Goal: Task Accomplishment & Management: Manage account settings

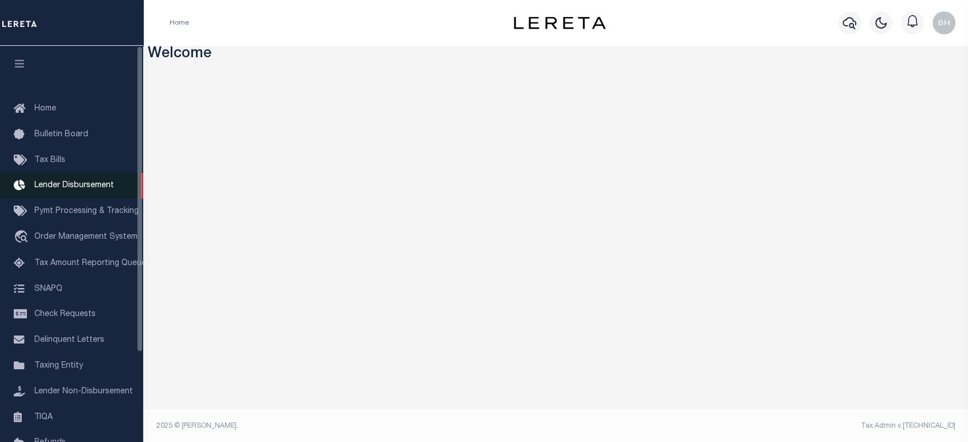
click at [87, 190] on span "Lender Disbursement" at bounding box center [74, 186] width 80 height 8
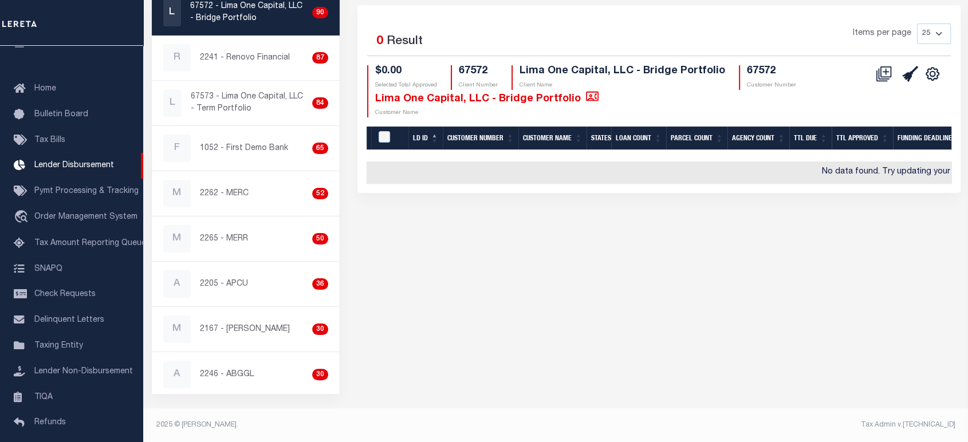
scroll to position [117, 0]
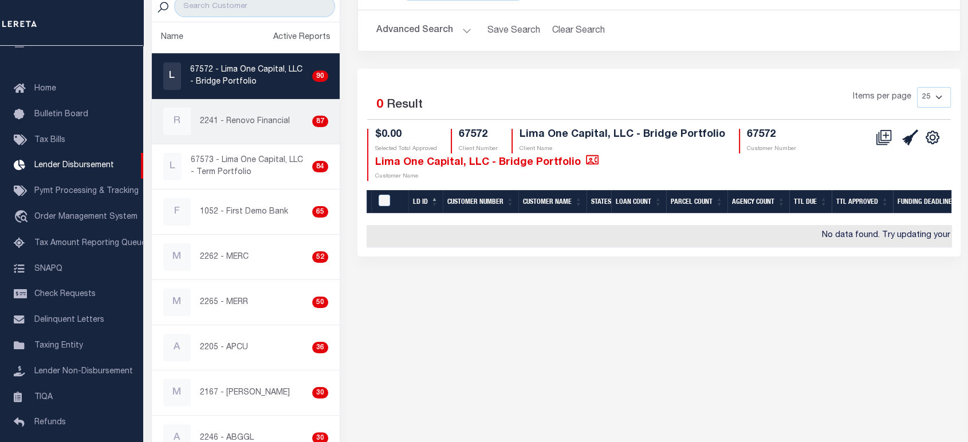
click at [257, 117] on p "2241 - Renovo Financial" at bounding box center [245, 122] width 90 height 12
checkbox input "true"
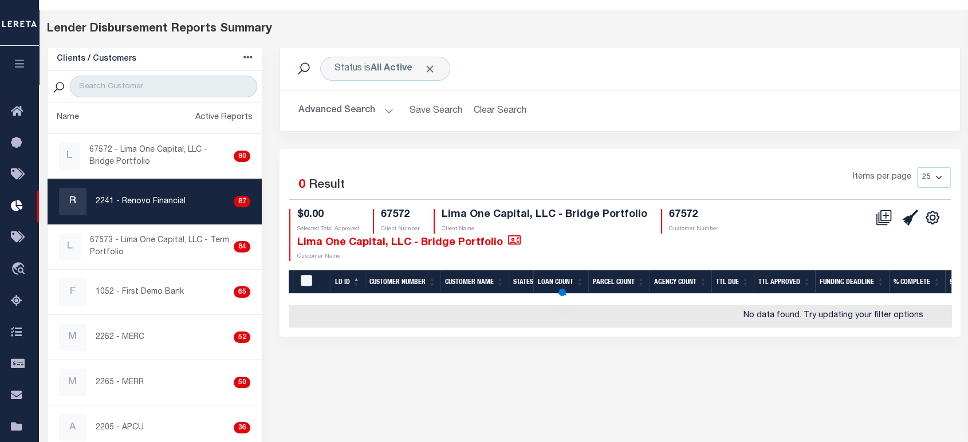
select select
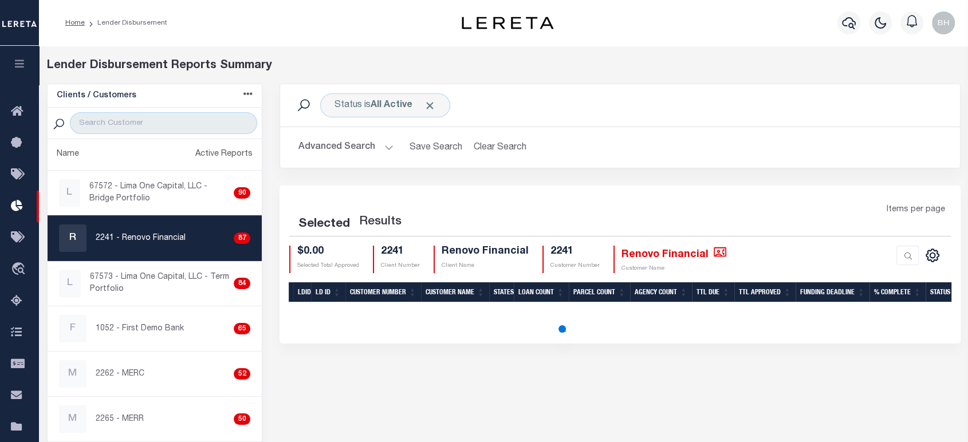
click at [345, 150] on button "Advanced Search" at bounding box center [345, 147] width 95 height 22
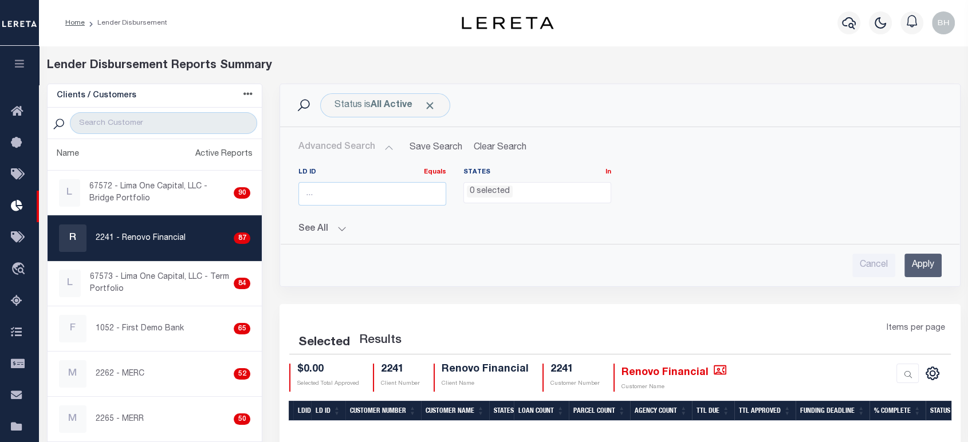
click at [387, 148] on button "Advanced Search" at bounding box center [345, 147] width 95 height 22
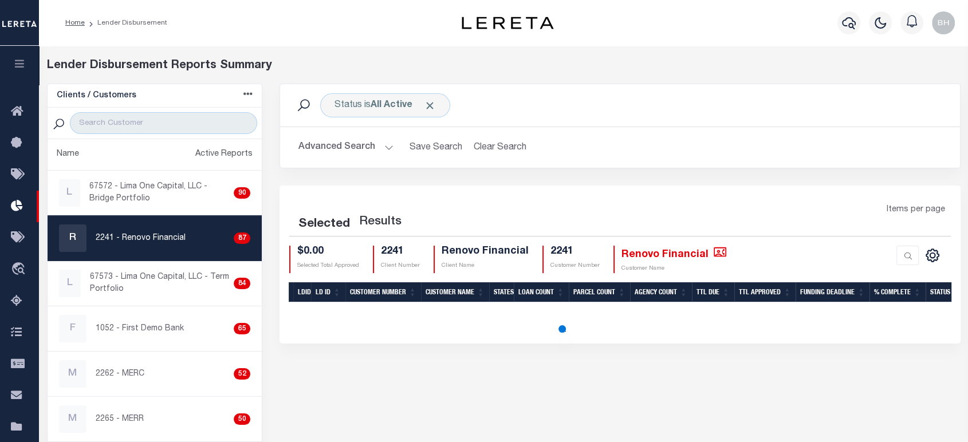
scroll to position [64, 0]
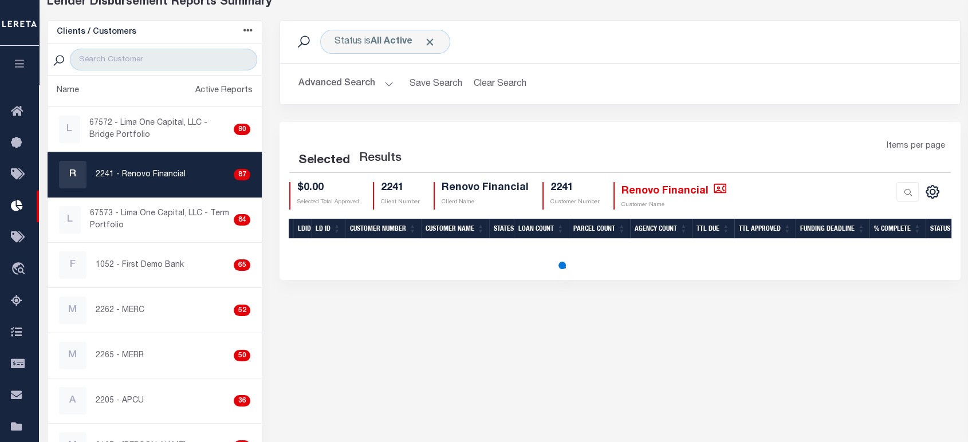
click at [336, 82] on button "Advanced Search" at bounding box center [345, 84] width 95 height 22
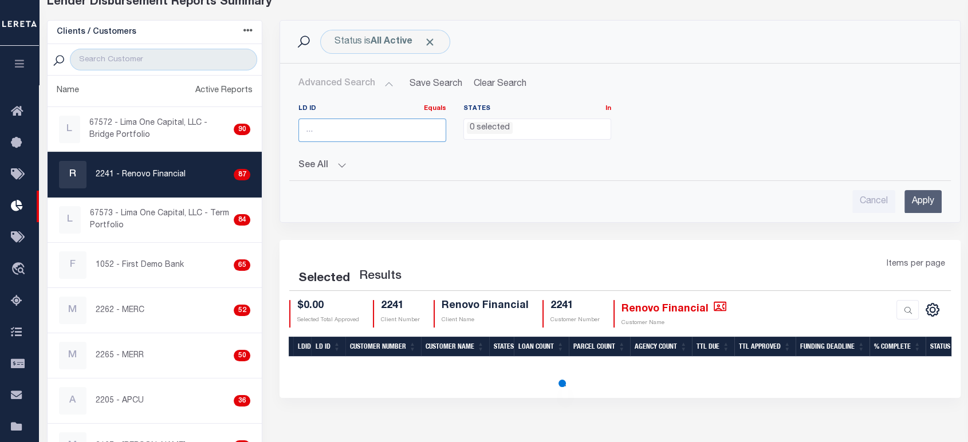
click at [344, 132] on input "number" at bounding box center [372, 130] width 148 height 23
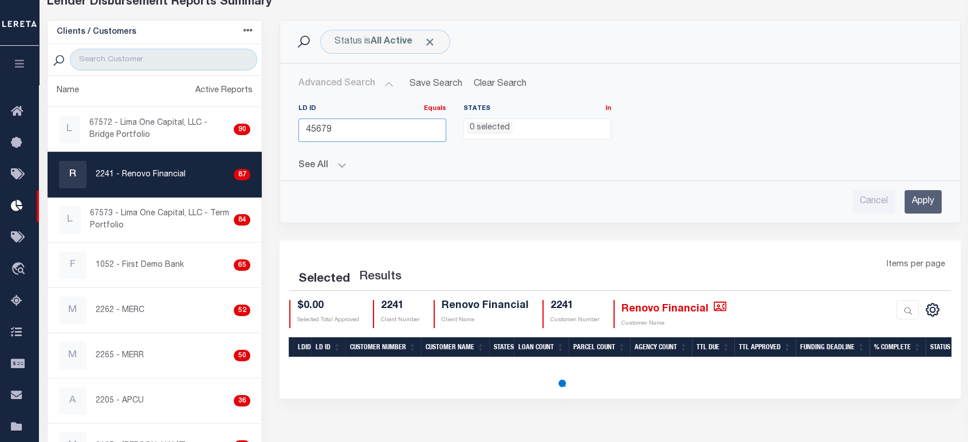
type input "45679"
click at [918, 200] on input "Apply" at bounding box center [922, 201] width 37 height 23
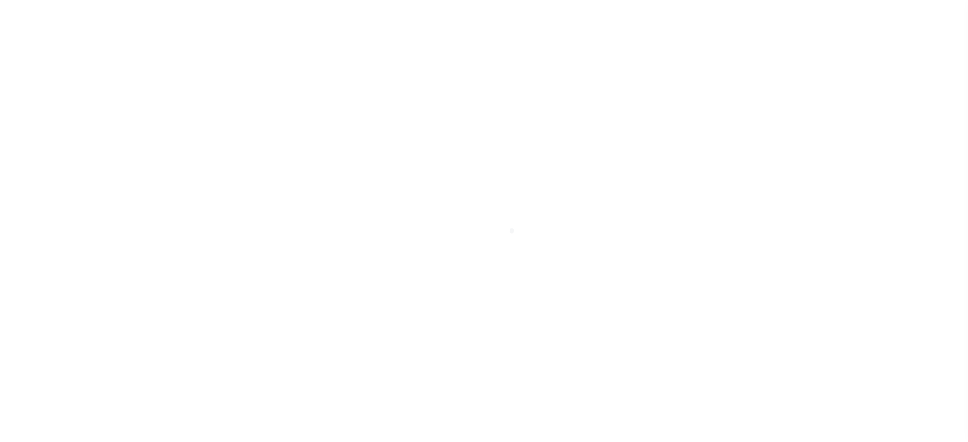
scroll to position [20, 0]
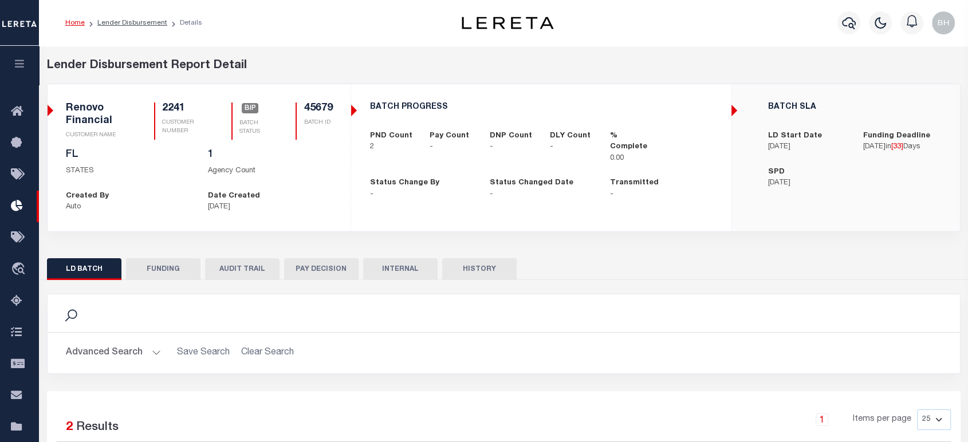
click at [167, 265] on button "FUNDING" at bounding box center [163, 269] width 74 height 22
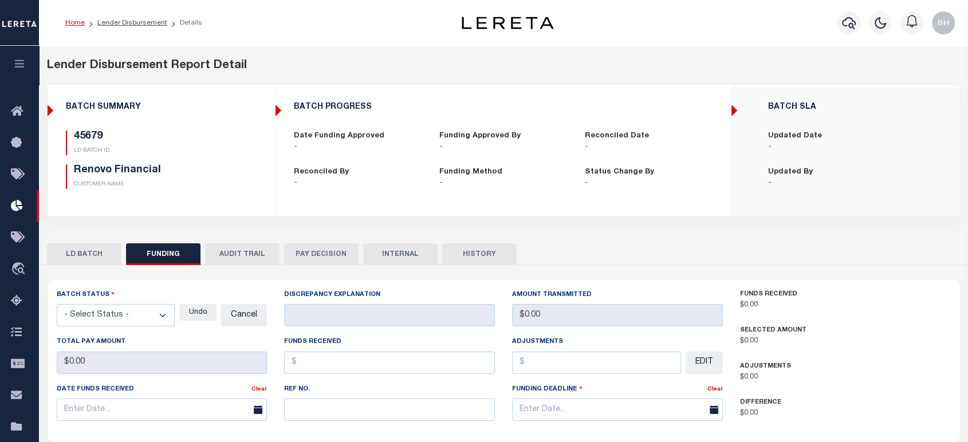
type input "$0"
type input "[DATE]"
select select "100"
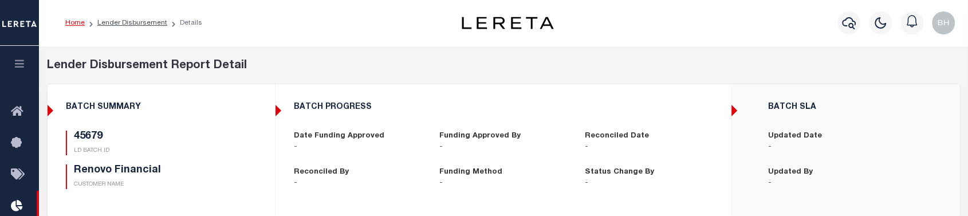
scroll to position [127, 0]
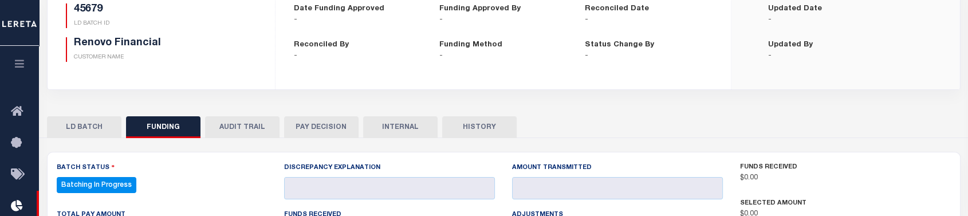
click at [80, 116] on button "LD BATCH" at bounding box center [84, 127] width 74 height 22
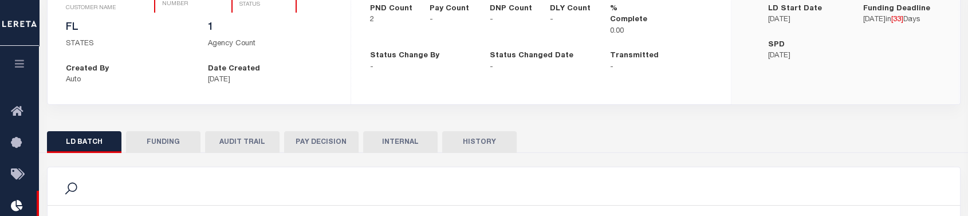
scroll to position [64, 0]
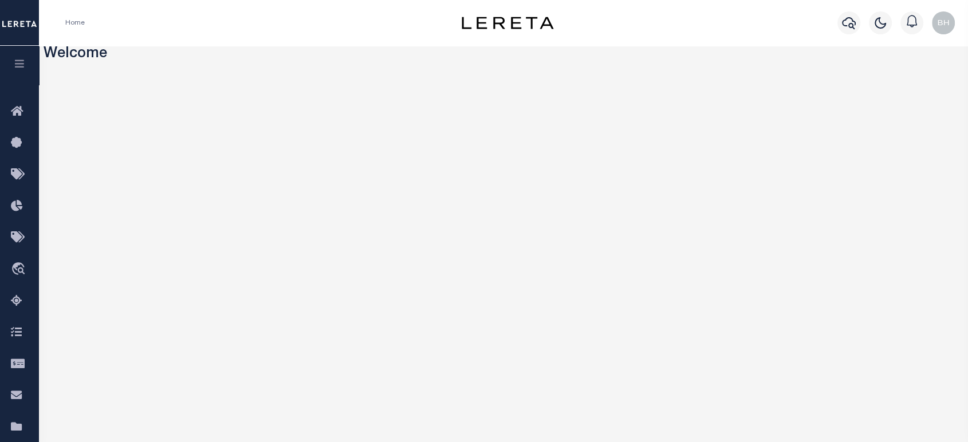
click at [15, 65] on icon "button" at bounding box center [19, 63] width 13 height 10
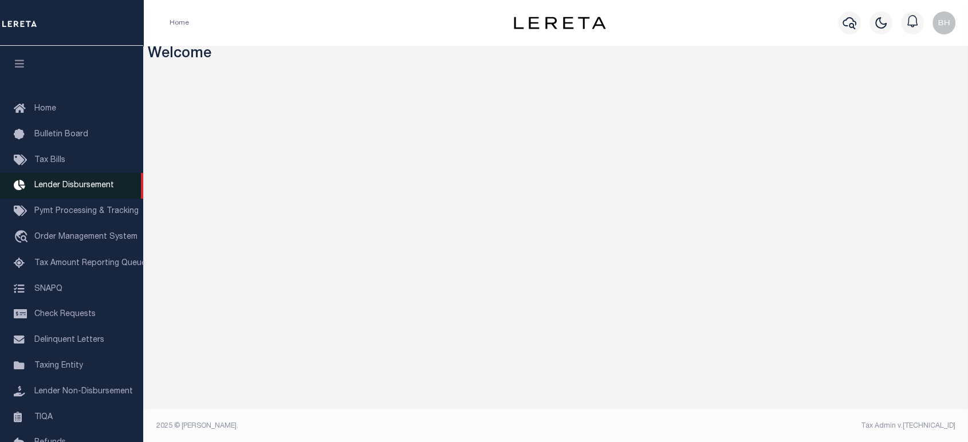
click at [60, 182] on link "Lender Disbursement" at bounding box center [71, 186] width 143 height 26
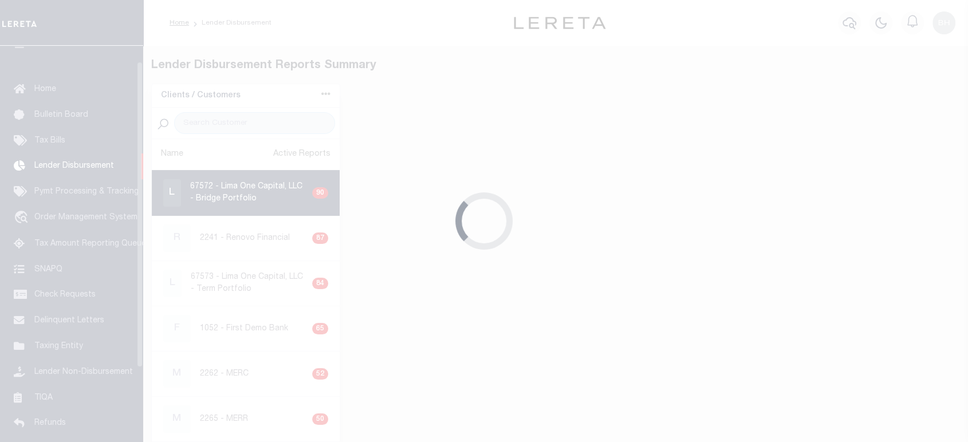
scroll to position [20, 0]
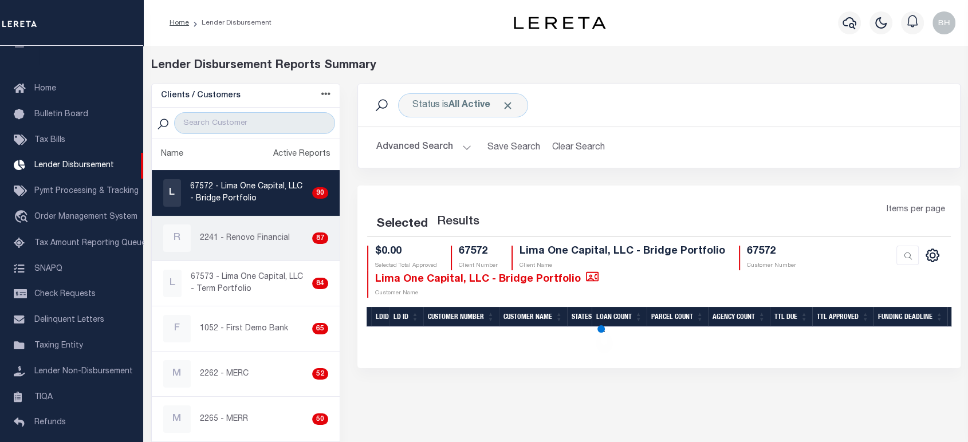
click at [206, 235] on p "2241 - Renovo Financial" at bounding box center [245, 238] width 90 height 12
checkbox input "true"
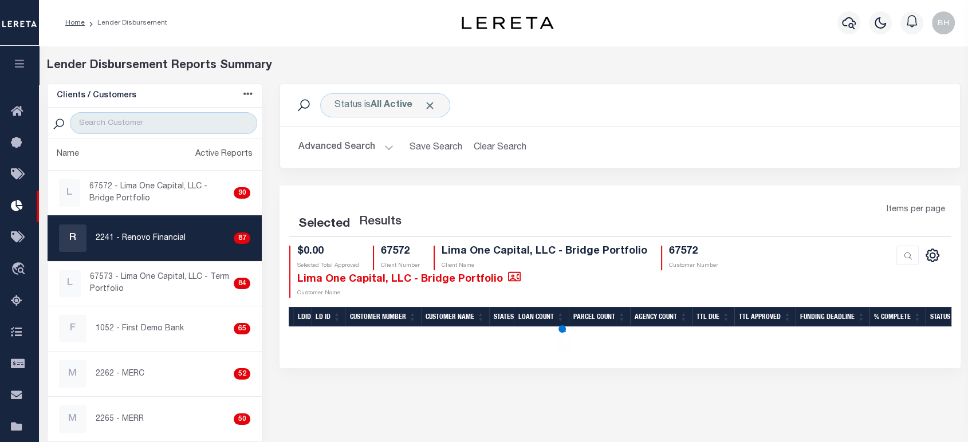
select select
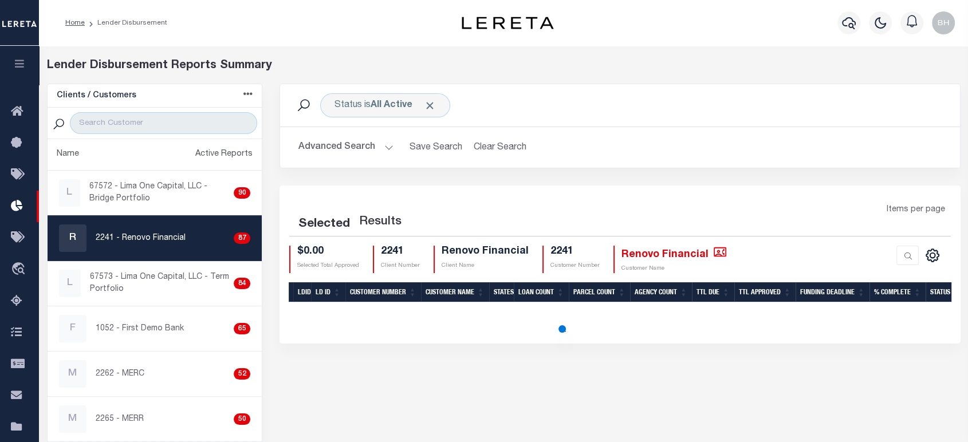
click at [336, 153] on button "Advanced Search" at bounding box center [345, 147] width 95 height 22
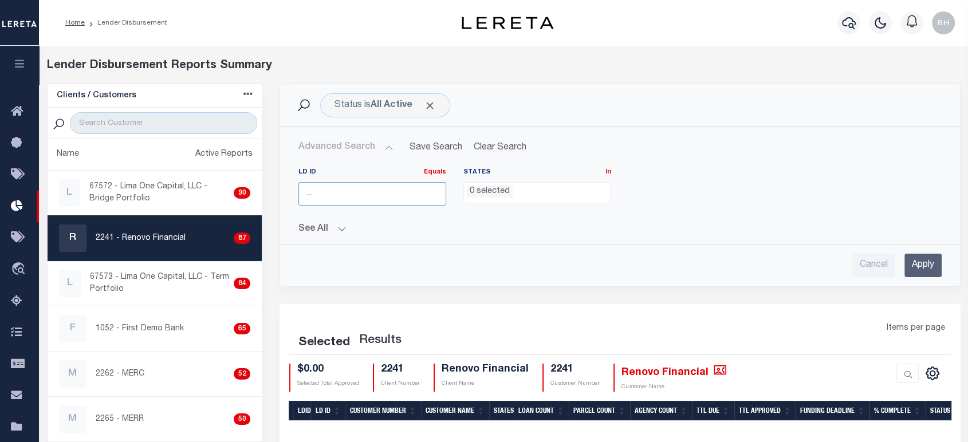
click at [331, 192] on input "number" at bounding box center [372, 193] width 148 height 23
paste input "45679"
type input "45679"
drag, startPoint x: 911, startPoint y: 269, endPoint x: 897, endPoint y: 270, distance: 14.3
click at [912, 269] on input "Apply" at bounding box center [922, 265] width 37 height 23
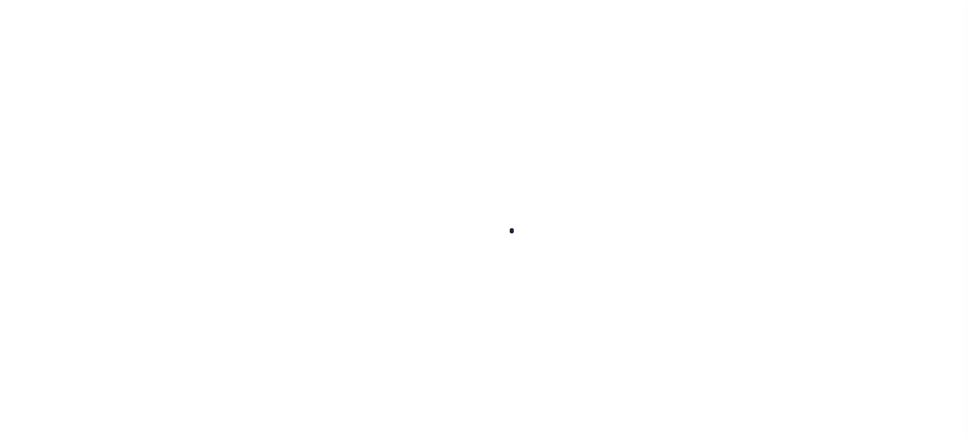
scroll to position [20, 0]
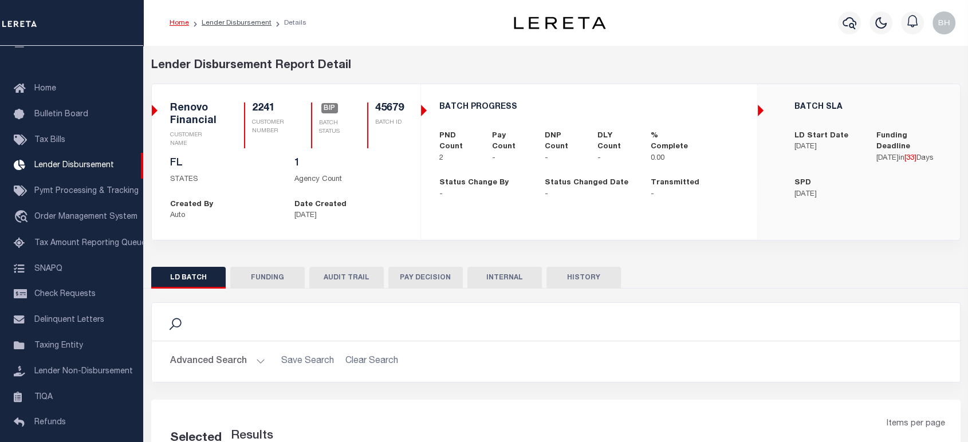
click at [341, 123] on div "Renovo Financial CUSTOMER NAME 2241 CUSTOMER NUMBER BIP BATCH STATUS 45679 BATC…" at bounding box center [286, 130] width 232 height 55
click at [278, 281] on button "FUNDING" at bounding box center [267, 278] width 74 height 22
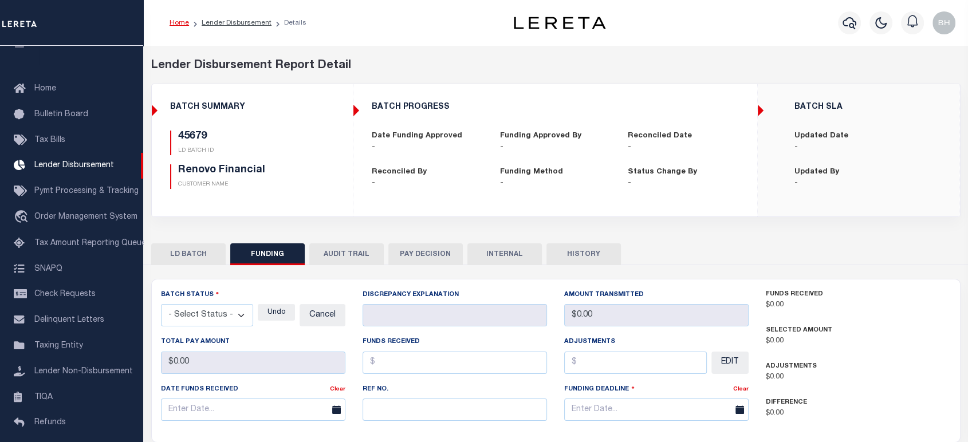
type input "$0"
type input "10/20/2025"
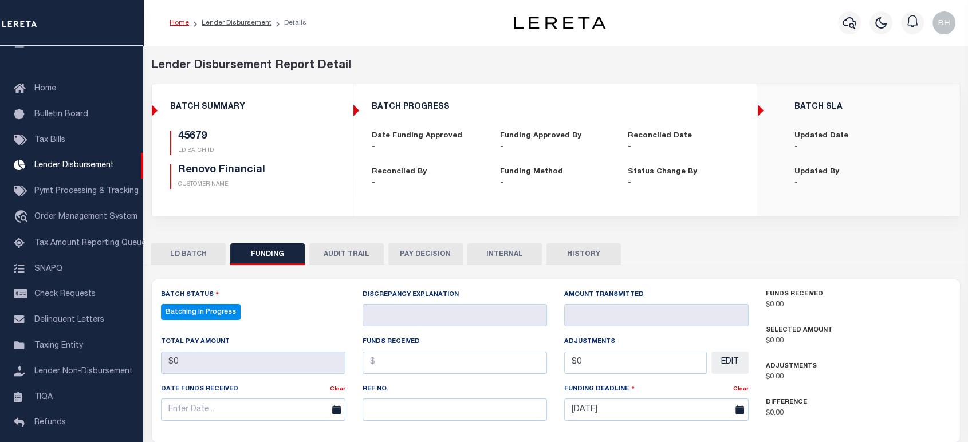
select select "100"
click at [190, 260] on button "LD BATCH" at bounding box center [188, 254] width 74 height 22
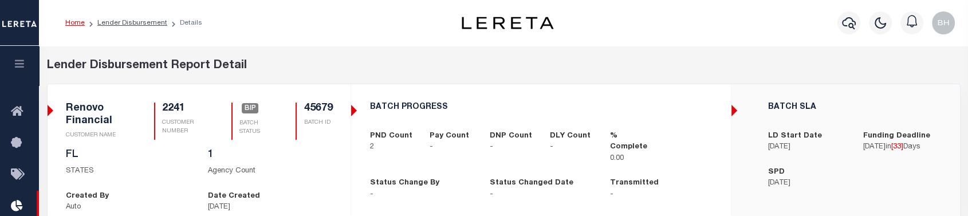
click at [358, 211] on div "BATCH PROGRESS PND Count 2 Pay Count - DNP Count - DLY Count - % Complete 0.00 …" at bounding box center [541, 151] width 380 height 134
click at [309, 167] on p "Agency Count" at bounding box center [269, 170] width 125 height 11
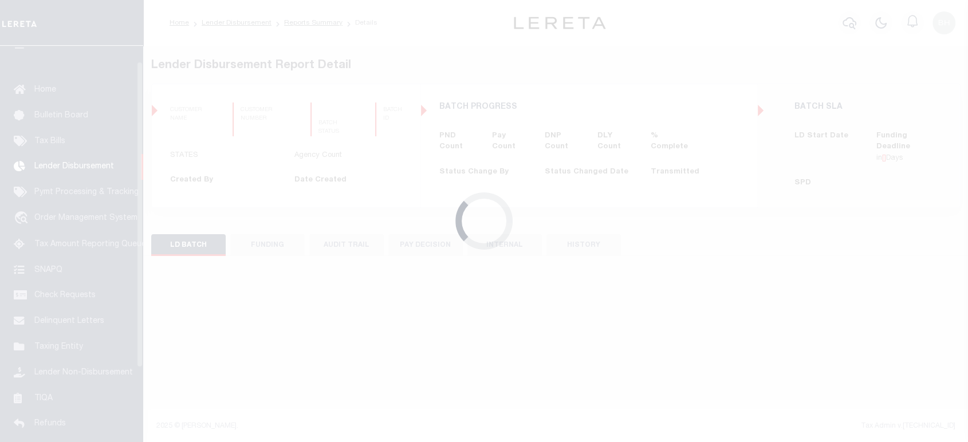
scroll to position [20, 0]
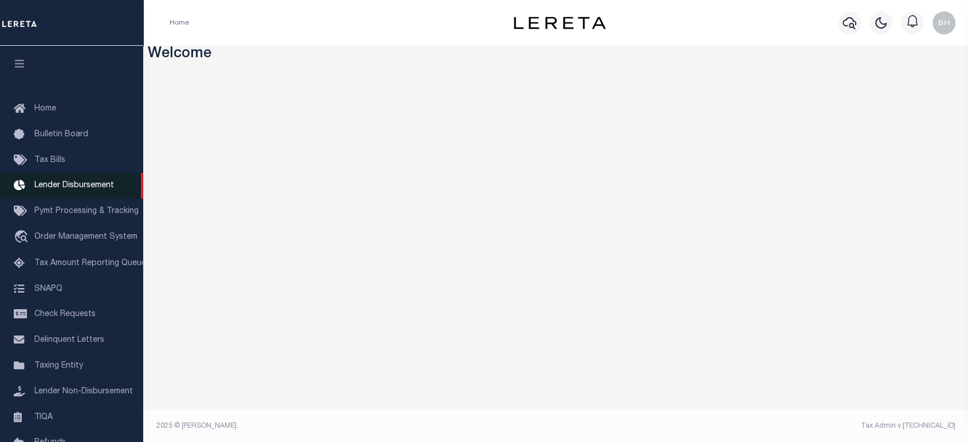
click at [73, 193] on link "Lender Disbursement" at bounding box center [71, 186] width 143 height 26
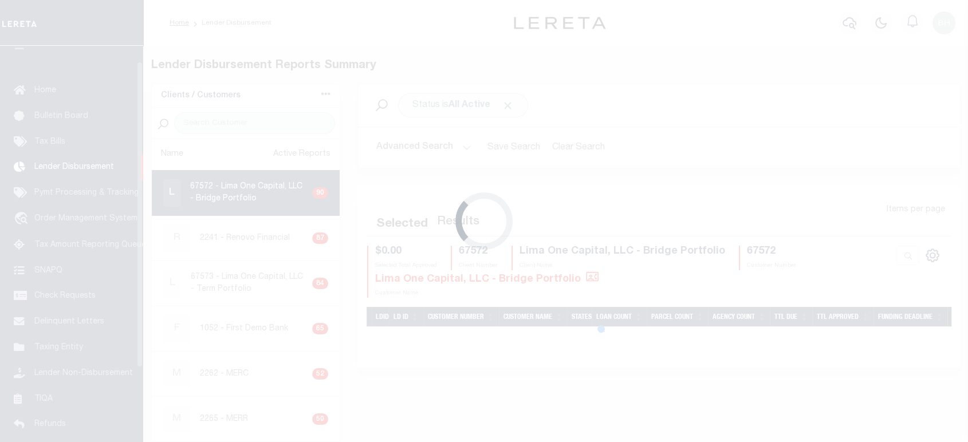
scroll to position [20, 0]
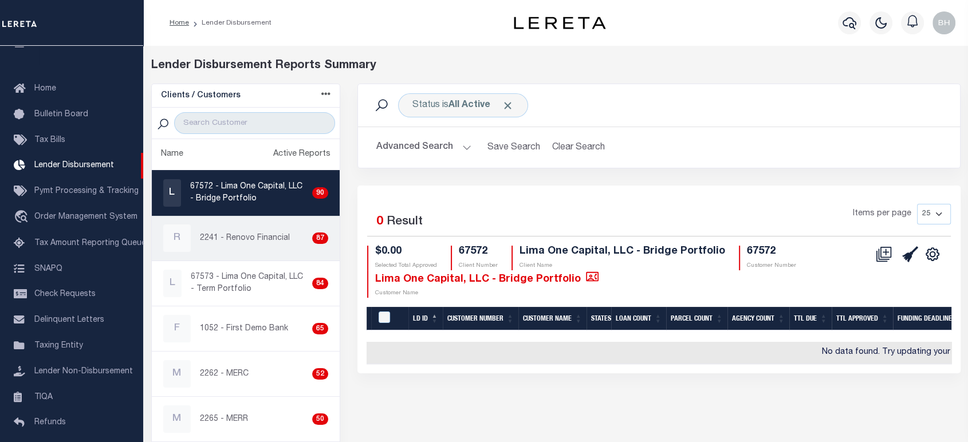
click at [222, 242] on p "2241 - Renovo Financial" at bounding box center [245, 238] width 90 height 12
checkbox input "true"
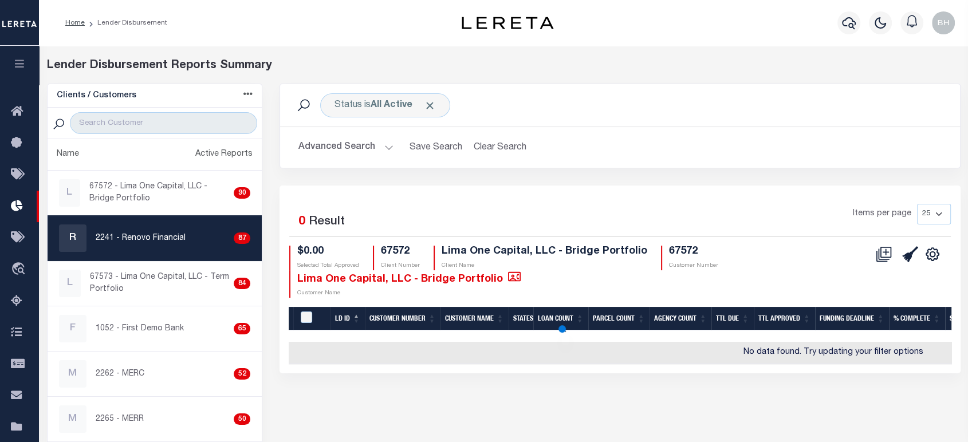
select select
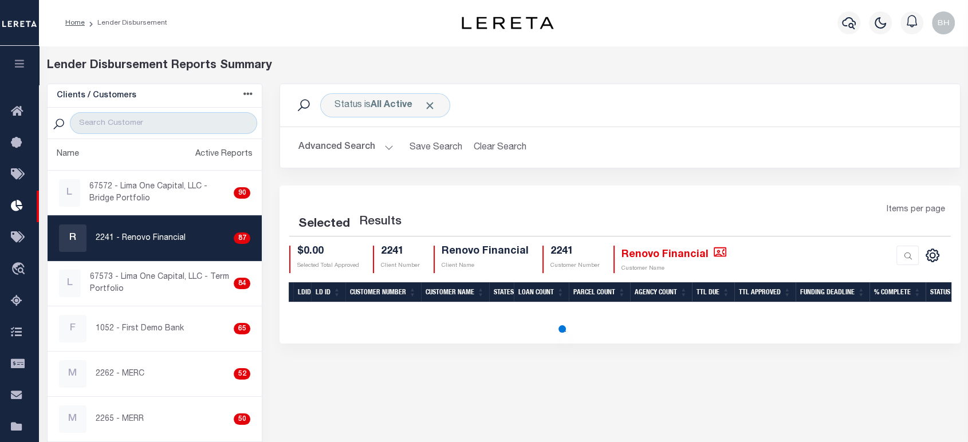
click at [362, 149] on button "Advanced Search" at bounding box center [345, 147] width 95 height 22
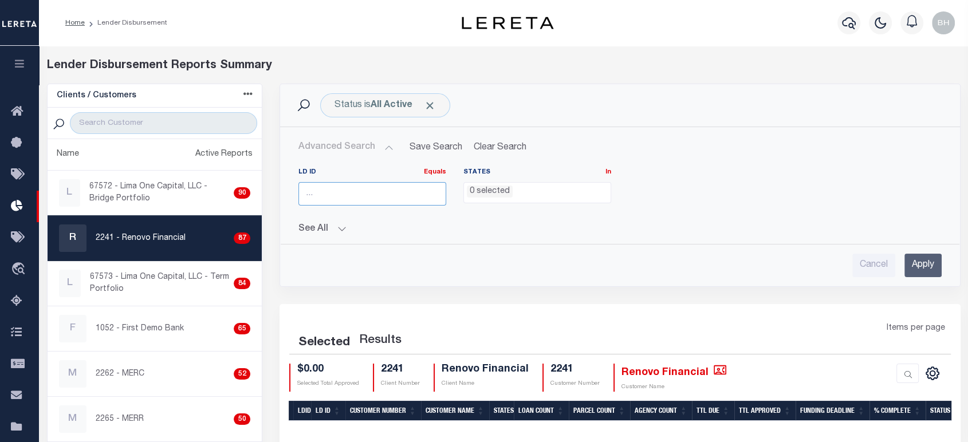
click at [341, 191] on input "number" at bounding box center [372, 193] width 148 height 23
paste input "45679"
type input "45679"
click at [916, 263] on input "Apply" at bounding box center [922, 265] width 37 height 23
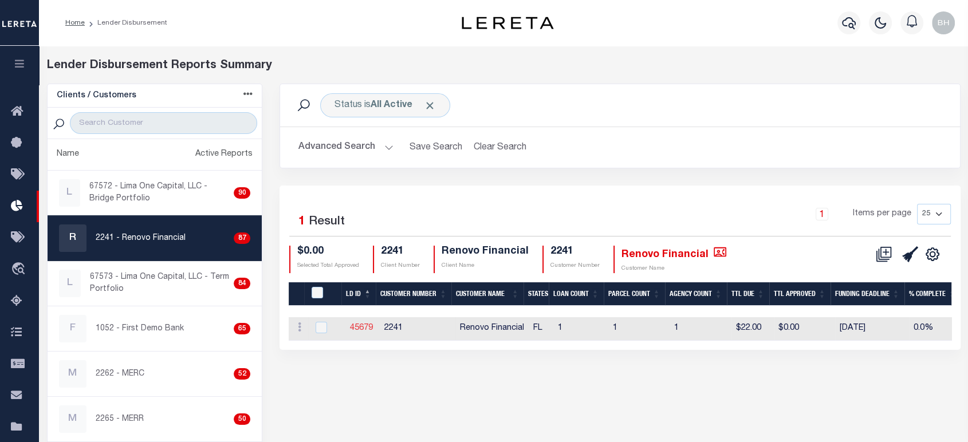
click at [361, 324] on link "45679" at bounding box center [361, 328] width 23 height 8
checkbox input "true"
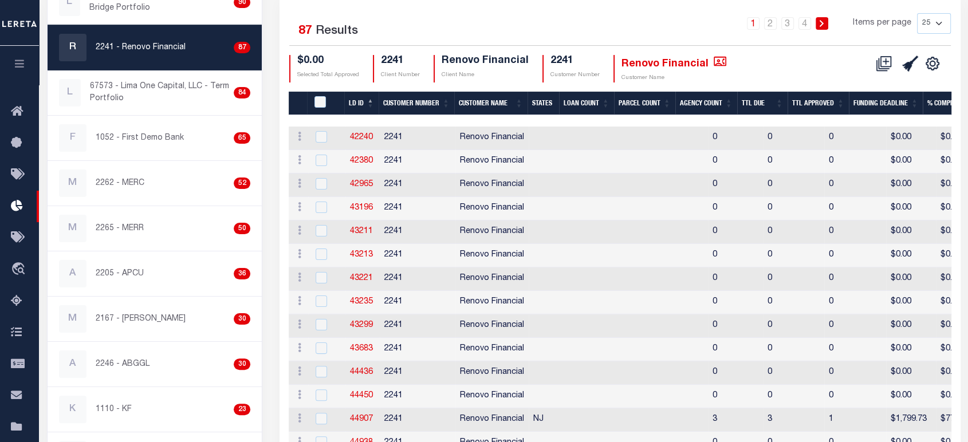
scroll to position [64, 0]
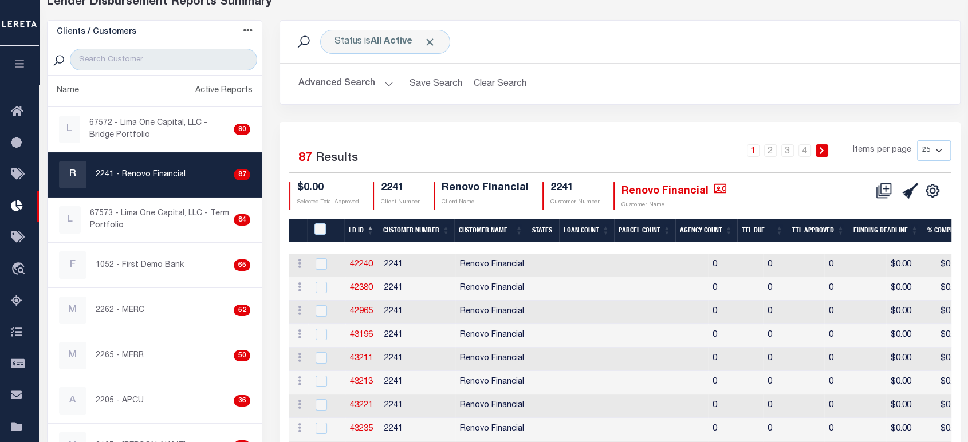
click at [353, 80] on button "Advanced Search" at bounding box center [345, 84] width 95 height 22
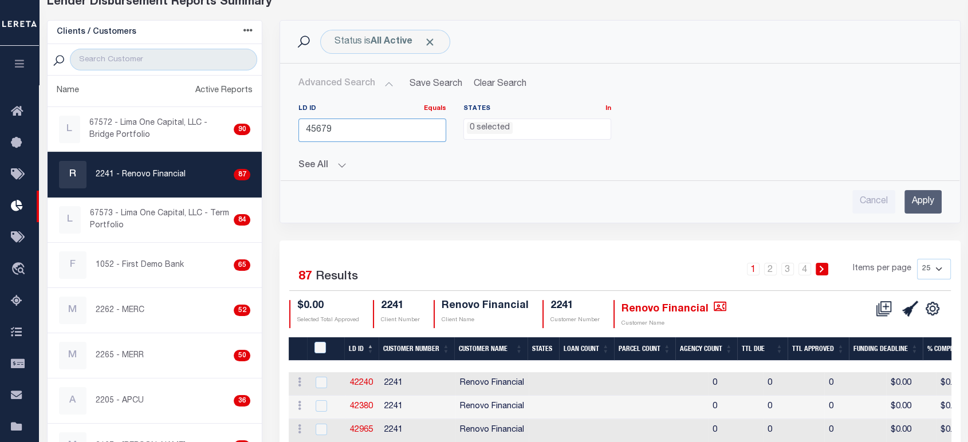
click at [339, 128] on input "45679" at bounding box center [372, 130] width 148 height 23
click at [929, 206] on input "Apply" at bounding box center [922, 201] width 37 height 23
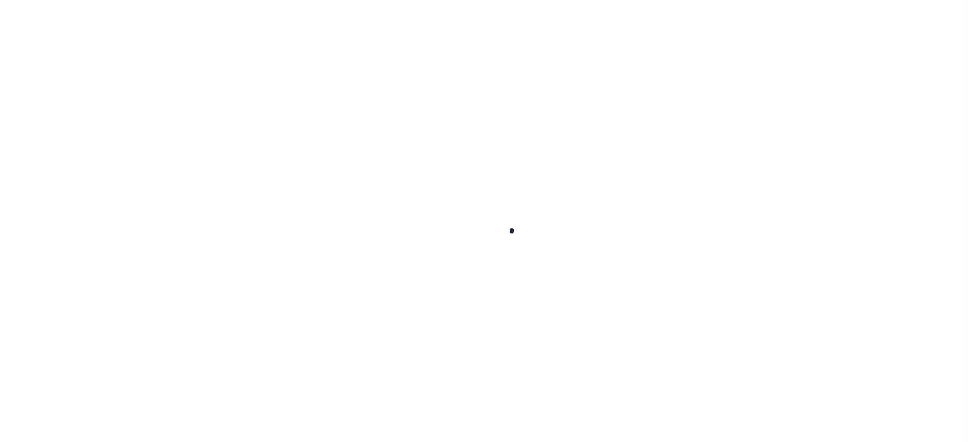
scroll to position [20, 0]
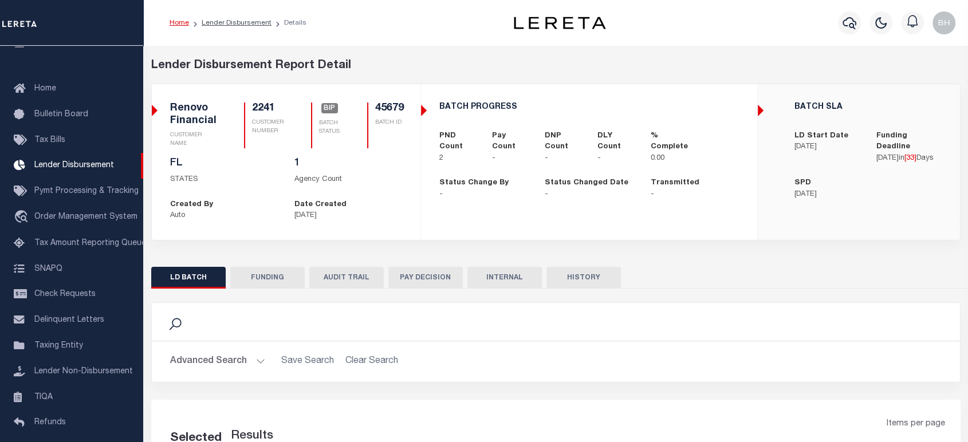
click at [280, 277] on button "FUNDING" at bounding box center [267, 278] width 74 height 22
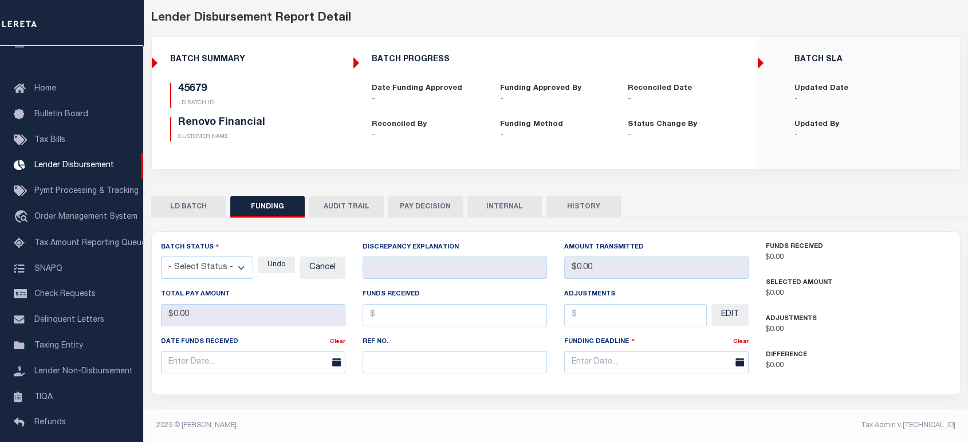
type input "$0"
type input "10/20/2025"
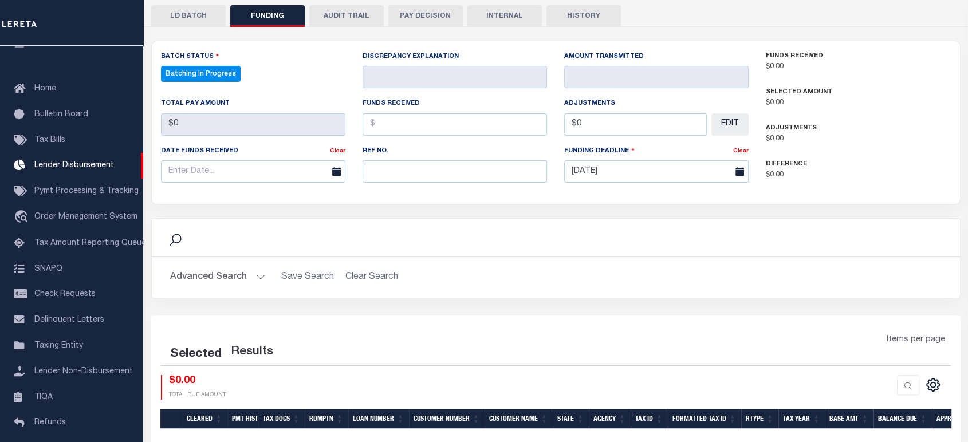
scroll to position [299, 0]
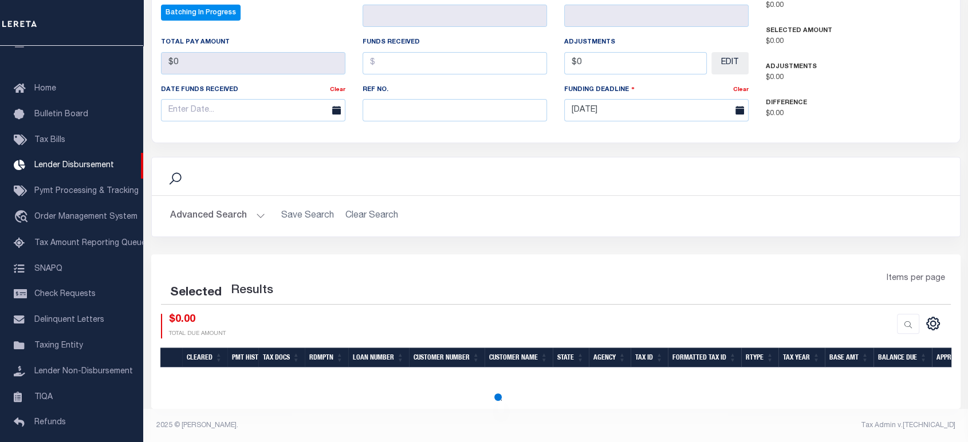
select select "100"
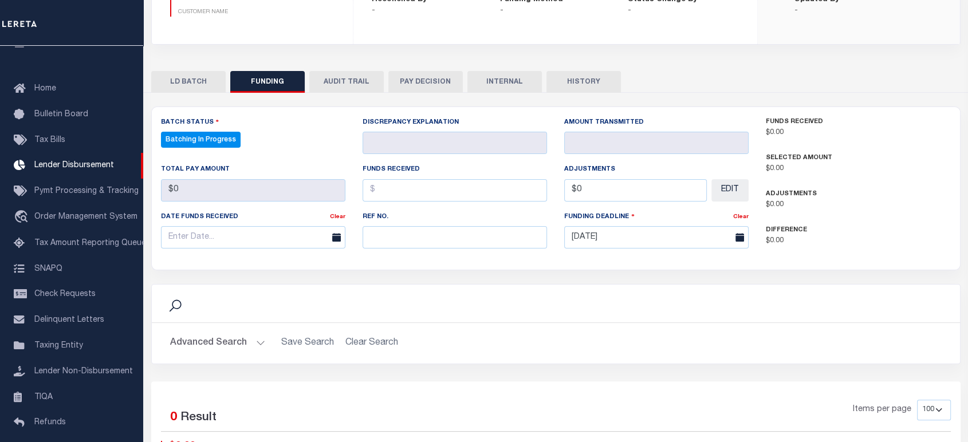
scroll to position [45, 0]
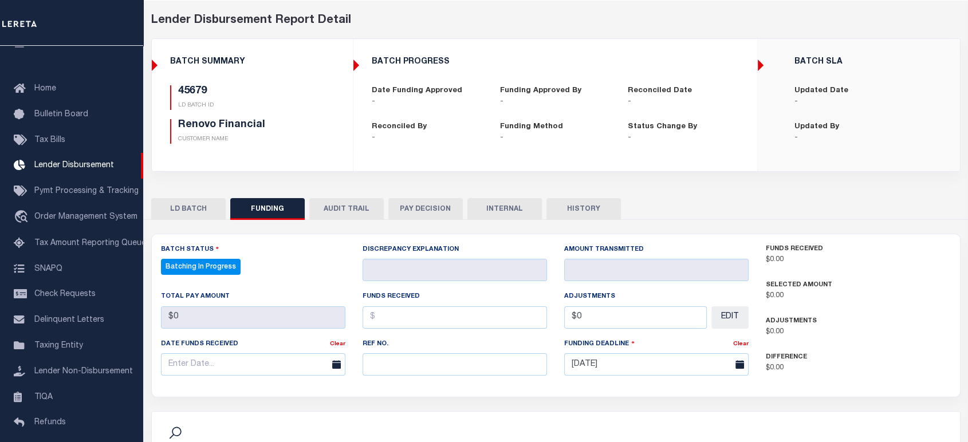
click at [179, 204] on button "LD BATCH" at bounding box center [188, 209] width 74 height 22
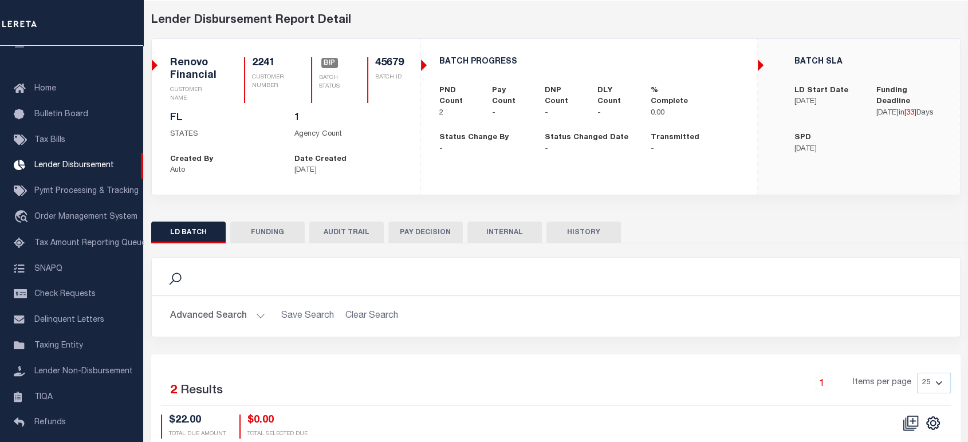
click at [266, 233] on button "FUNDING" at bounding box center [267, 233] width 74 height 22
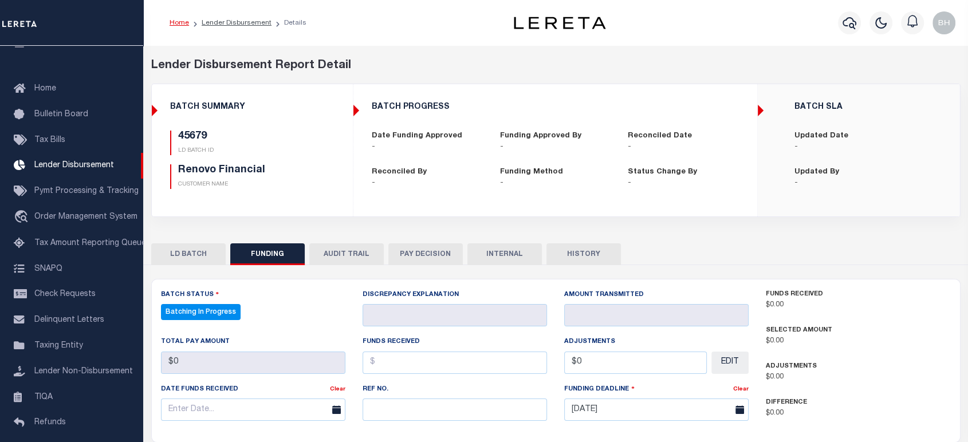
scroll to position [127, 0]
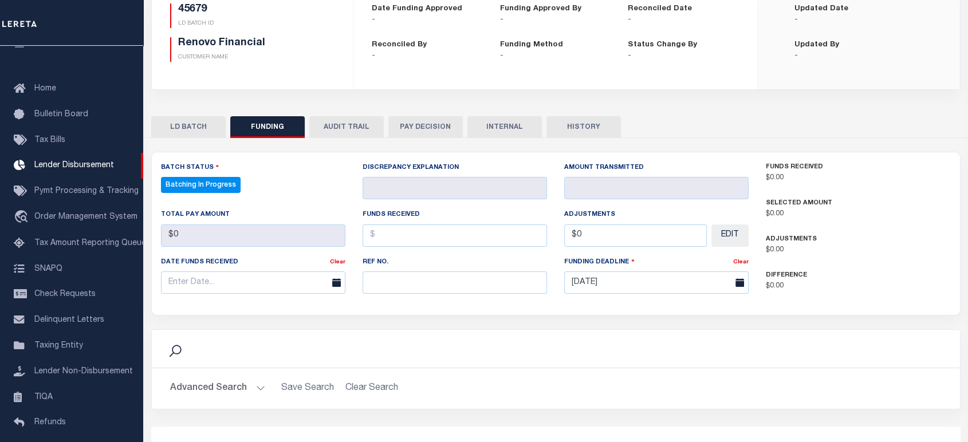
click at [206, 128] on button "LD BATCH" at bounding box center [188, 127] width 74 height 22
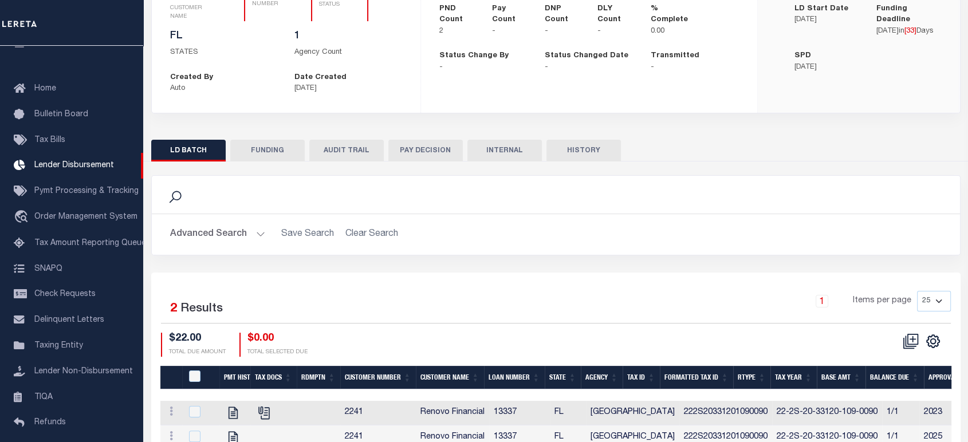
scroll to position [0, 0]
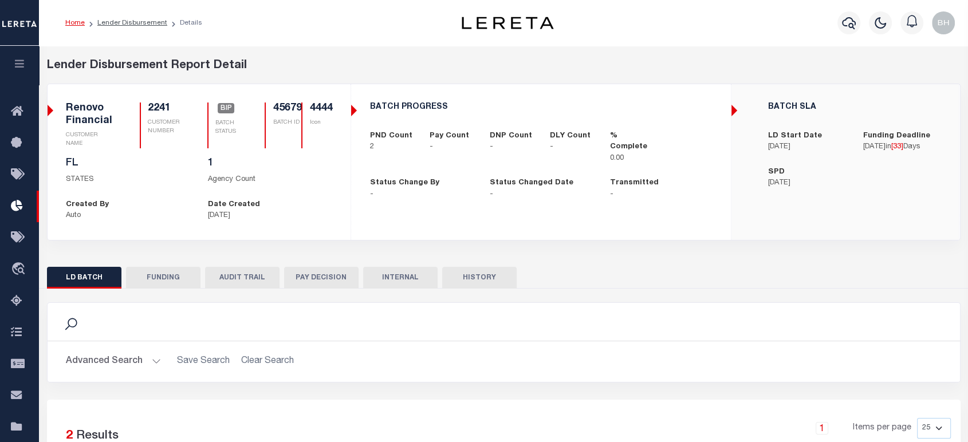
drag, startPoint x: 18, startPoint y: 56, endPoint x: 20, endPoint y: 62, distance: 7.1
click at [18, 56] on button "button" at bounding box center [19, 65] width 39 height 39
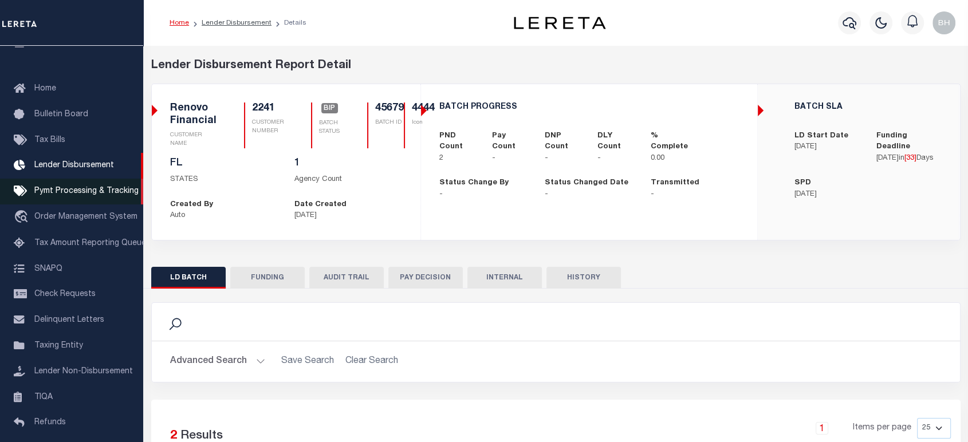
drag, startPoint x: 85, startPoint y: 196, endPoint x: 103, endPoint y: 181, distance: 23.2
click at [419, 136] on div "4444 Icon" at bounding box center [419, 126] width 31 height 46
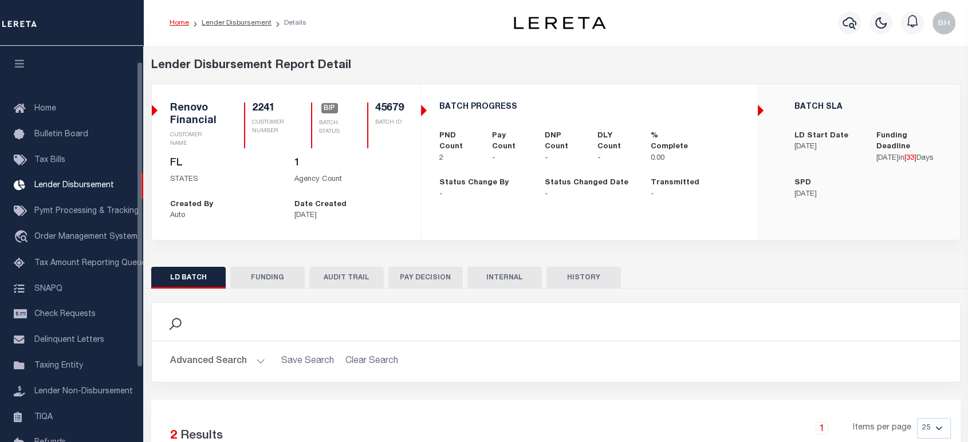
scroll to position [20, 0]
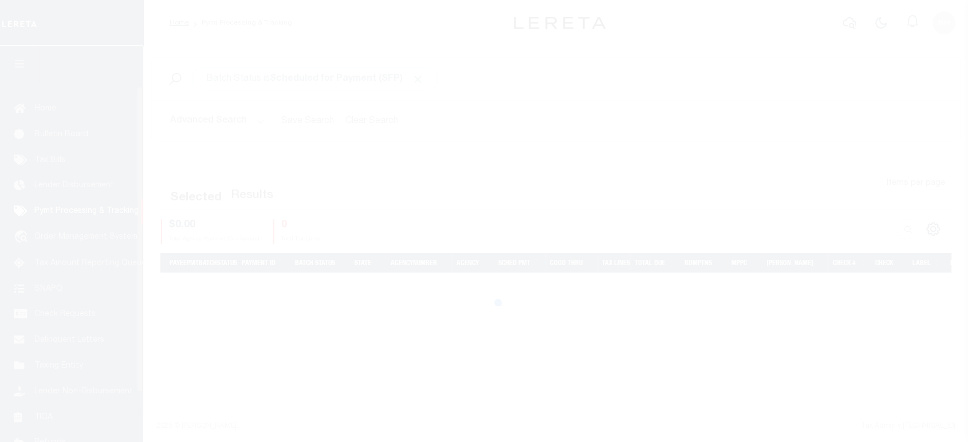
scroll to position [52, 0]
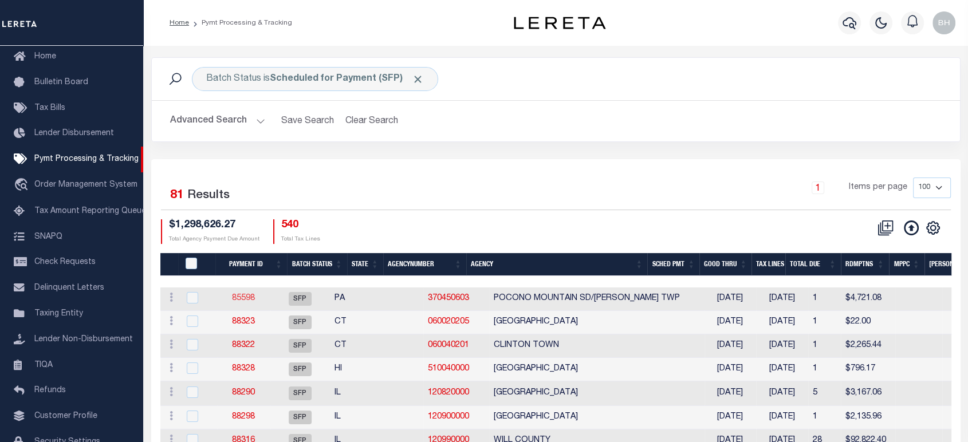
drag, startPoint x: 254, startPoint y: 297, endPoint x: 261, endPoint y: 294, distance: 7.7
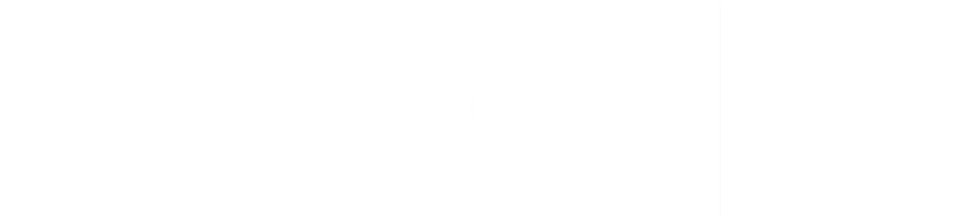
scroll to position [52, 0]
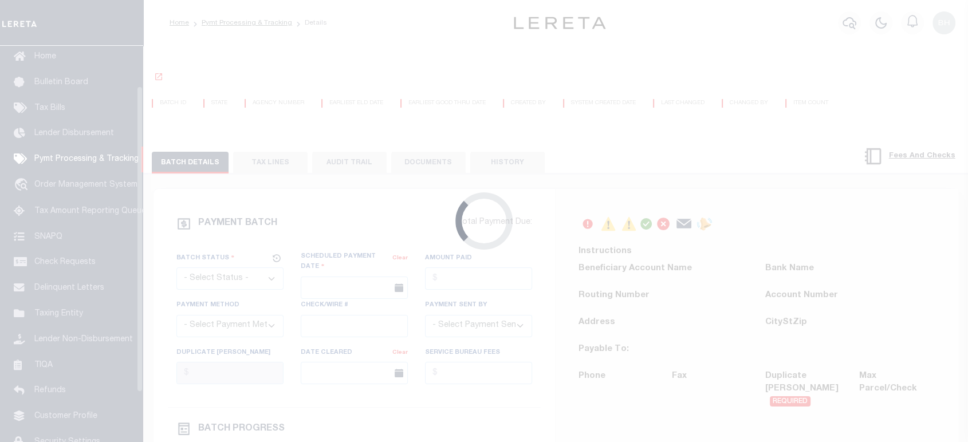
select select "SFP"
type input "[DATE]"
type input "$4,721.08"
type input "Certify funds"
select select
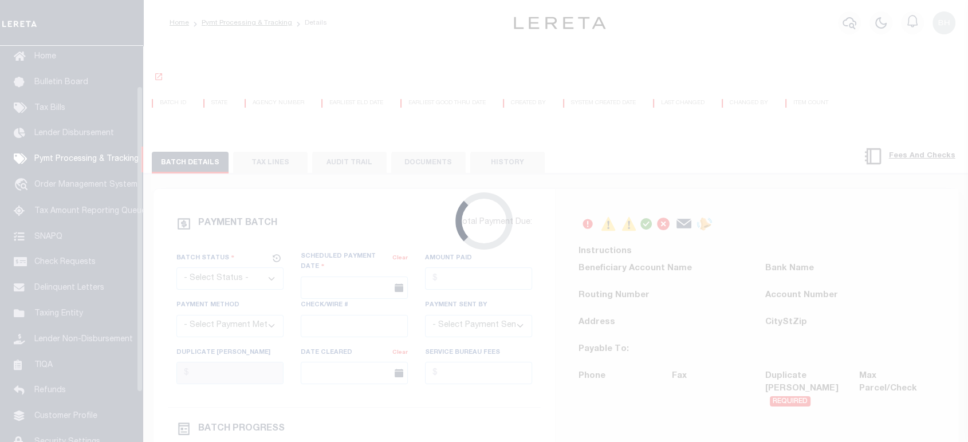
type input "[PERSON_NAME]"
radio input "true"
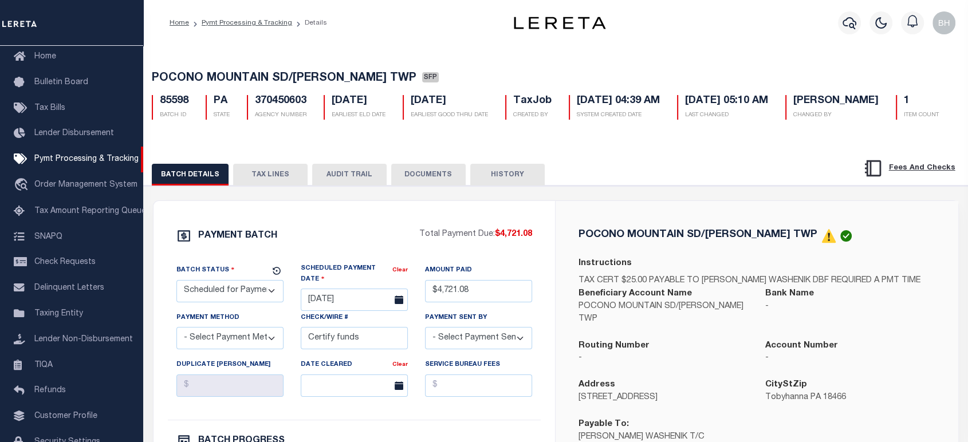
click at [182, 238] on icon at bounding box center [184, 236] width 13 height 11
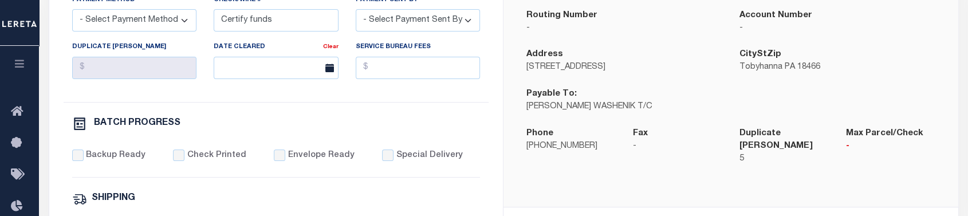
scroll to position [191, 0]
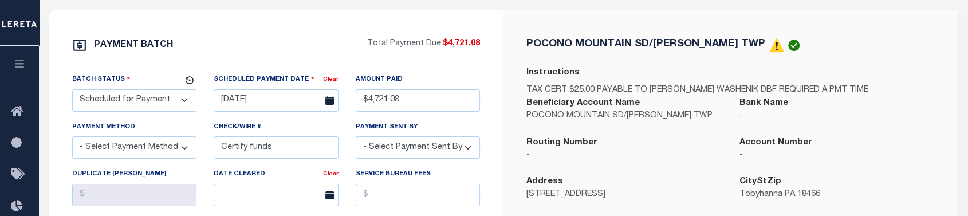
click at [214, 45] on div "PAYMENT BATCH" at bounding box center [219, 49] width 295 height 22
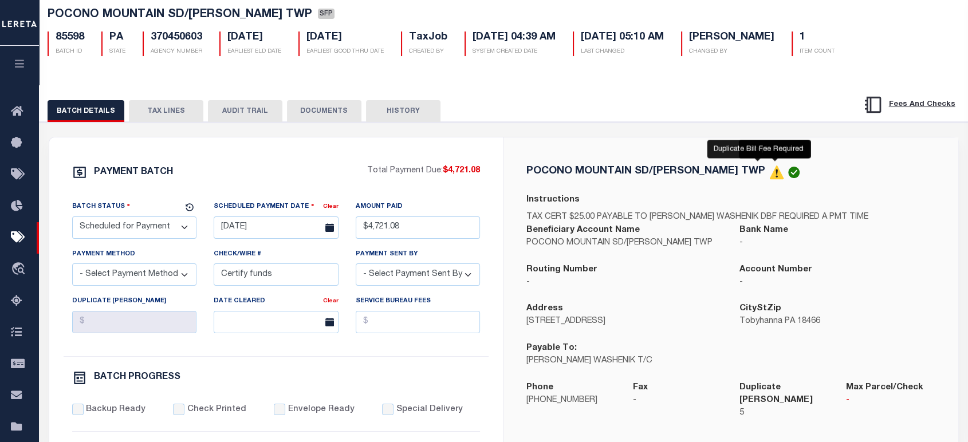
click at [770, 179] on icon at bounding box center [777, 172] width 14 height 14
click at [775, 178] on circle at bounding box center [776, 177] width 2 height 2
click at [788, 178] on img at bounding box center [793, 172] width 11 height 11
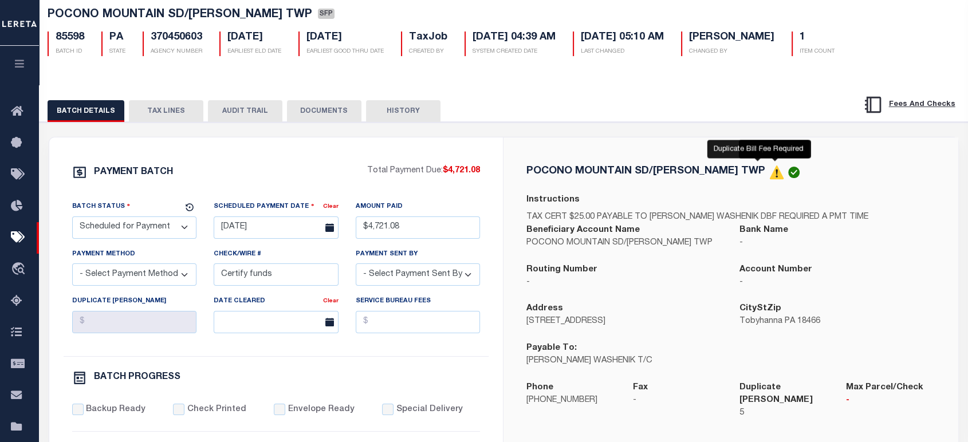
click at [770, 178] on icon at bounding box center [777, 172] width 14 height 14
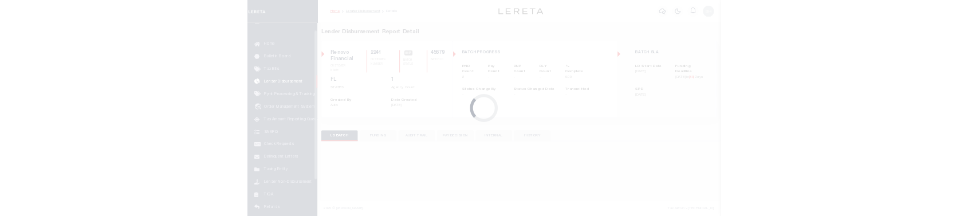
scroll to position [20, 0]
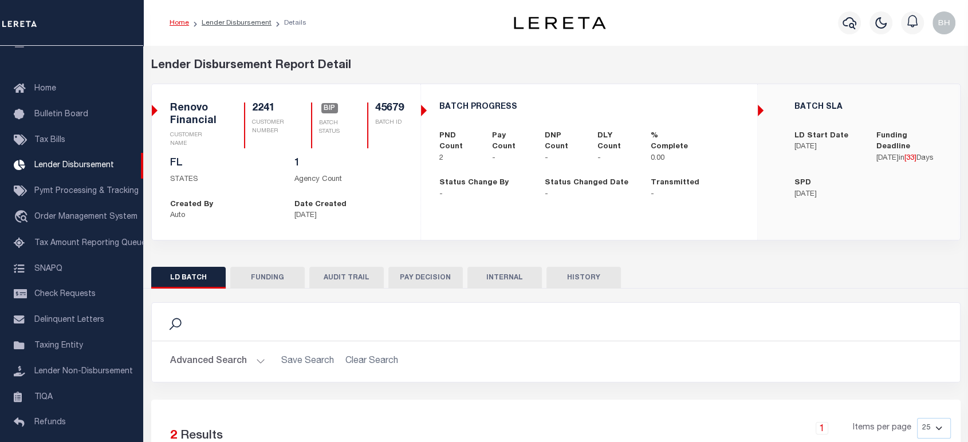
click at [247, 274] on button "FUNDING" at bounding box center [267, 278] width 74 height 22
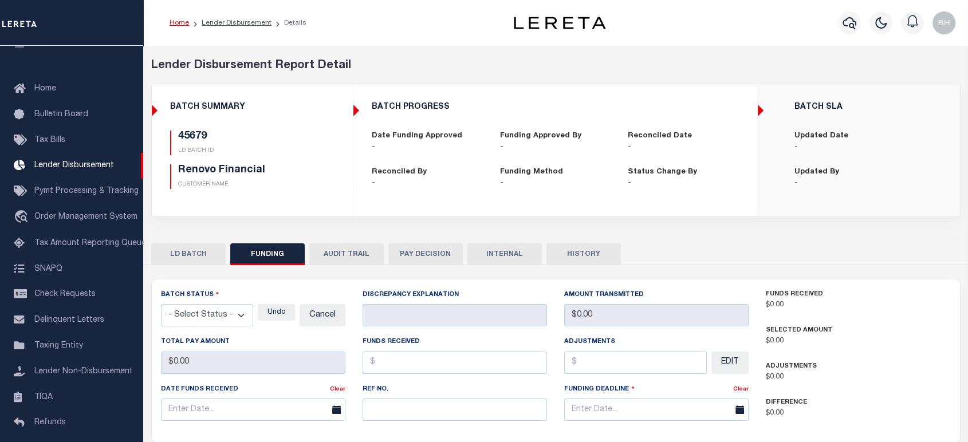
type input "$0"
type input "[DATE]"
select select "100"
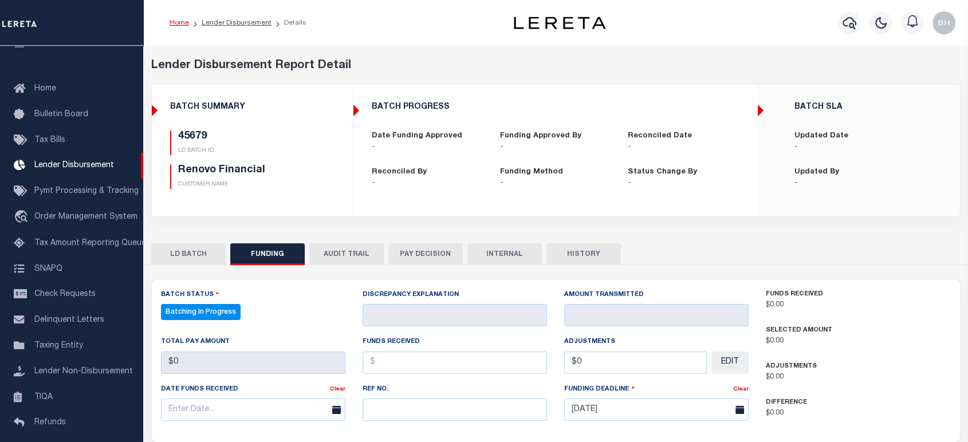
select select "100"
click at [203, 254] on button "LD BATCH" at bounding box center [188, 254] width 74 height 22
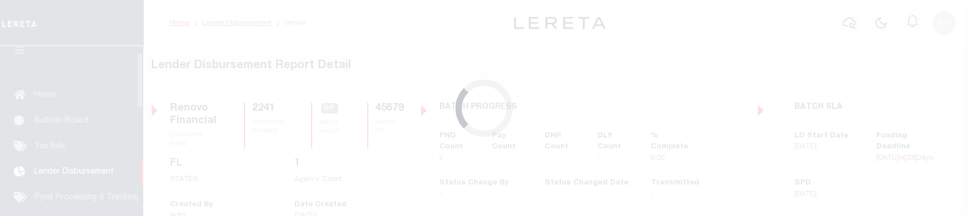
scroll to position [20, 0]
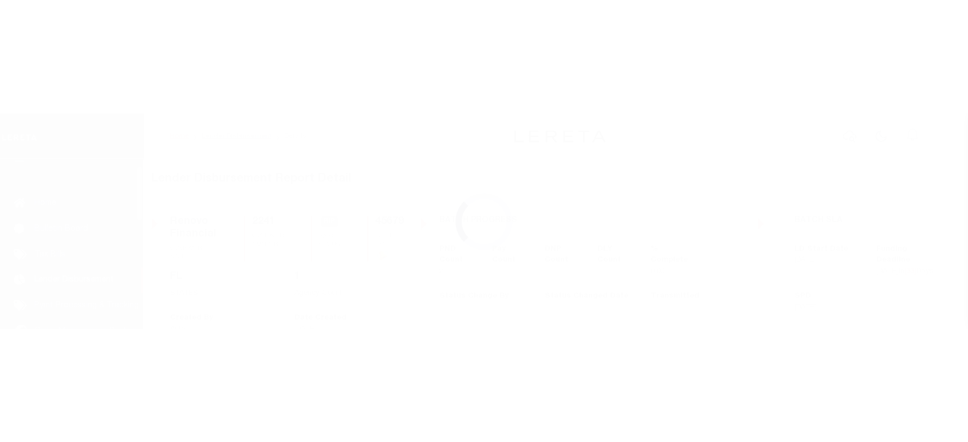
scroll to position [20, 0]
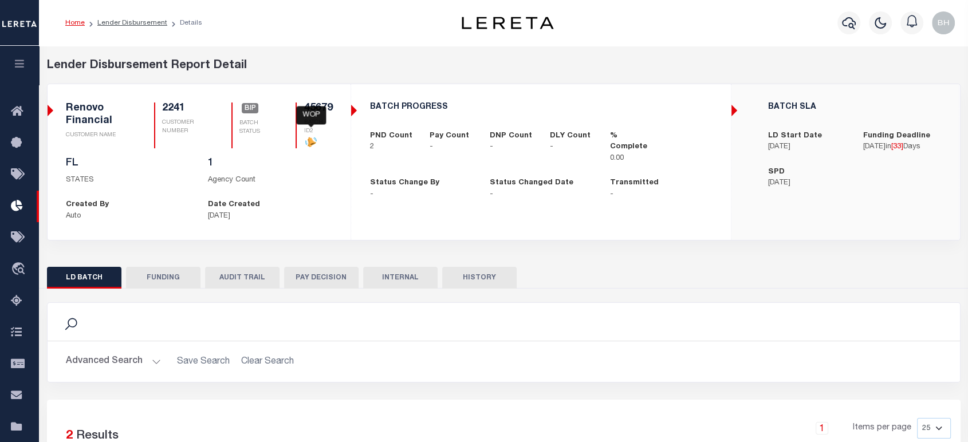
click at [307, 146] on icon at bounding box center [310, 141] width 11 height 11
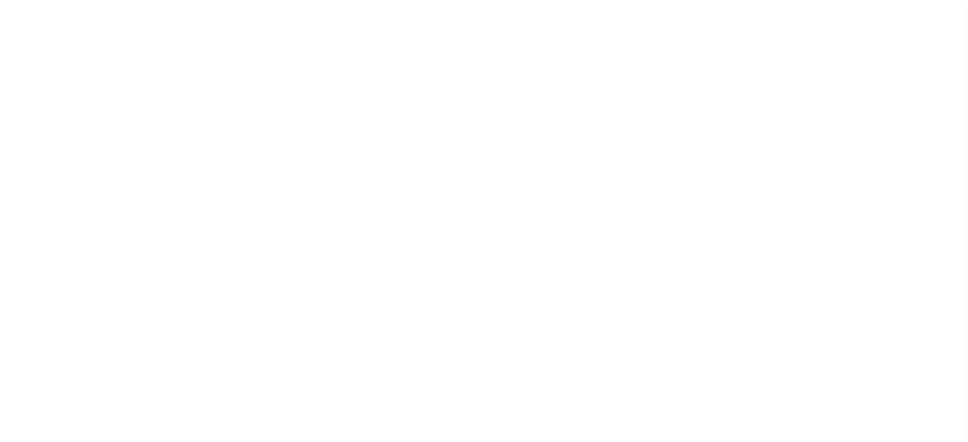
select select "SFP"
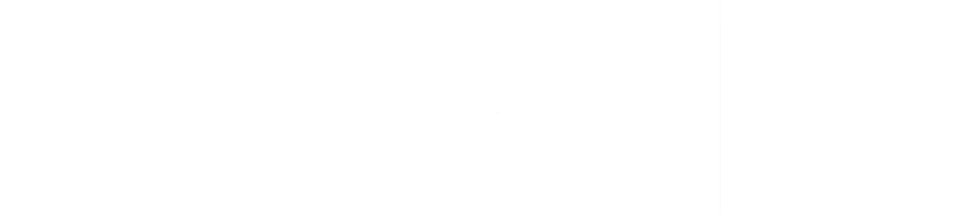
scroll to position [20, 0]
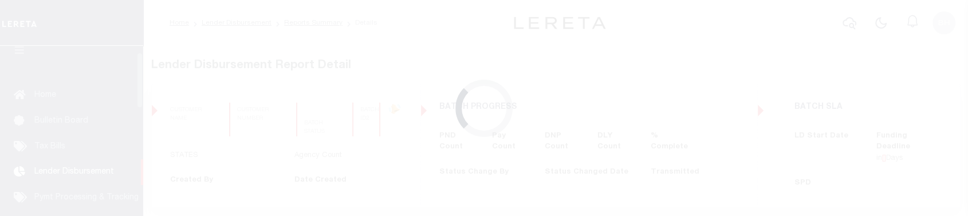
scroll to position [20, 0]
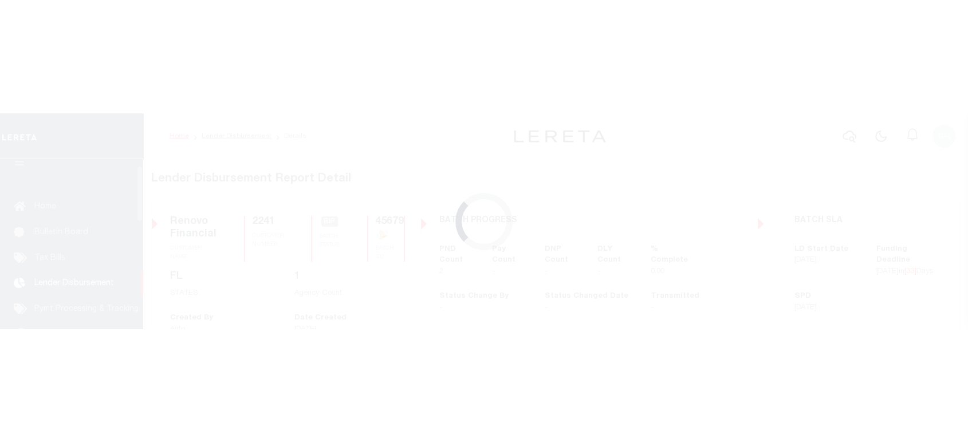
scroll to position [20, 0]
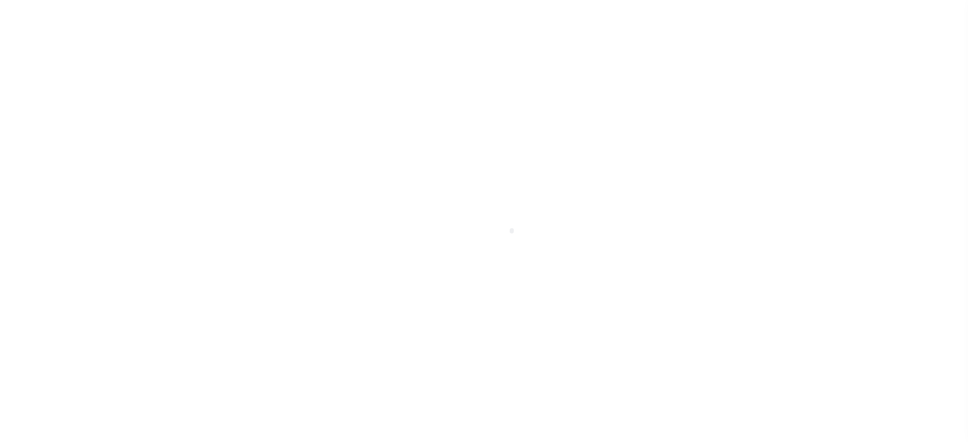
scroll to position [20, 0]
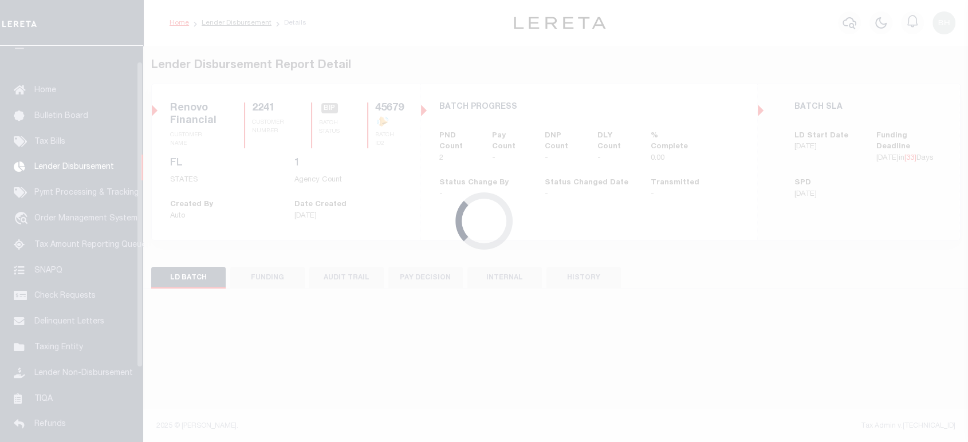
scroll to position [20, 0]
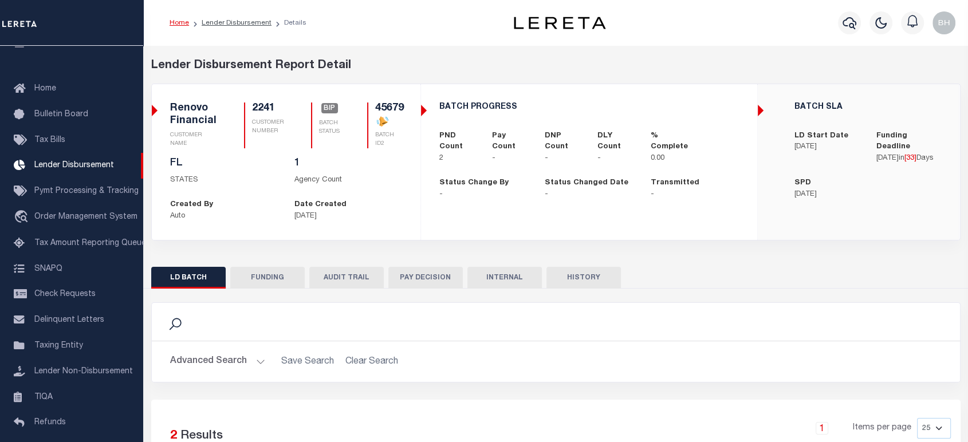
drag, startPoint x: 258, startPoint y: 270, endPoint x: 254, endPoint y: 277, distance: 8.3
click at [258, 270] on button "FUNDING" at bounding box center [267, 278] width 74 height 22
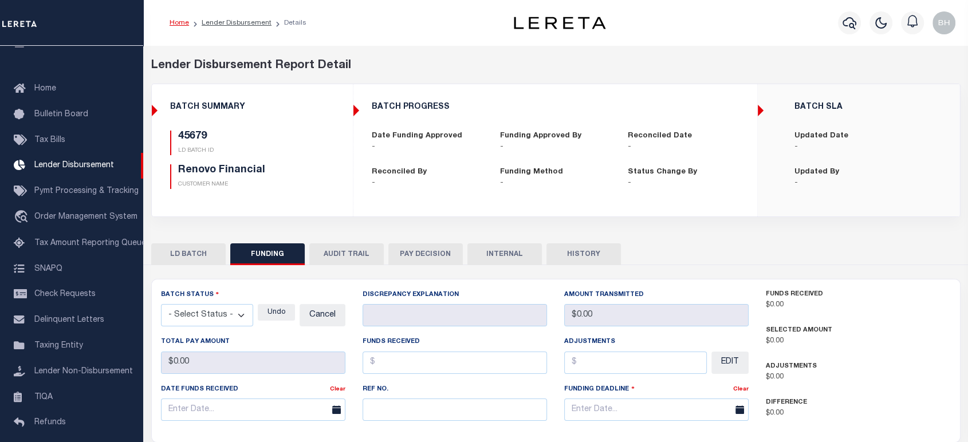
type input "$0"
type input "[DATE]"
select select "100"
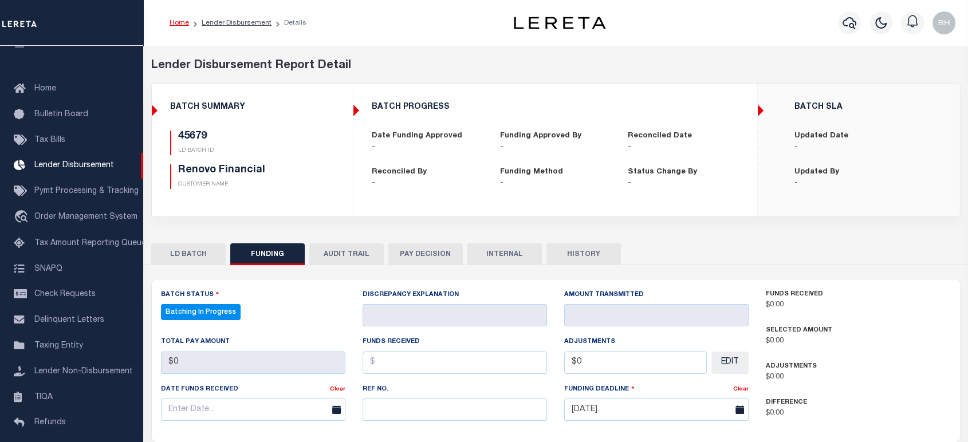
select select "100"
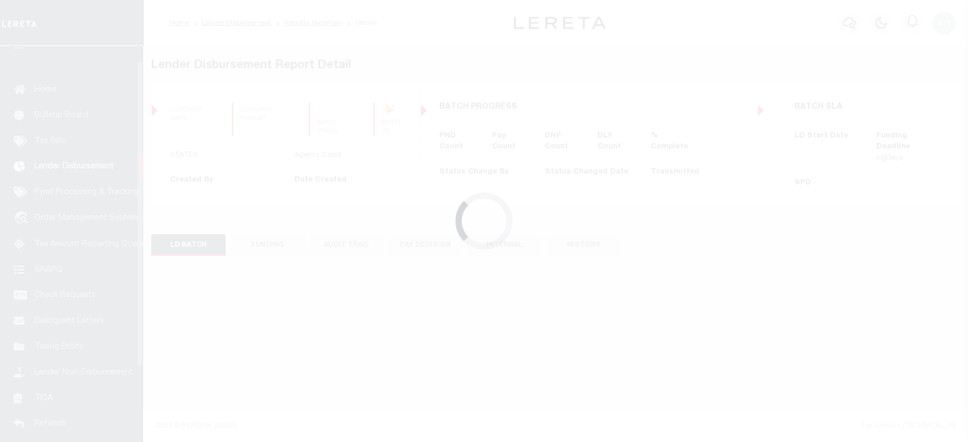
scroll to position [20, 0]
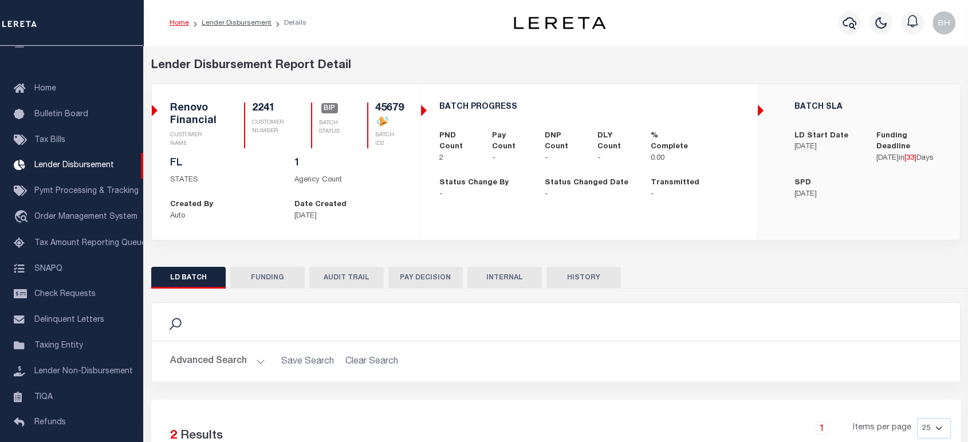
click at [269, 274] on button "FUNDING" at bounding box center [267, 278] width 74 height 22
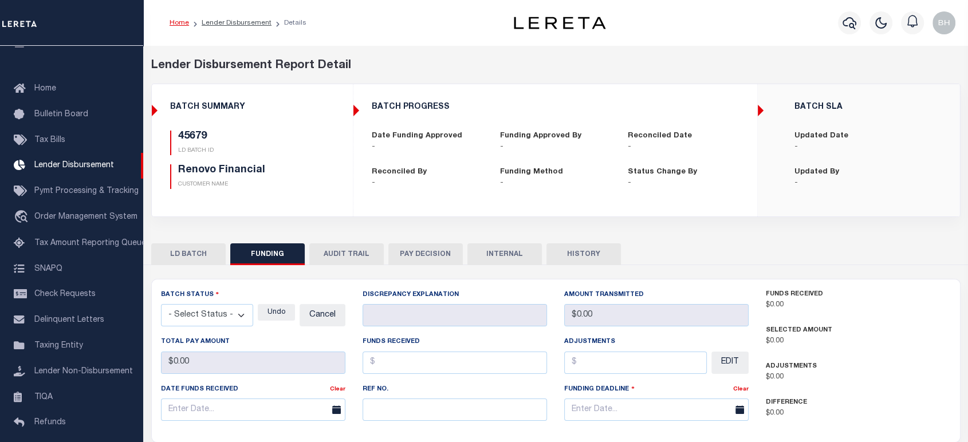
type input "$0"
type input "[DATE]"
select select "100"
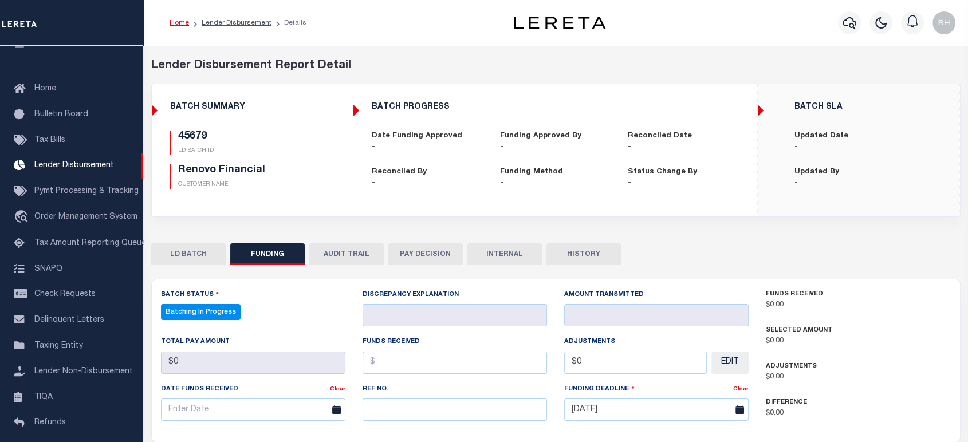
select select "100"
click at [176, 255] on button "LD BATCH" at bounding box center [188, 254] width 74 height 22
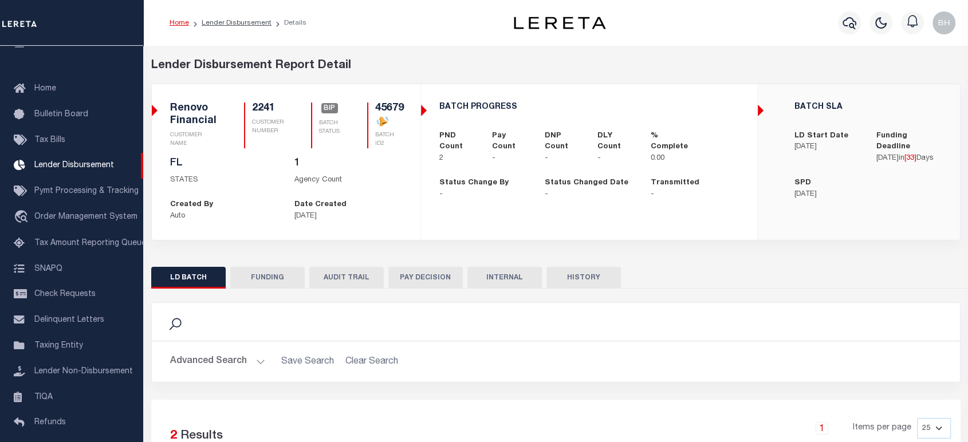
click at [262, 279] on button "FUNDING" at bounding box center [267, 278] width 74 height 22
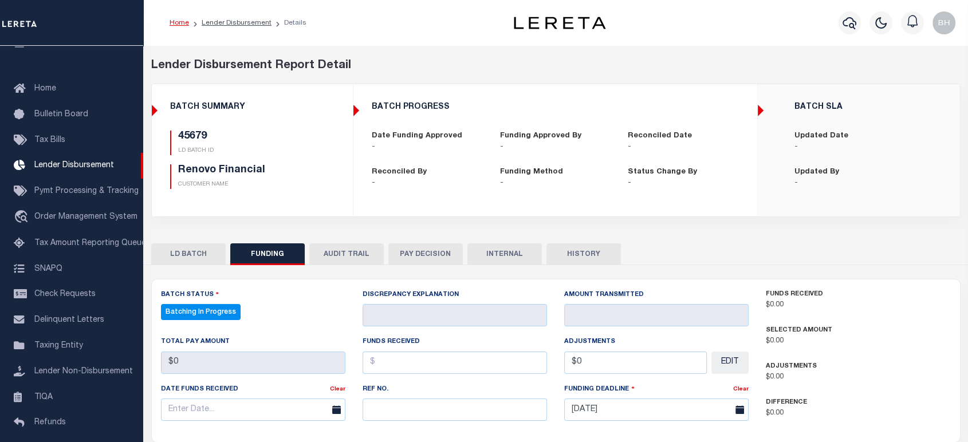
click at [438, 81] on div "Lender Disbursement Report Detail 2241 CLIENT NUMBER Renovo Financial CLIENT NA…" at bounding box center [556, 145] width 826 height 177
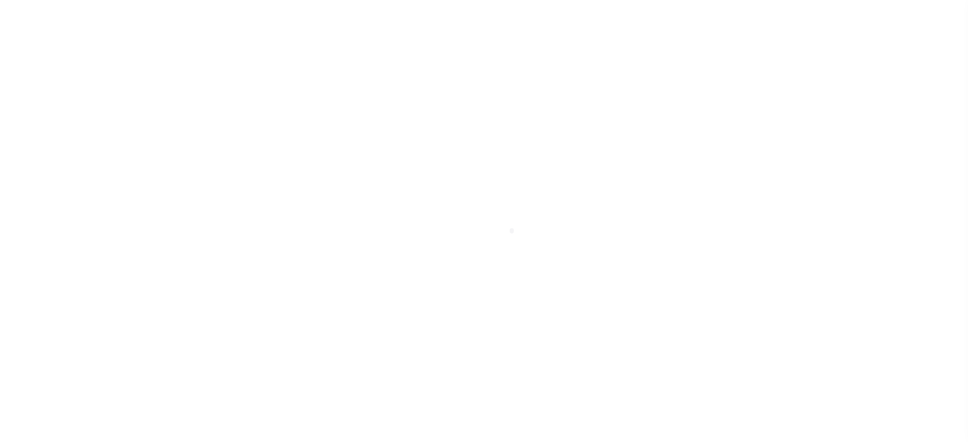
scroll to position [20, 0]
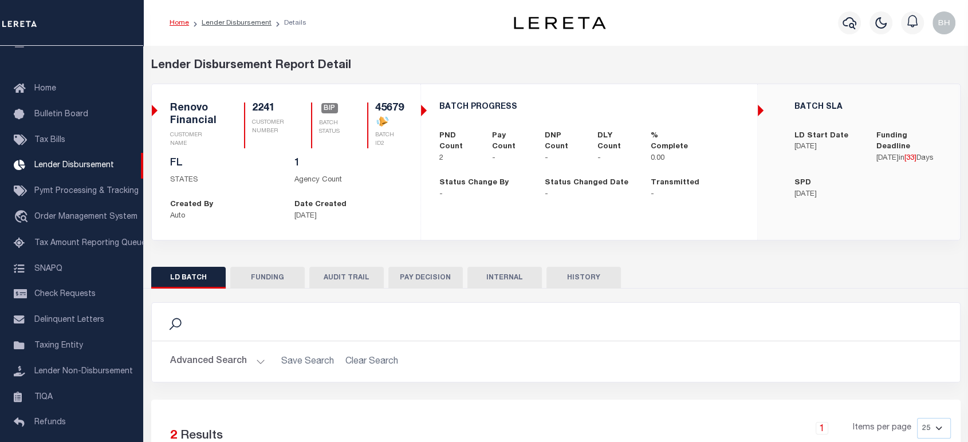
click at [257, 275] on button "FUNDING" at bounding box center [267, 278] width 74 height 22
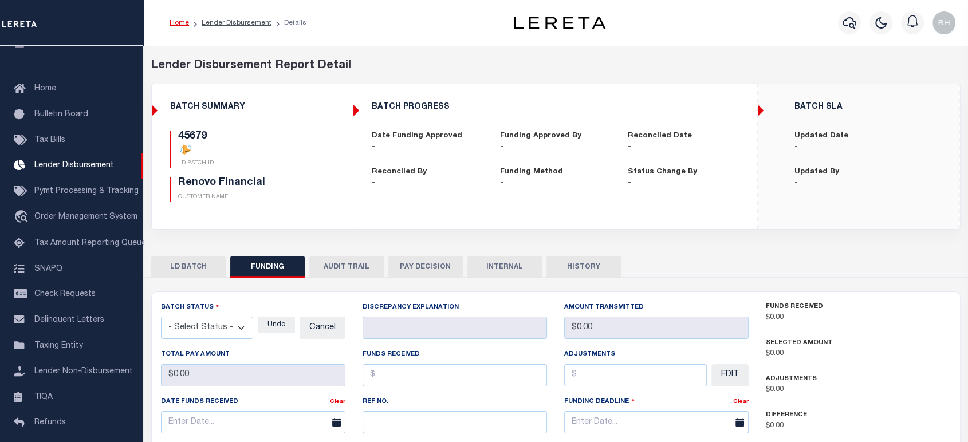
type input "$0"
type input "[DATE]"
select select "100"
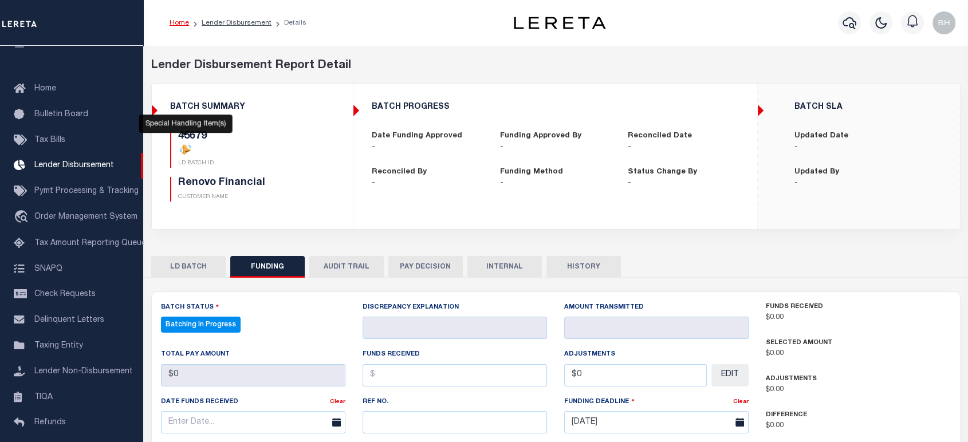
click at [186, 154] on ellipse at bounding box center [186, 151] width 9 height 5
click at [184, 151] on icon at bounding box center [186, 149] width 9 height 8
drag, startPoint x: 294, startPoint y: 151, endPoint x: 266, endPoint y: 155, distance: 28.9
click at [294, 151] on div "45679 LD BATCH ID" at bounding box center [238, 149] width 137 height 37
click at [293, 168] on p "LD BATCH ID" at bounding box center [242, 163] width 129 height 9
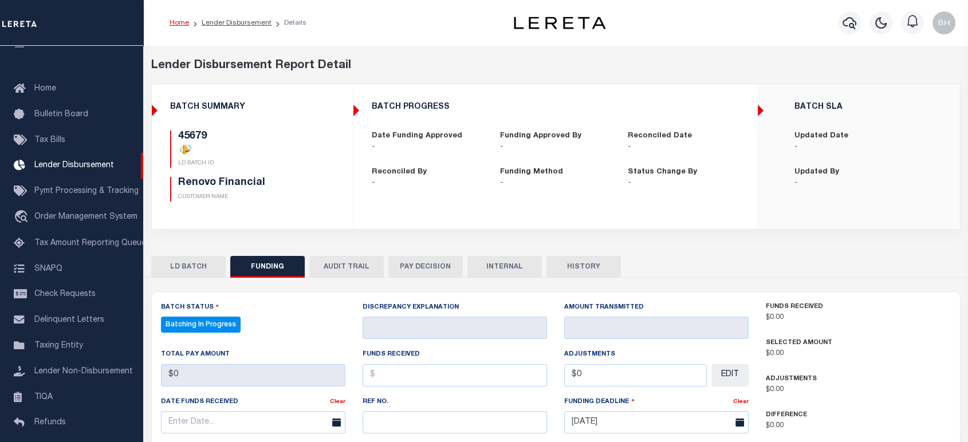
click at [190, 261] on button "LD BATCH" at bounding box center [188, 267] width 74 height 22
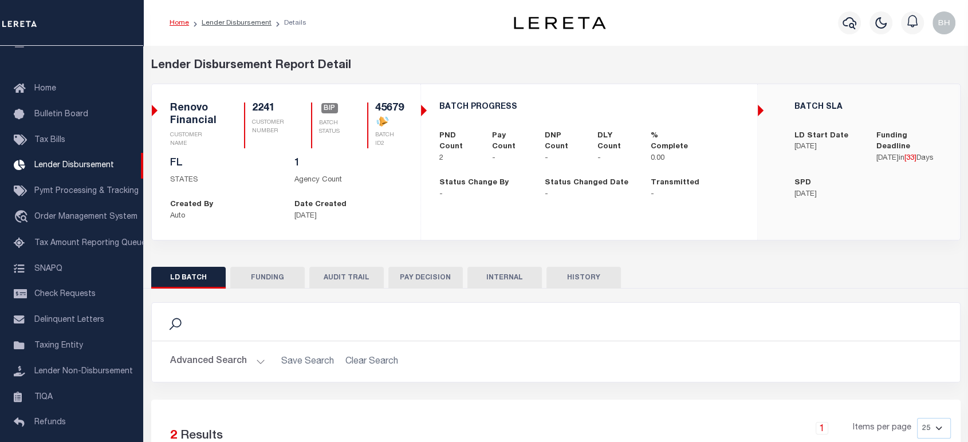
click at [257, 279] on button "FUNDING" at bounding box center [267, 278] width 74 height 22
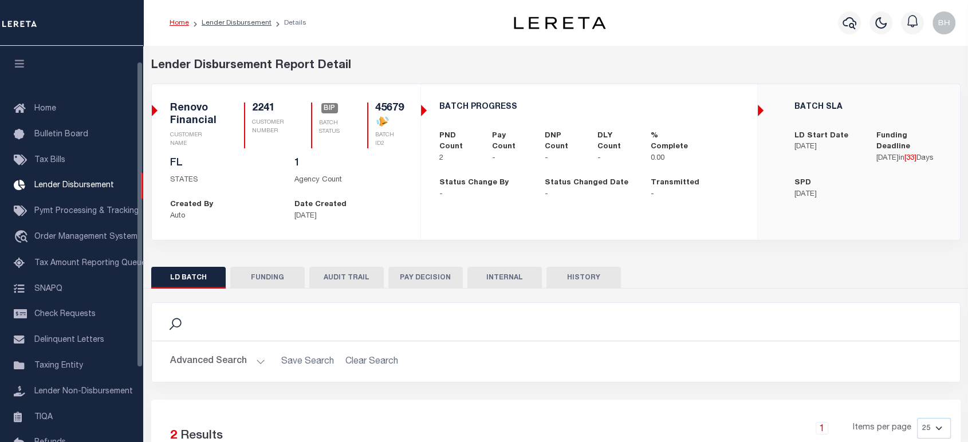
scroll to position [20, 0]
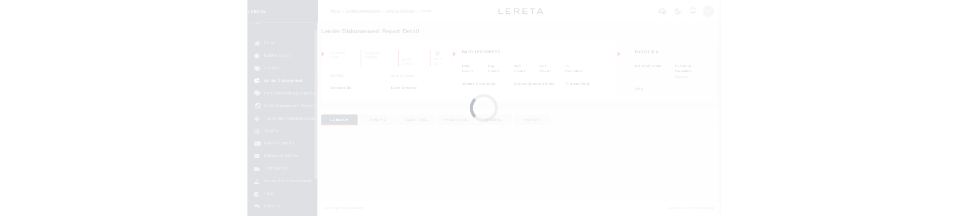
scroll to position [20, 0]
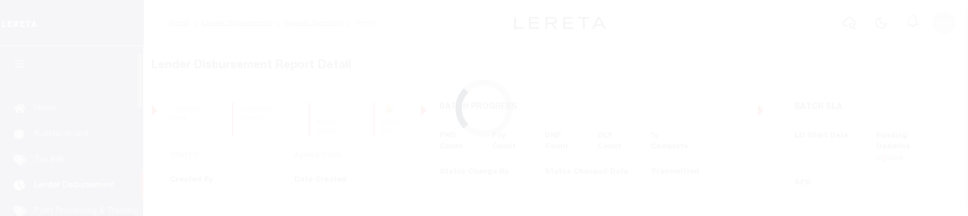
scroll to position [20, 0]
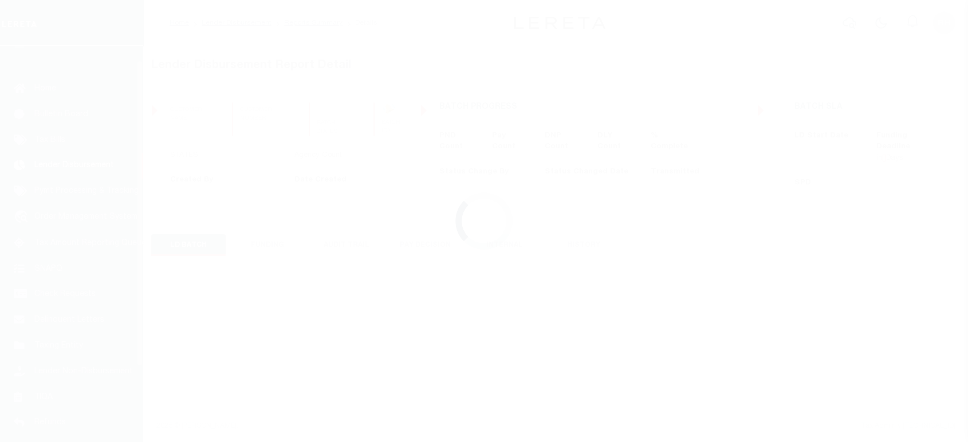
scroll to position [20, 0]
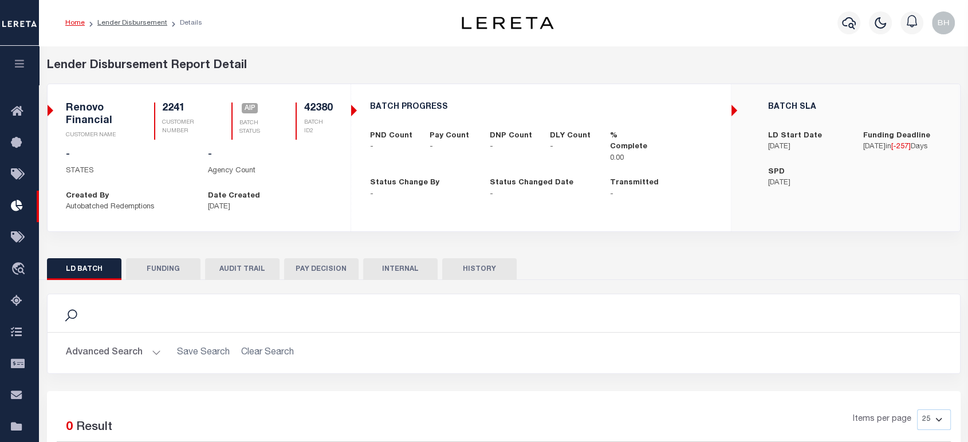
drag, startPoint x: 167, startPoint y: 266, endPoint x: 139, endPoint y: 279, distance: 30.7
click at [167, 266] on button "FUNDING" at bounding box center [163, 269] width 74 height 22
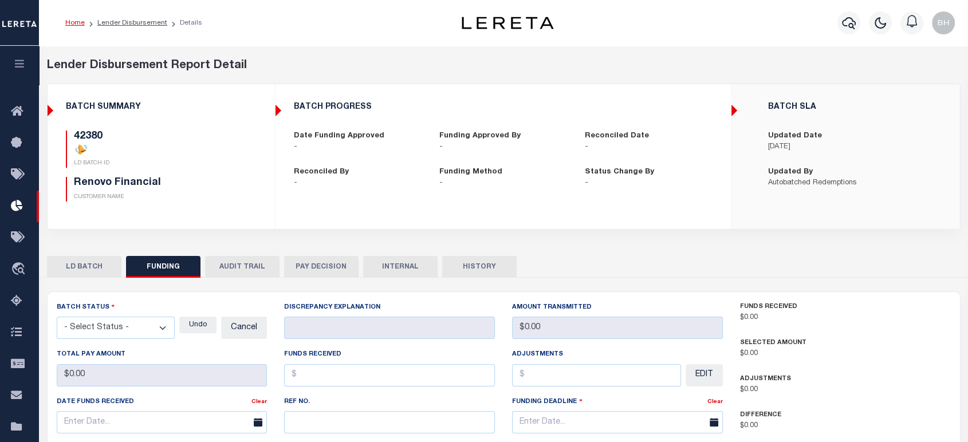
type input "$0"
type input "[DATE]"
select select "100"
click at [81, 265] on button "LD BATCH" at bounding box center [84, 267] width 74 height 22
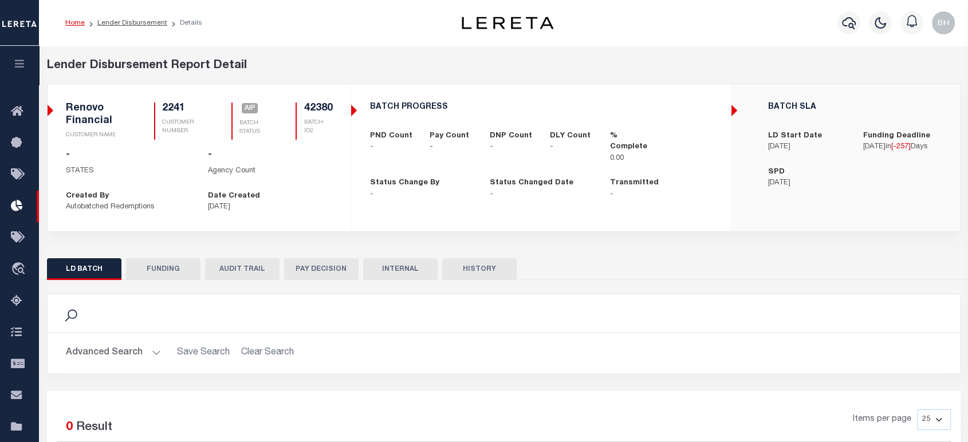
scroll to position [165, 0]
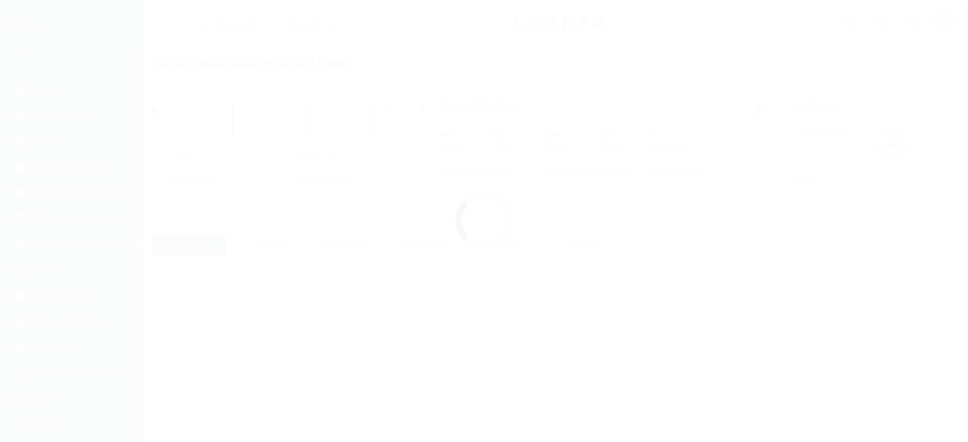
scroll to position [20, 0]
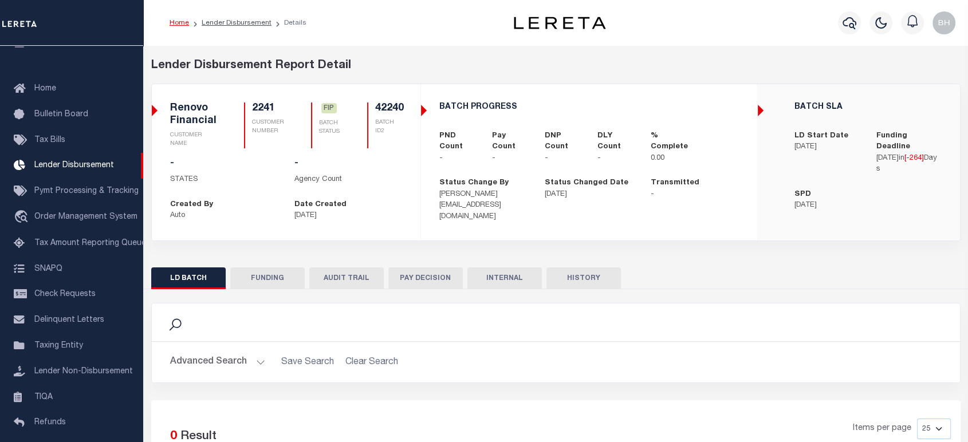
checkbox input "true"
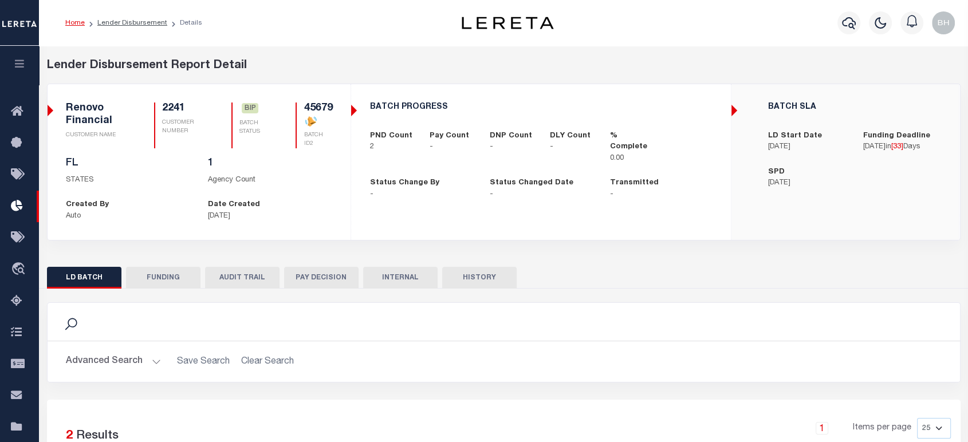
click at [153, 265] on div "LD BATCH FUNDING AUDIT TRAIL PAY DECISION INTERNAL HISTORY" at bounding box center [503, 422] width 931 height 329
click at [152, 273] on button "FUNDING" at bounding box center [163, 278] width 74 height 22
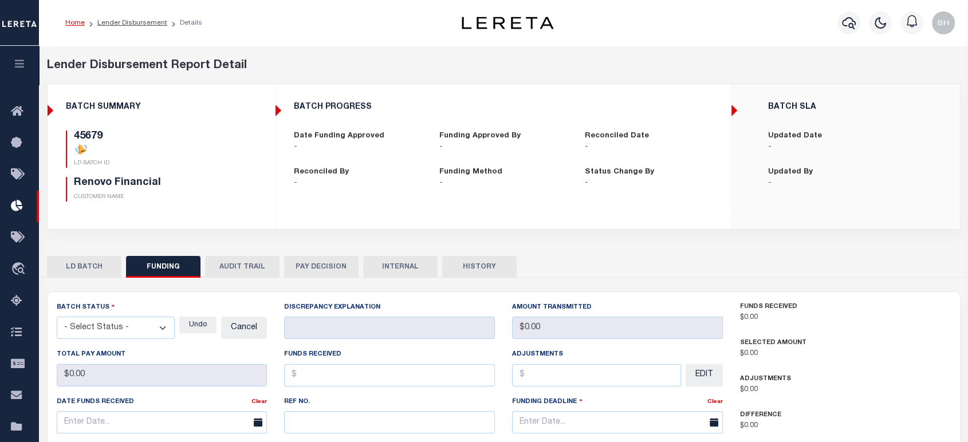
type input "$0"
type input "[DATE]"
select select "100"
click at [90, 267] on button "LD BATCH" at bounding box center [84, 267] width 74 height 22
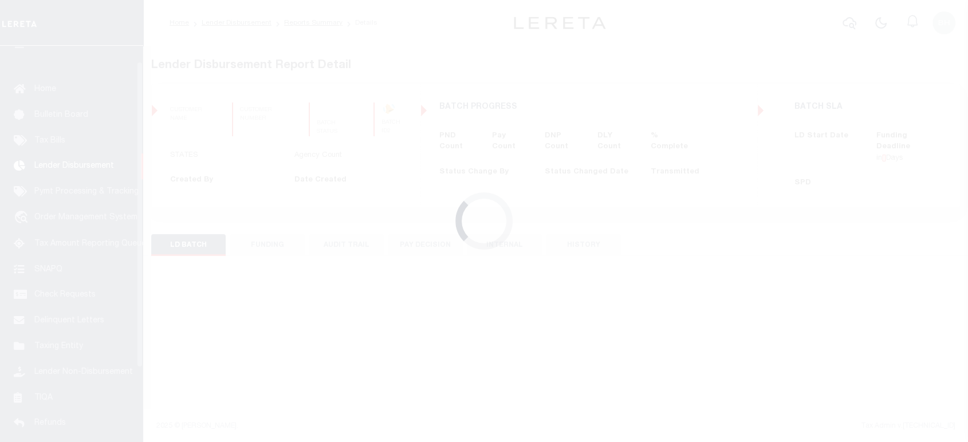
scroll to position [20, 0]
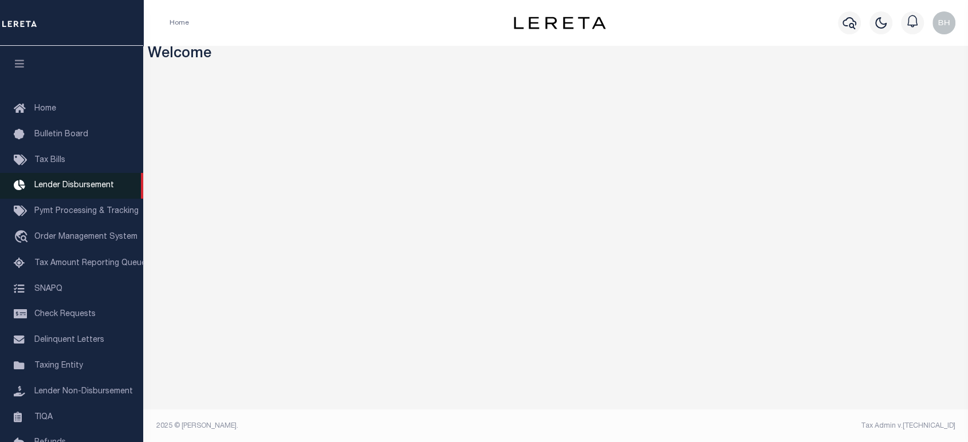
click at [91, 190] on span "Lender Disbursement" at bounding box center [74, 186] width 80 height 8
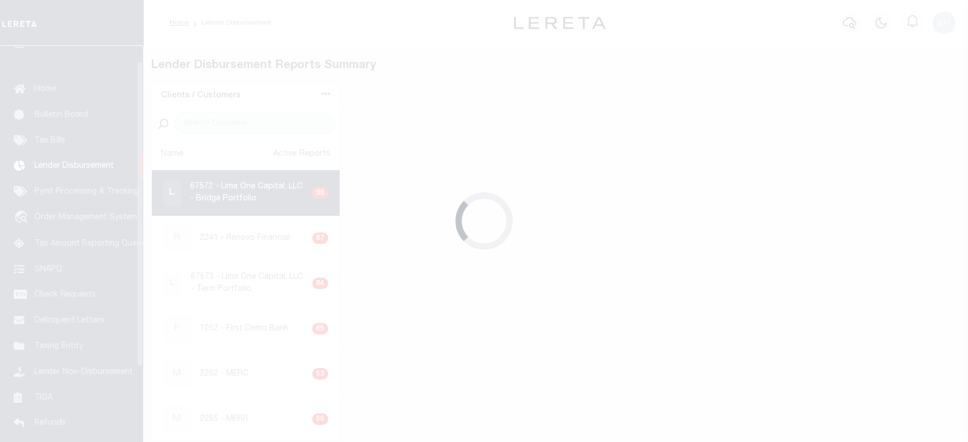
scroll to position [20, 0]
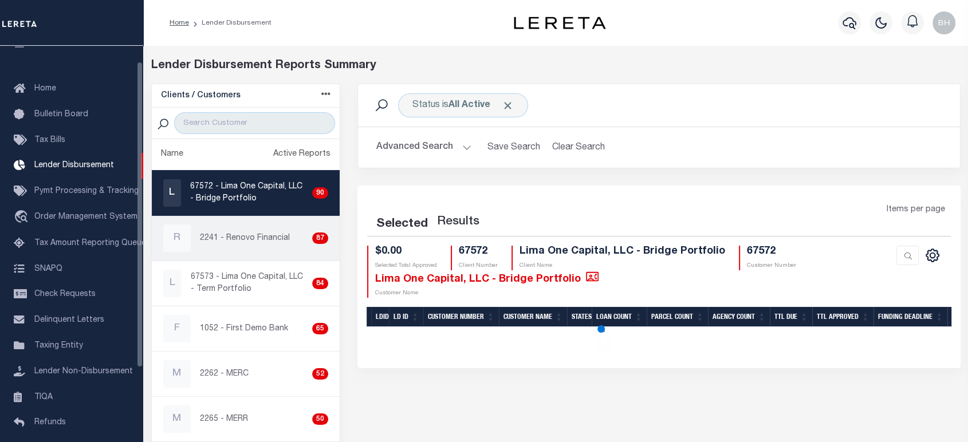
click at [218, 238] on p "2241 - Renovo Financial" at bounding box center [245, 238] width 90 height 12
checkbox input "true"
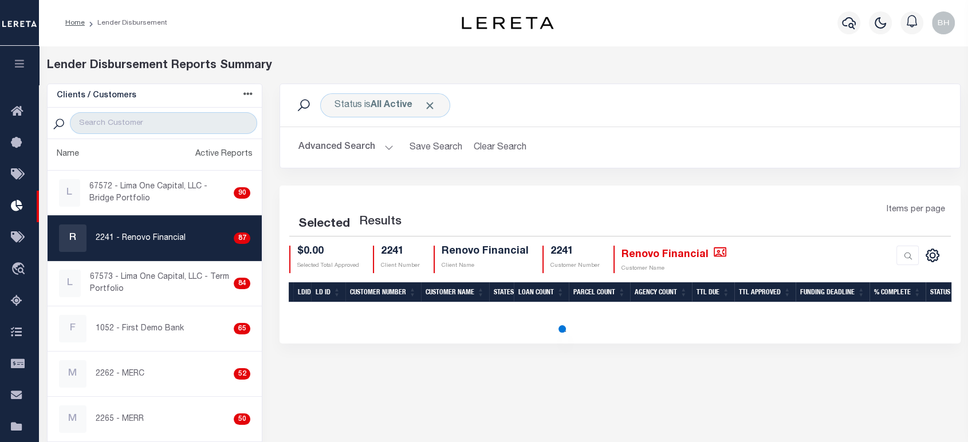
click at [372, 152] on button "Advanced Search" at bounding box center [345, 147] width 95 height 22
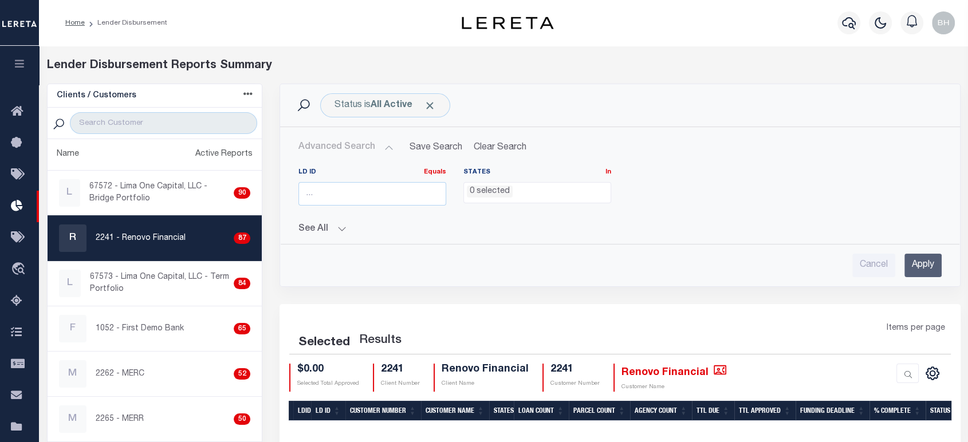
click at [381, 143] on button "Advanced Search" at bounding box center [345, 147] width 95 height 22
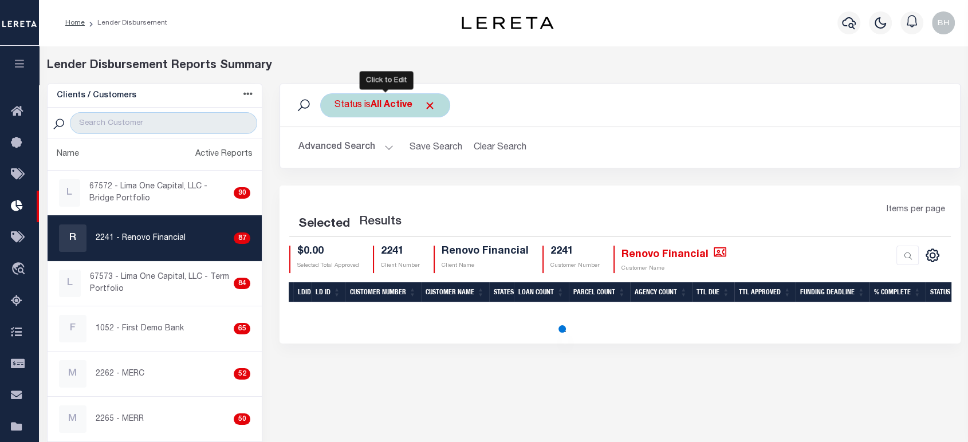
click at [374, 105] on b "All Active" at bounding box center [391, 105] width 42 height 9
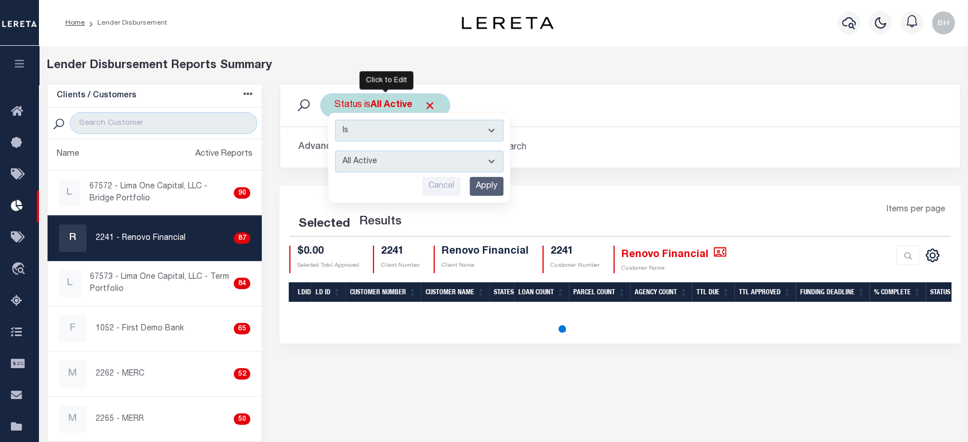
click at [369, 164] on select "All Active Approval In Progress Batching In Progress Complete Do Not Pay Escrow…" at bounding box center [419, 162] width 168 height 22
drag, startPoint x: 301, startPoint y: 139, endPoint x: 309, endPoint y: 144, distance: 10.0
click at [301, 139] on button "Advanced Search" at bounding box center [345, 147] width 95 height 22
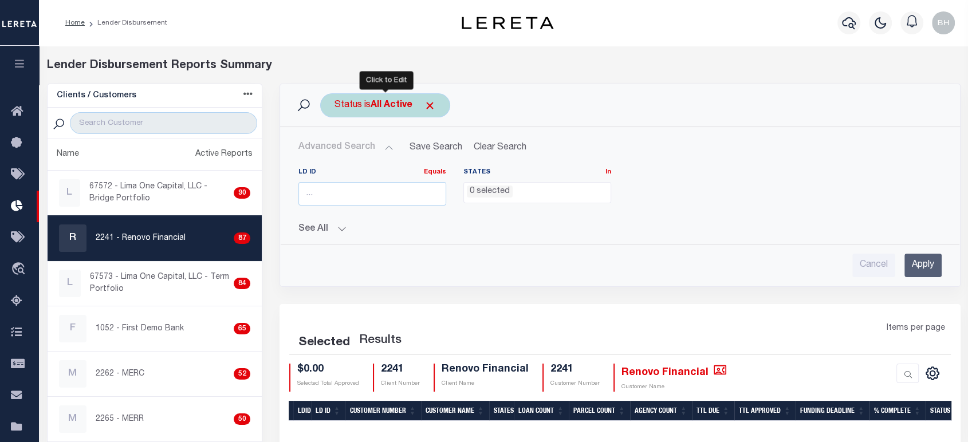
click at [359, 111] on div "Status is All Active Is Contains All Active Approval In Progress Batching In Pr…" at bounding box center [385, 105] width 130 height 24
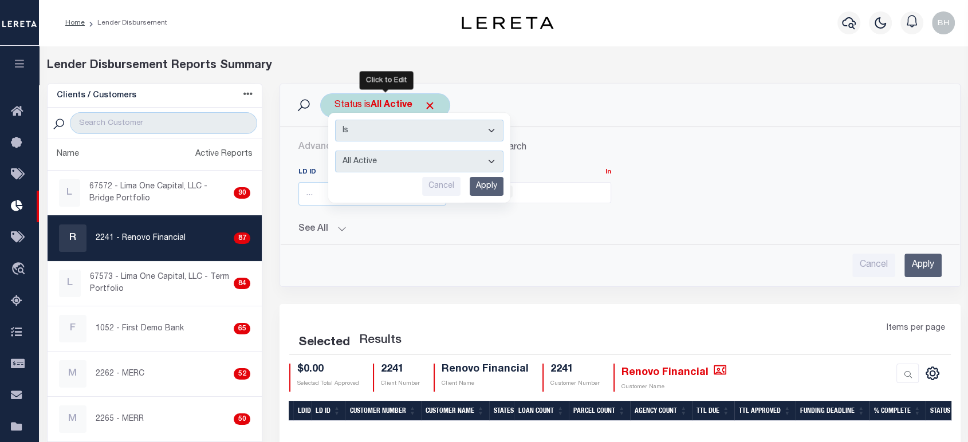
click at [369, 165] on select "All Active Approval In Progress Batching In Progress Complete Do Not Pay Escrow…" at bounding box center [419, 162] width 168 height 22
select select "BIP"
click at [335, 151] on select "All Active Approval In Progress Batching In Progress Complete Do Not Pay Escrow…" at bounding box center [419, 162] width 168 height 22
click at [495, 191] on input "Apply" at bounding box center [487, 186] width 34 height 19
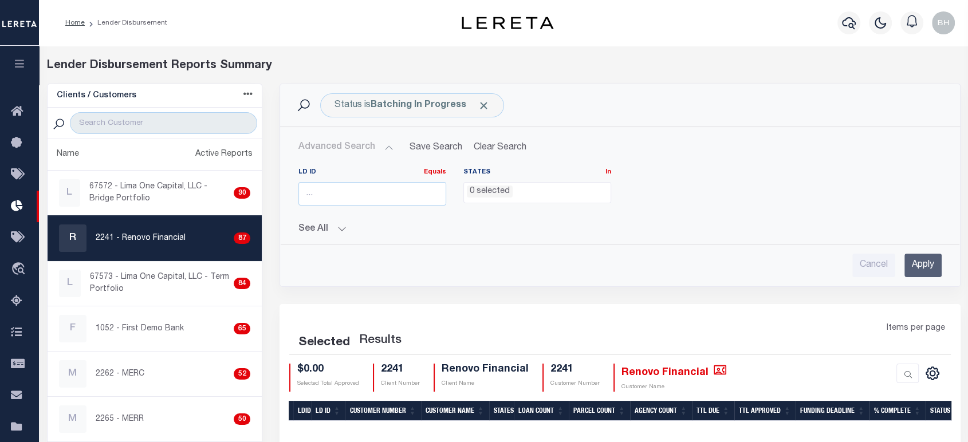
scroll to position [180, 0]
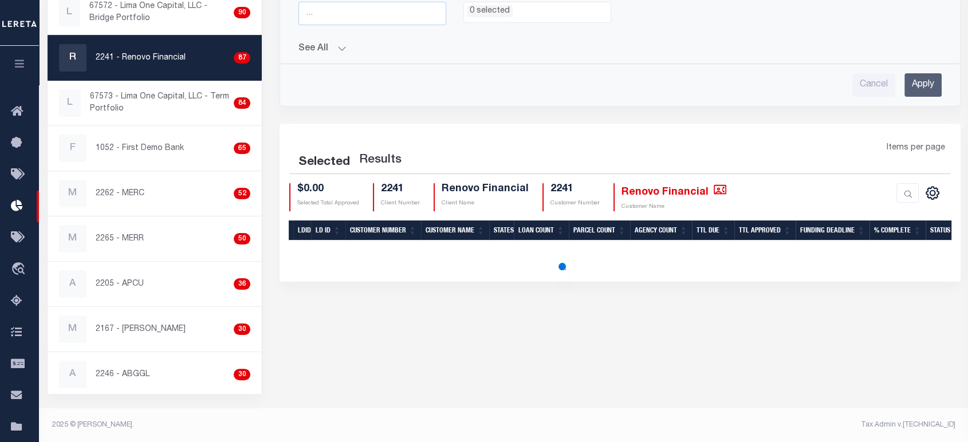
click at [18, 66] on icon "button" at bounding box center [19, 63] width 13 height 10
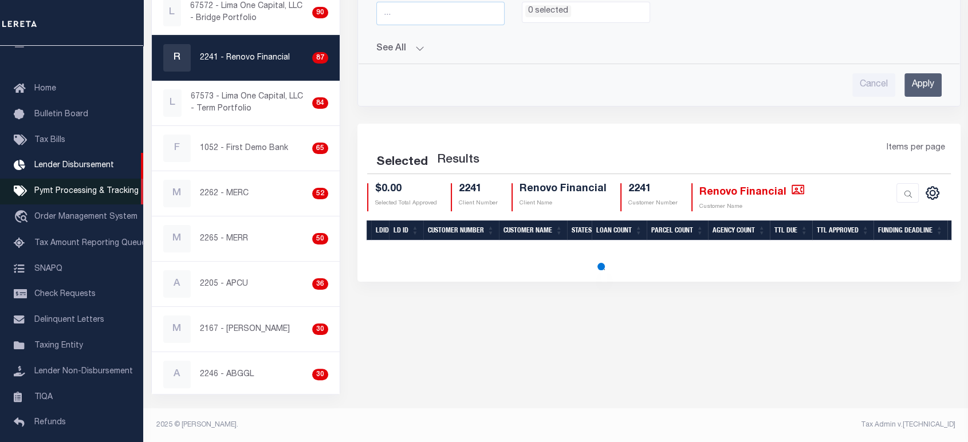
drag, startPoint x: 50, startPoint y: 196, endPoint x: 69, endPoint y: 181, distance: 23.6
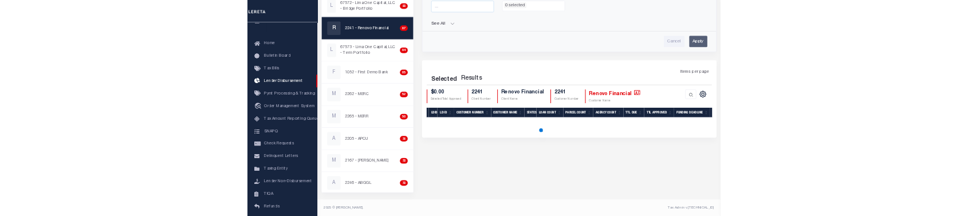
scroll to position [53, 0]
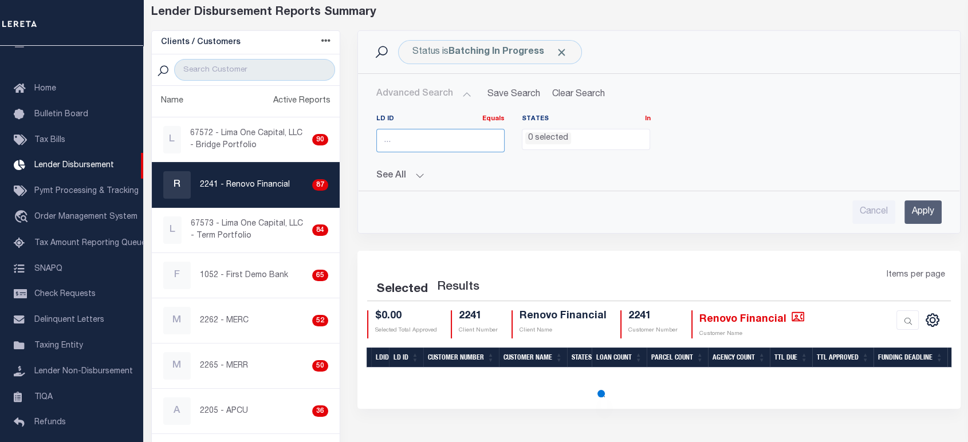
drag, startPoint x: 407, startPoint y: 136, endPoint x: 410, endPoint y: 142, distance: 6.4
click at [407, 136] on input "number" at bounding box center [440, 140] width 128 height 23
type input "45679"
click at [924, 206] on input "Apply" at bounding box center [922, 211] width 37 height 23
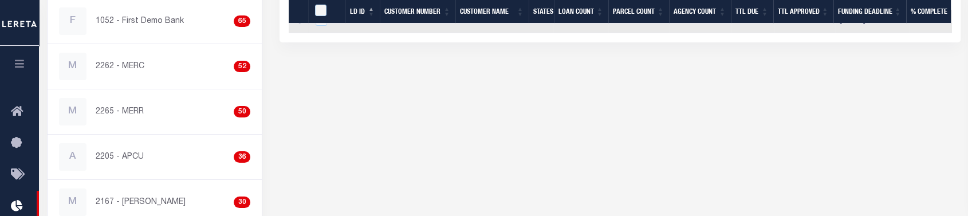
scroll to position [180, 0]
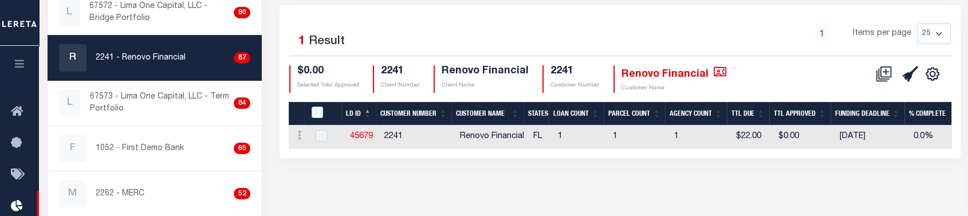
drag, startPoint x: 364, startPoint y: 135, endPoint x: 344, endPoint y: 132, distance: 20.2
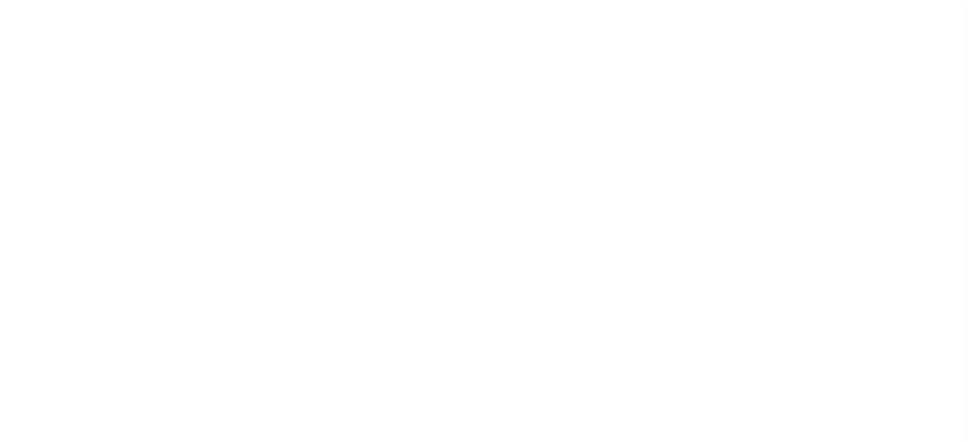
scroll to position [52, 0]
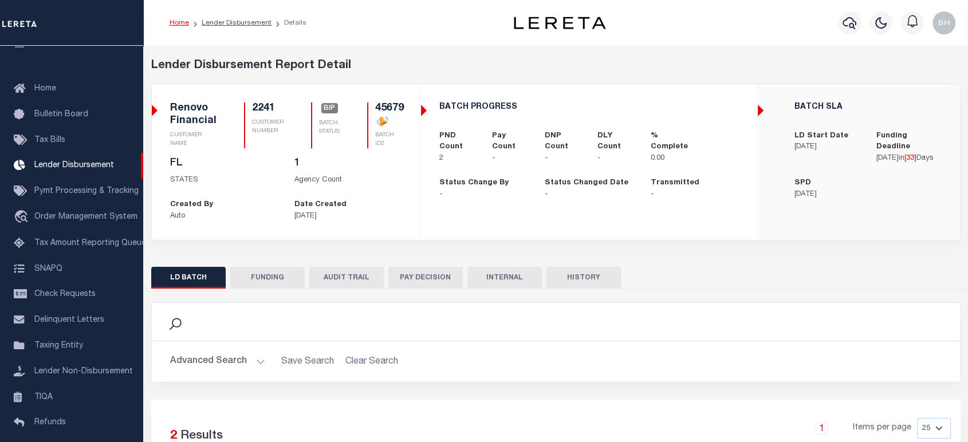
click at [277, 272] on button "FUNDING" at bounding box center [267, 278] width 74 height 22
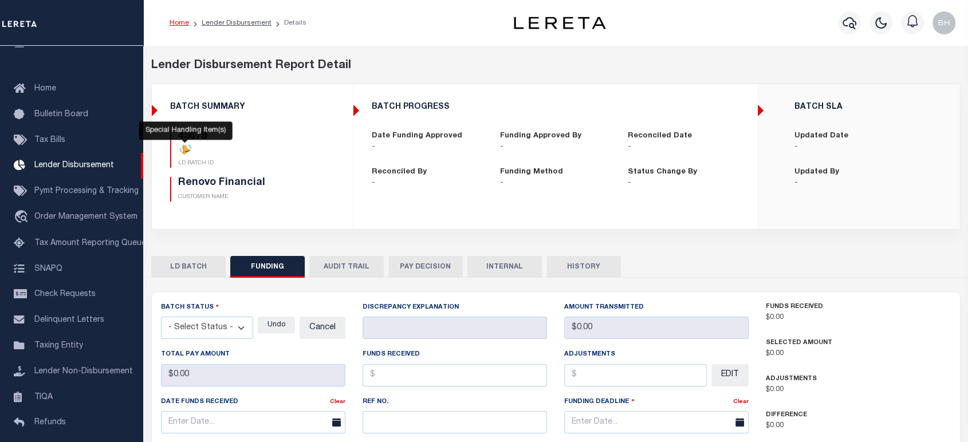
type input "$0"
type input "[DATE]"
select select "100"
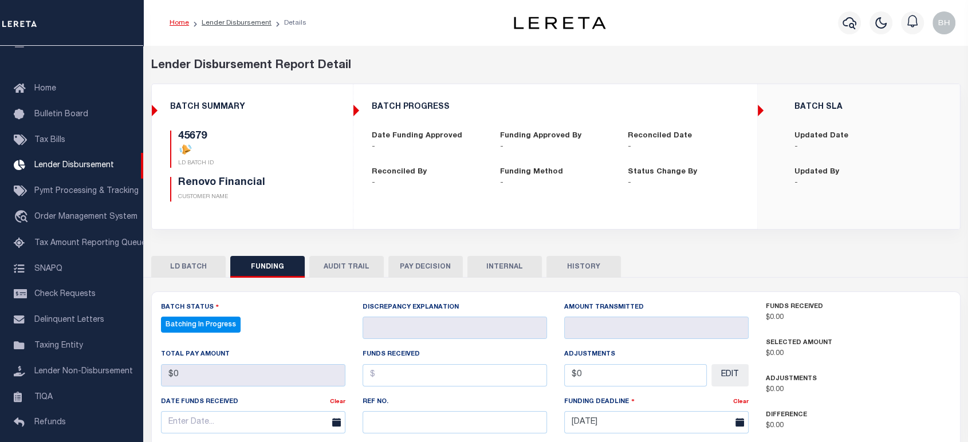
select select "100"
click at [183, 260] on button "LD BATCH" at bounding box center [188, 267] width 74 height 22
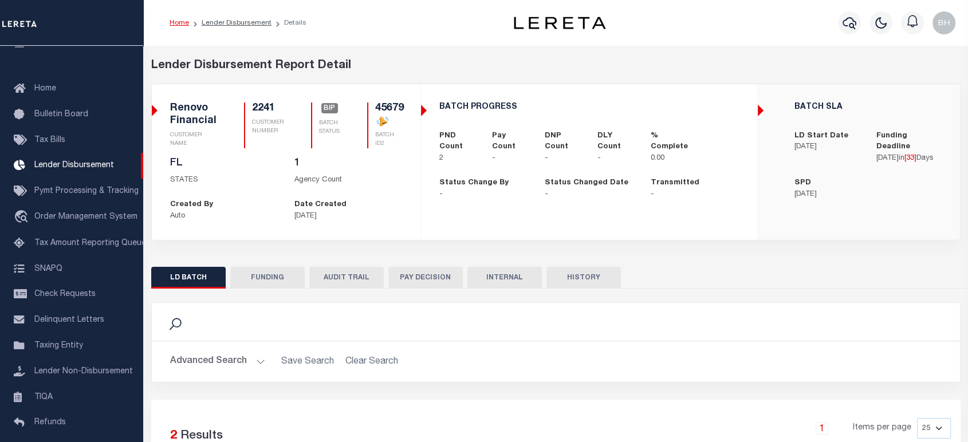
scroll to position [64, 0]
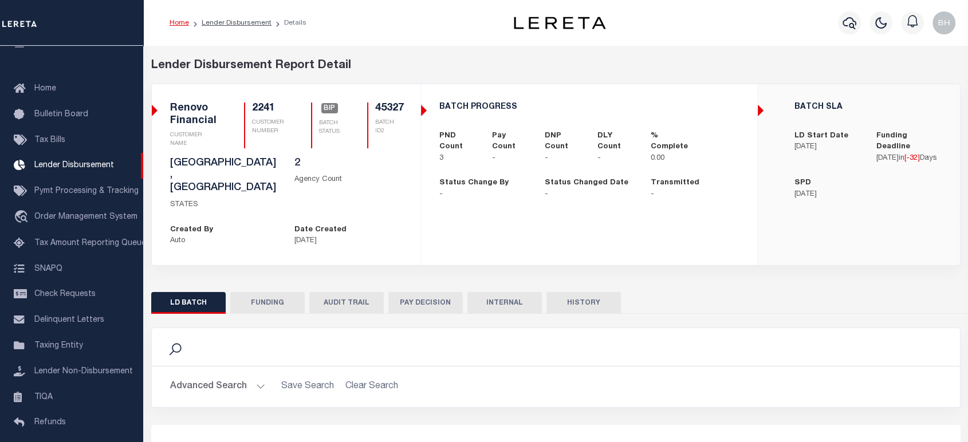
click at [266, 292] on button "FUNDING" at bounding box center [267, 303] width 74 height 22
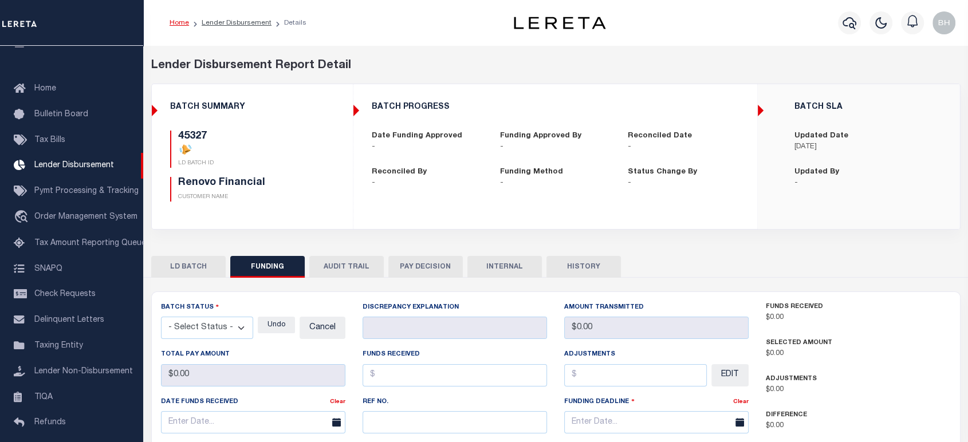
type input "$0"
type input "[DATE]"
select select "100"
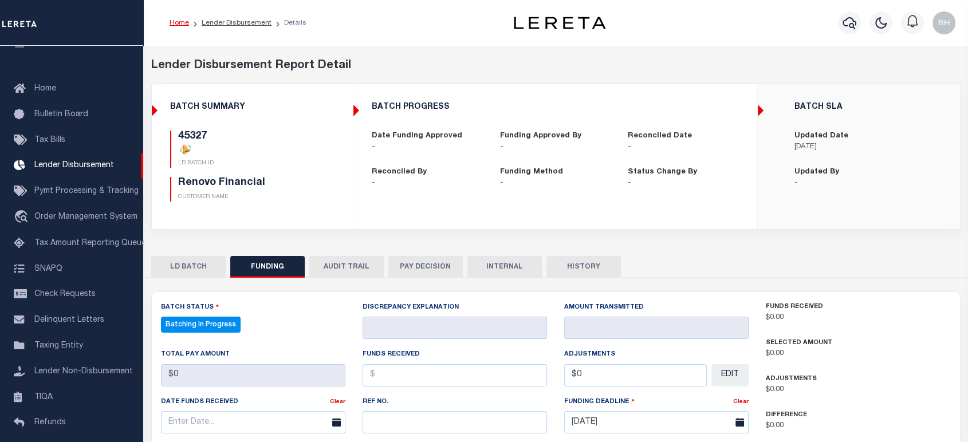
click at [211, 145] on div "45327 LD BATCH ID" at bounding box center [238, 149] width 137 height 37
click at [192, 271] on button "LD BATCH" at bounding box center [188, 267] width 74 height 22
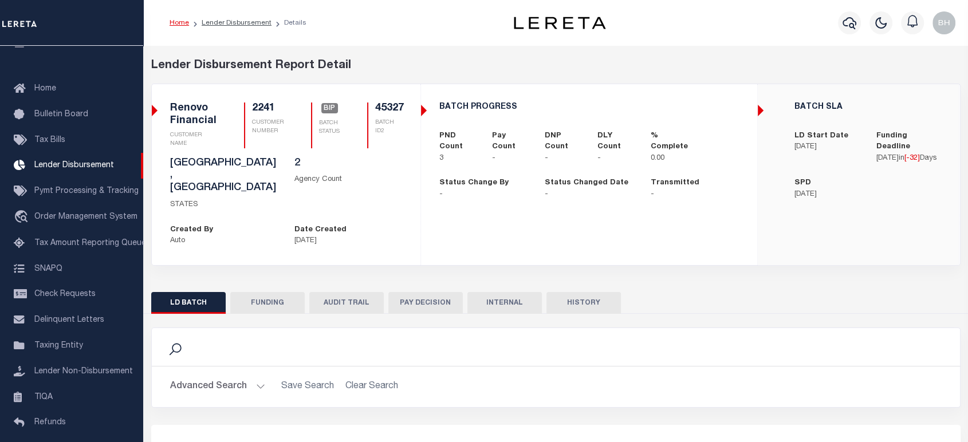
click at [266, 292] on button "FUNDING" at bounding box center [267, 303] width 74 height 22
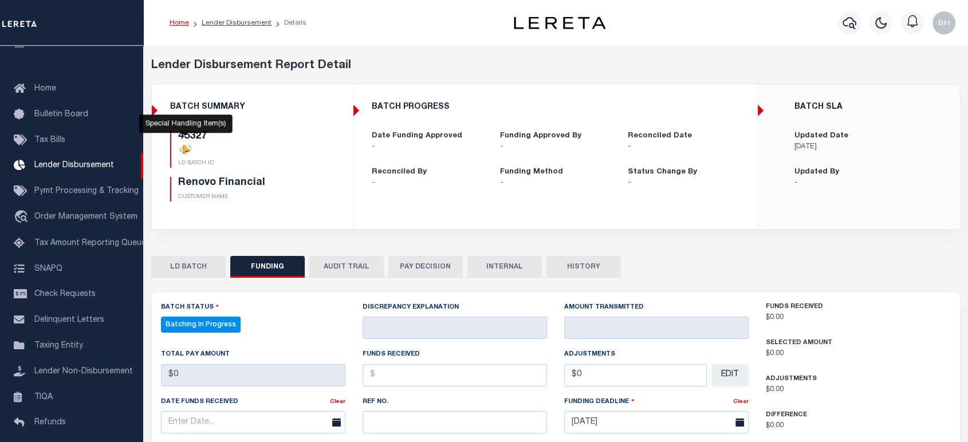
click at [186, 150] on icon at bounding box center [186, 149] width 9 height 8
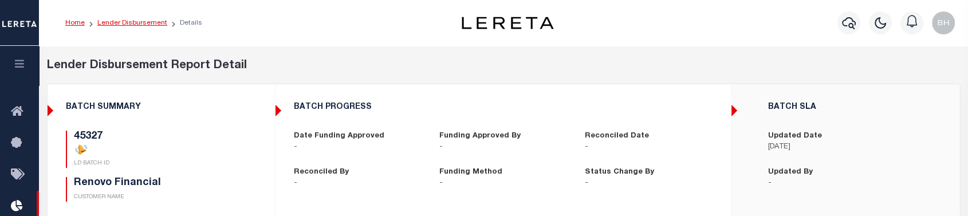
click at [127, 24] on link "Lender Disbursement" at bounding box center [132, 22] width 70 height 7
checkbox input "true"
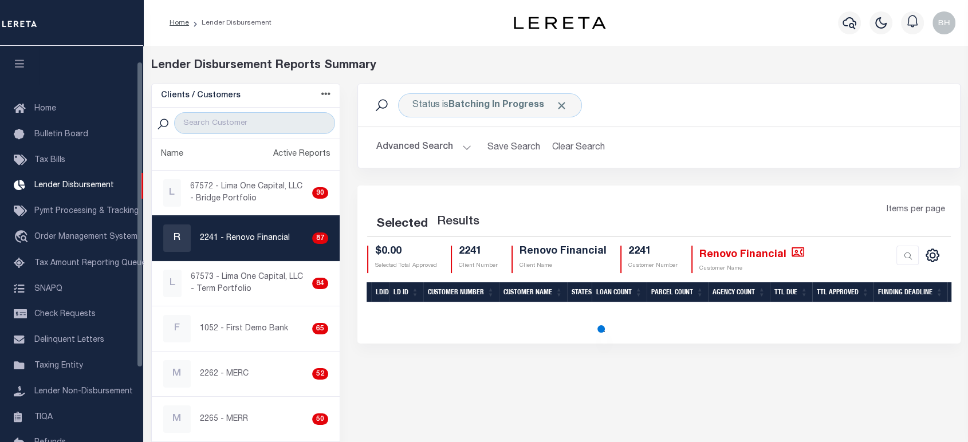
scroll to position [20, 0]
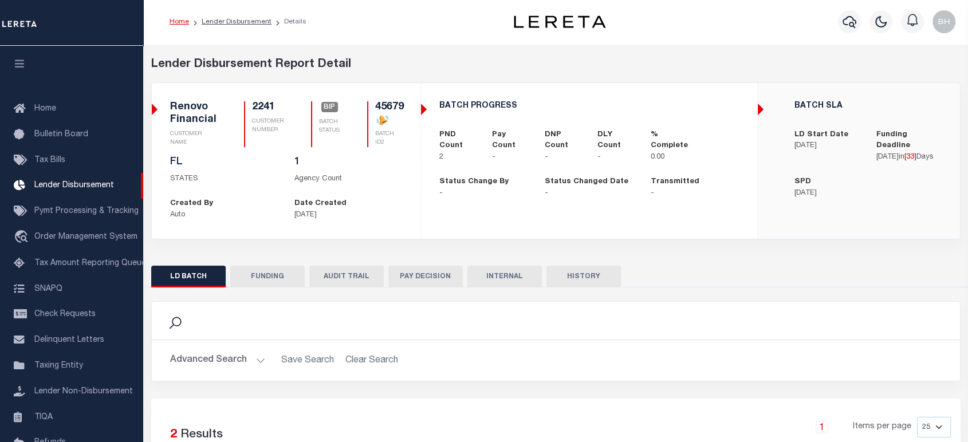
scroll to position [84, 0]
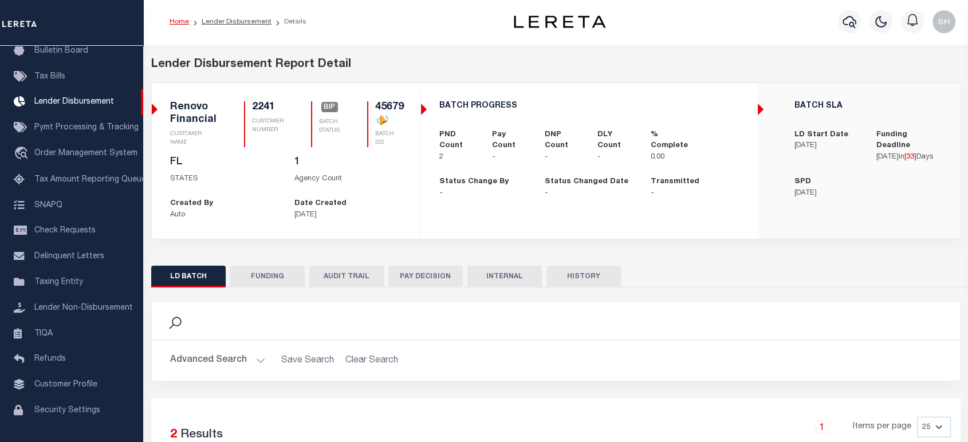
click at [270, 276] on button "FUNDING" at bounding box center [267, 277] width 74 height 22
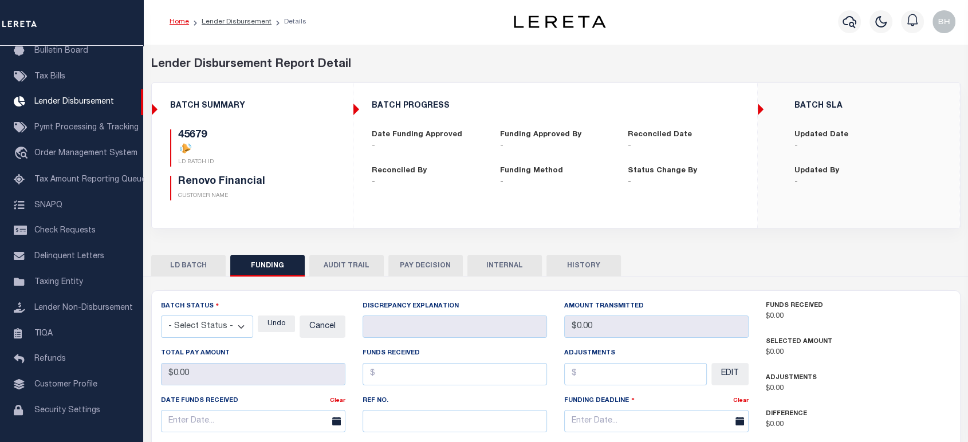
type input "$0"
type input "10/20/2025"
select select "100"
click at [174, 268] on button "LD BATCH" at bounding box center [188, 266] width 74 height 22
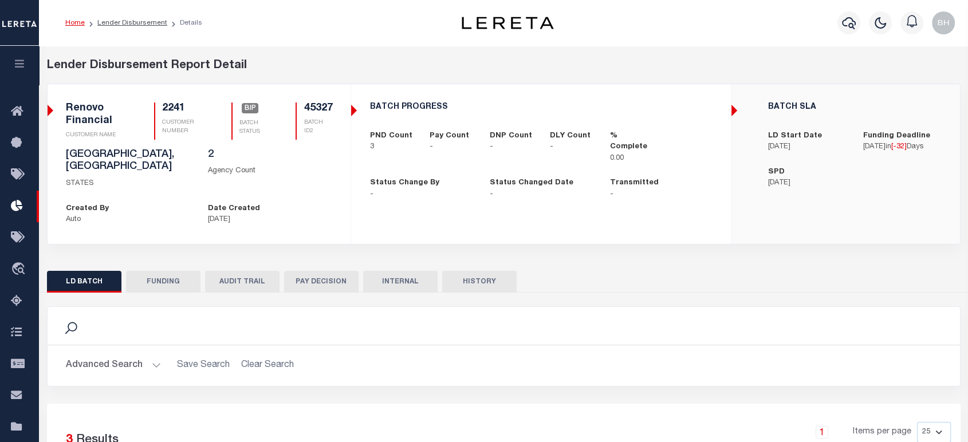
click at [157, 215] on button "FUNDING" at bounding box center [163, 282] width 74 height 22
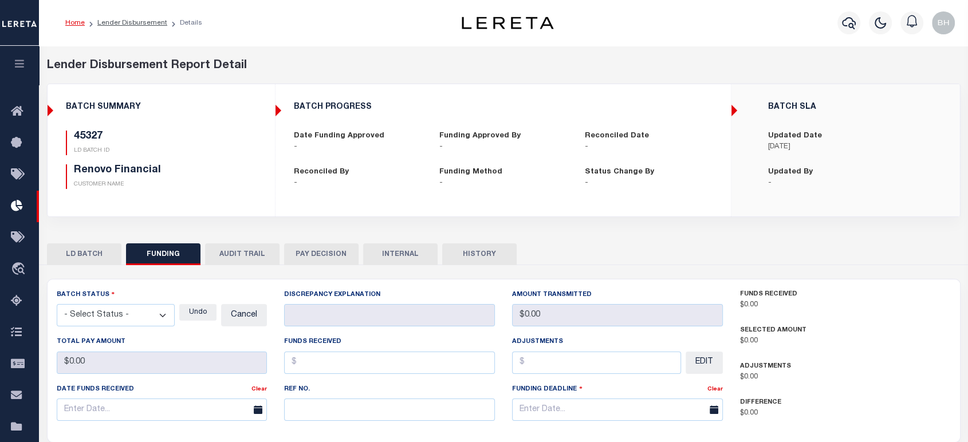
type input "$0"
type input "[DATE]"
select select "100"
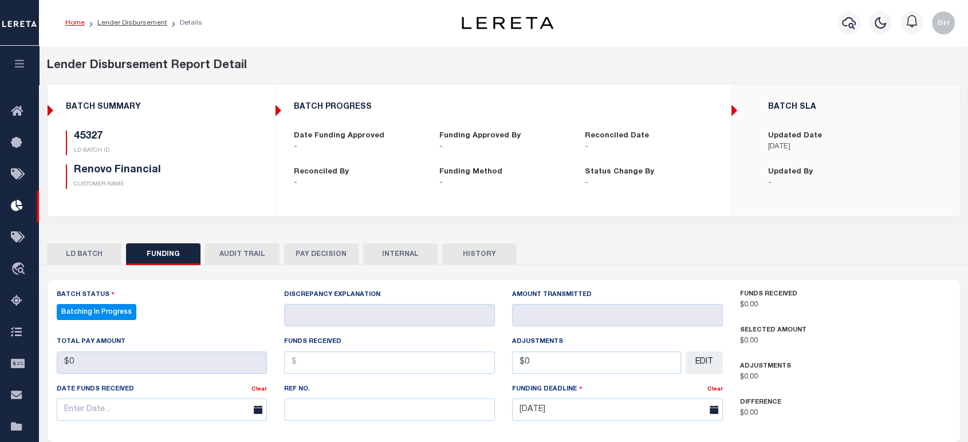
click at [98, 215] on button "LD BATCH" at bounding box center [84, 254] width 74 height 22
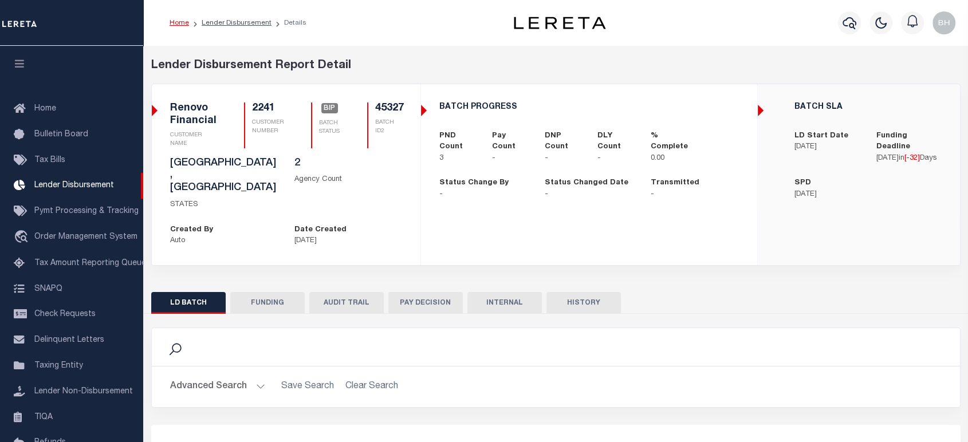
scroll to position [20, 0]
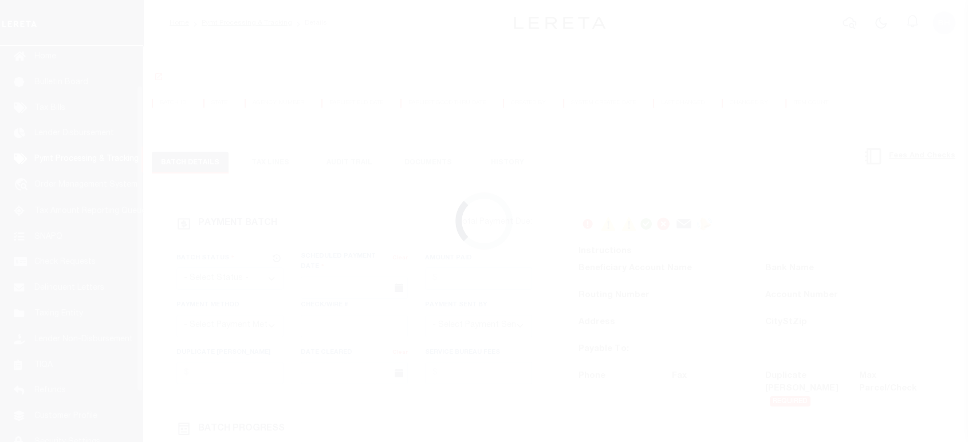
scroll to position [52, 0]
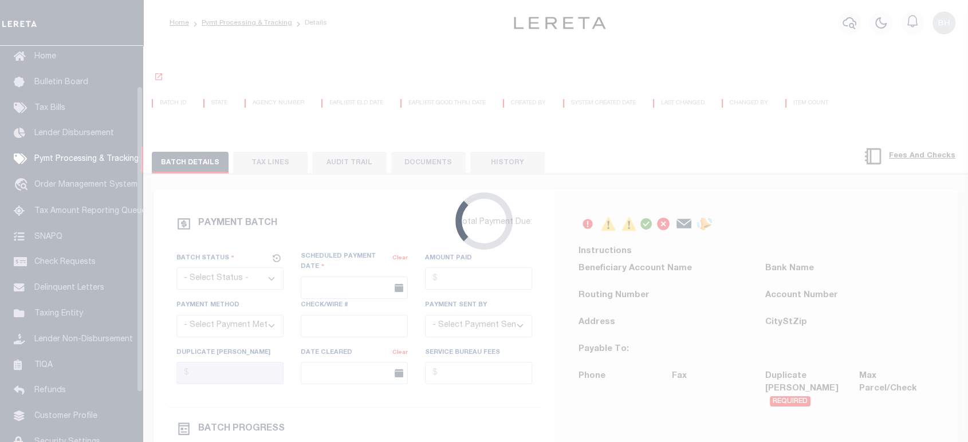
select select "SFP"
type input "[DATE]"
type input "$4,721.08"
type input "Certify funds"
select select
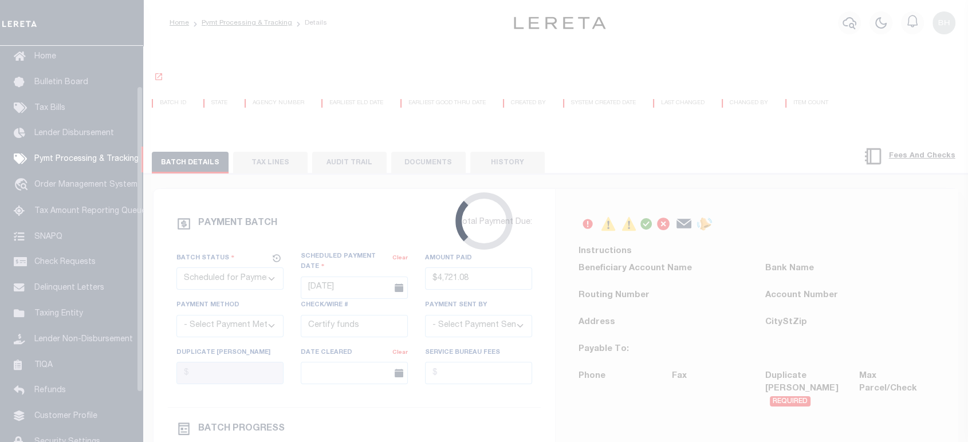
type input "[PERSON_NAME]"
radio input "true"
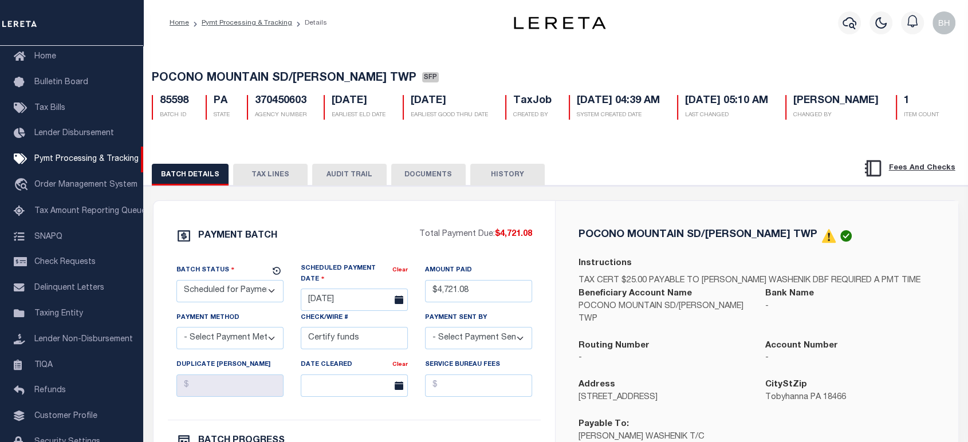
scroll to position [127, 0]
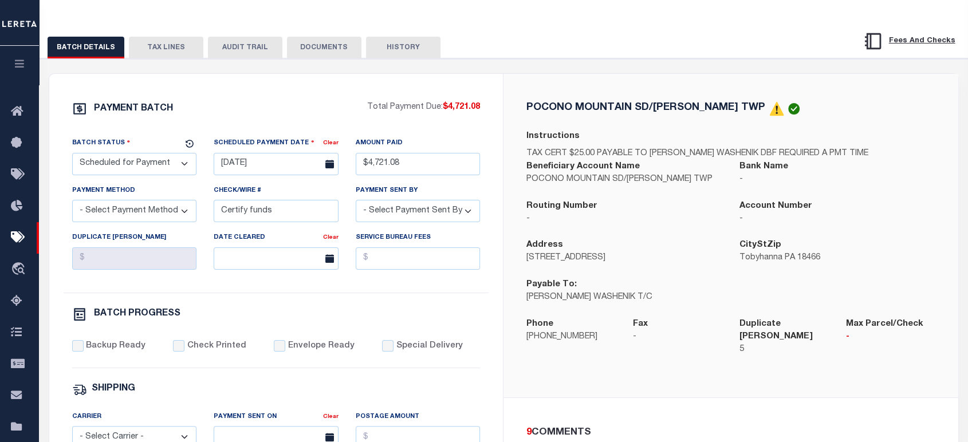
click at [163, 50] on button "TAX LINES" at bounding box center [166, 48] width 74 height 22
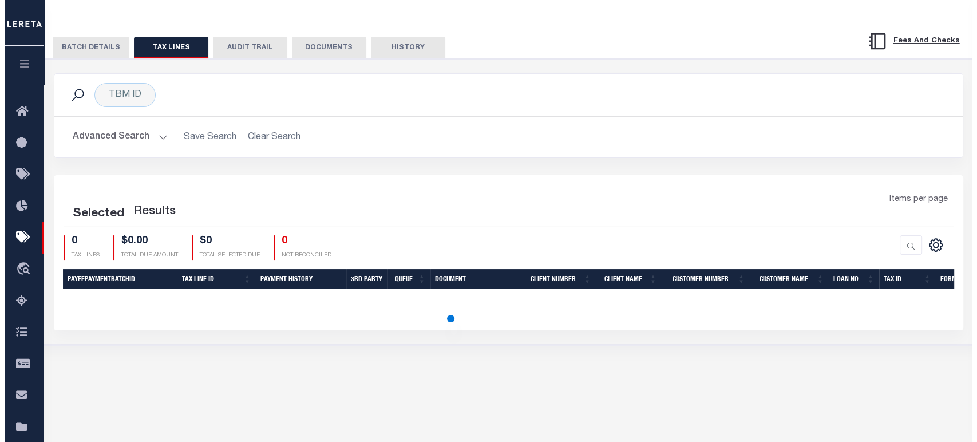
scroll to position [165, 0]
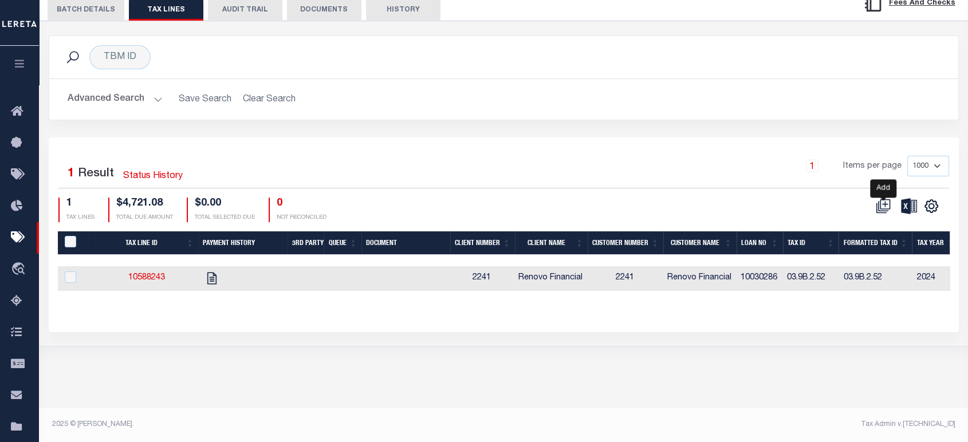
click at [880, 206] on icon at bounding box center [883, 206] width 15 height 15
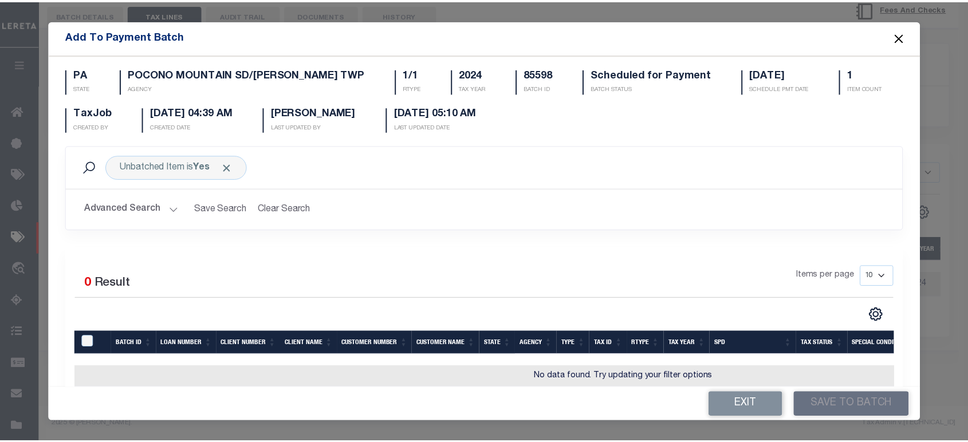
scroll to position [66, 0]
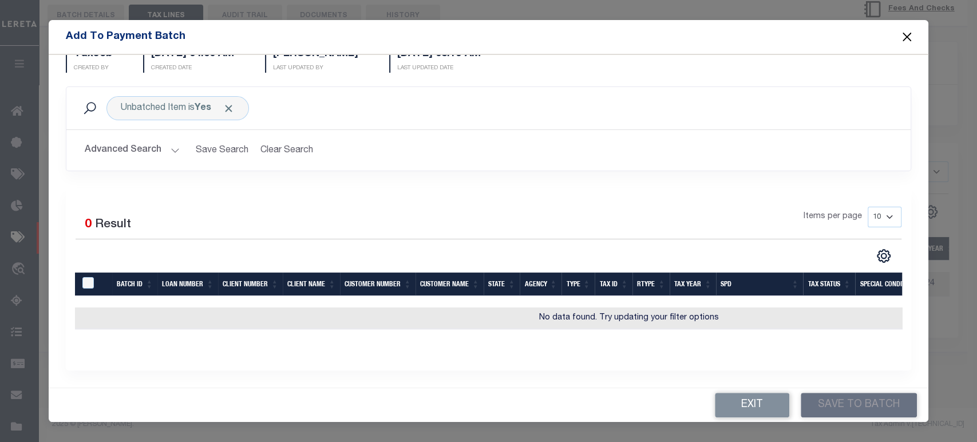
click at [732, 408] on button "Exit" at bounding box center [752, 405] width 74 height 25
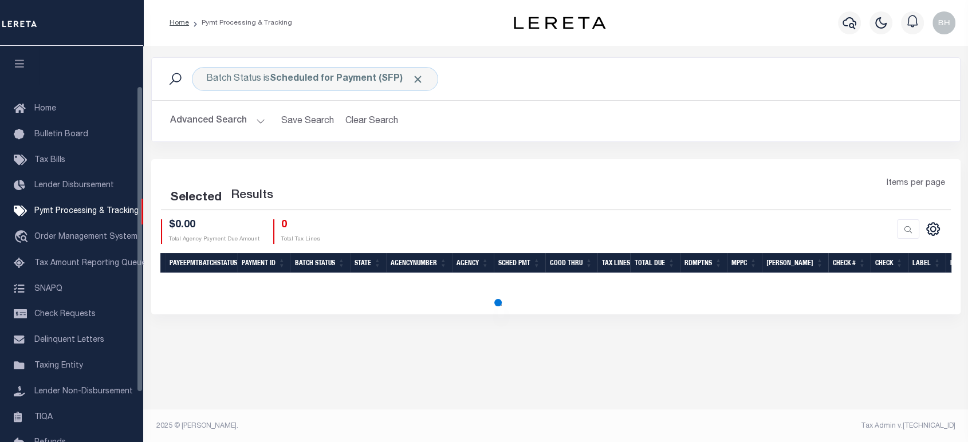
scroll to position [52, 0]
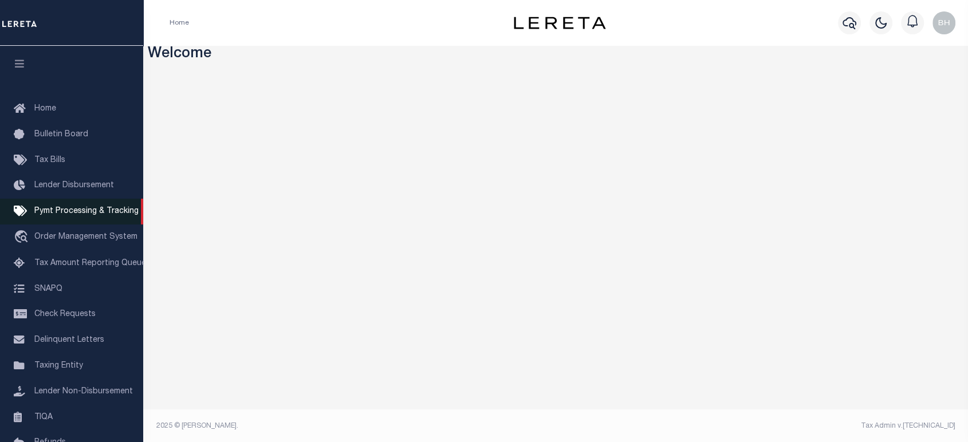
click at [79, 214] on span "Pymt Processing & Tracking" at bounding box center [86, 211] width 104 height 8
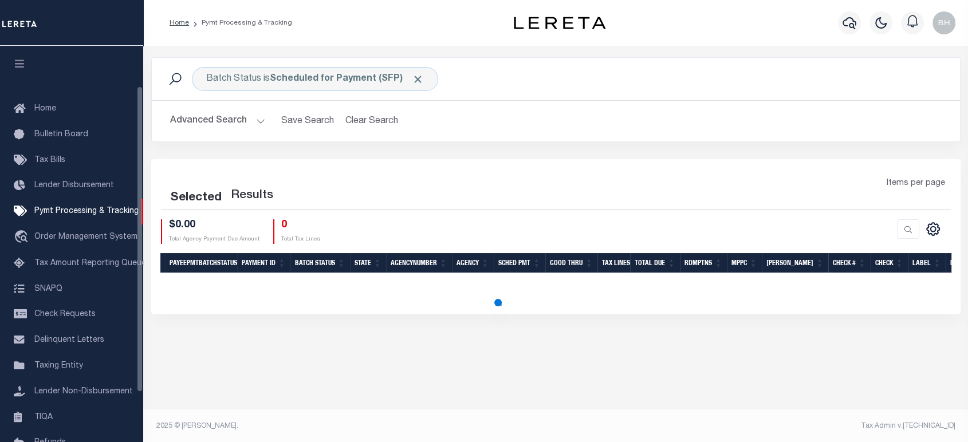
scroll to position [52, 0]
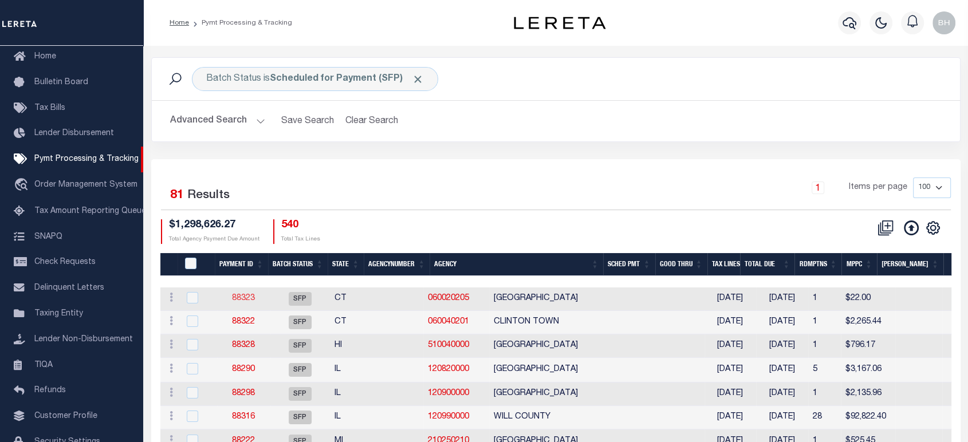
click at [239, 298] on link "88323" at bounding box center [243, 298] width 23 height 8
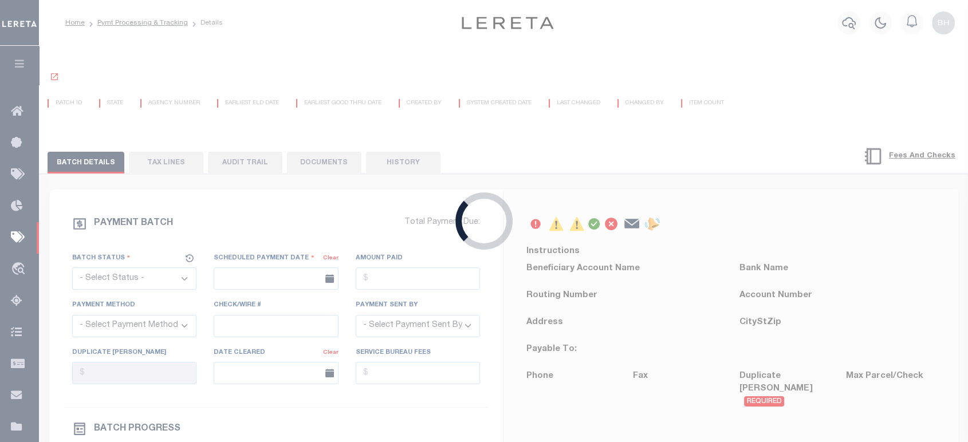
select select "SFP"
type input "[DATE]"
type input "[PERSON_NAME]"
radio input "true"
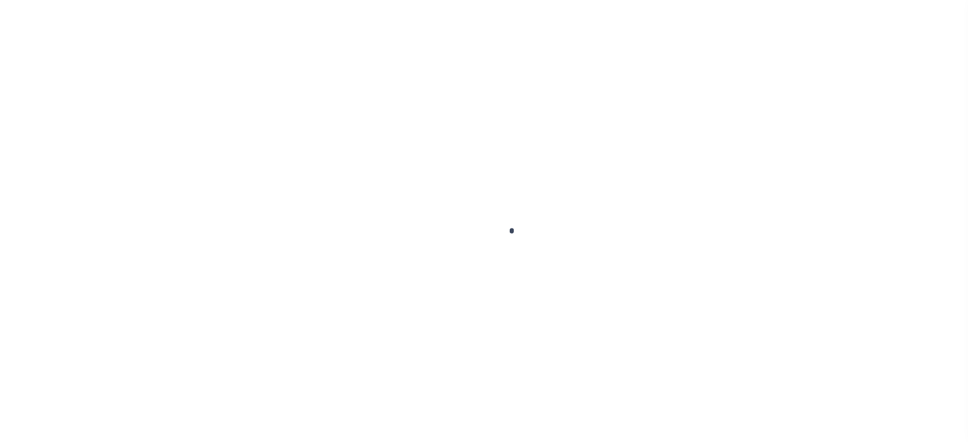
scroll to position [52, 0]
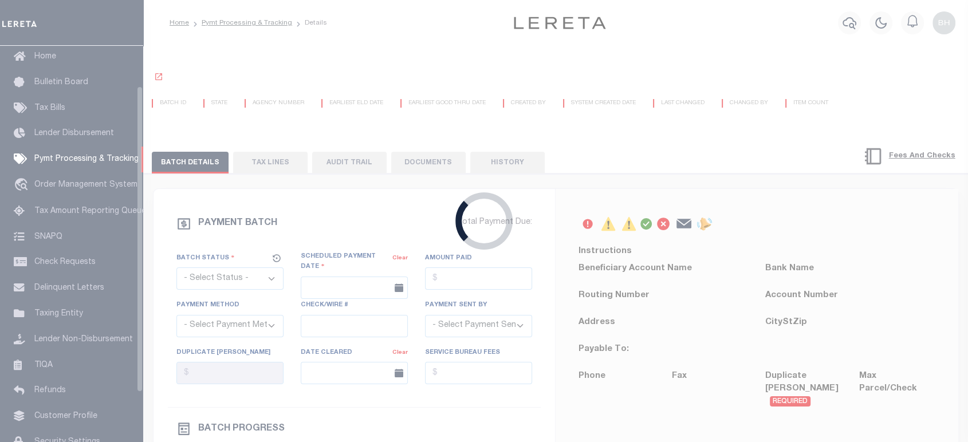
select select "SFP"
type input "[DATE]"
type input "[PERSON_NAME]"
radio input "true"
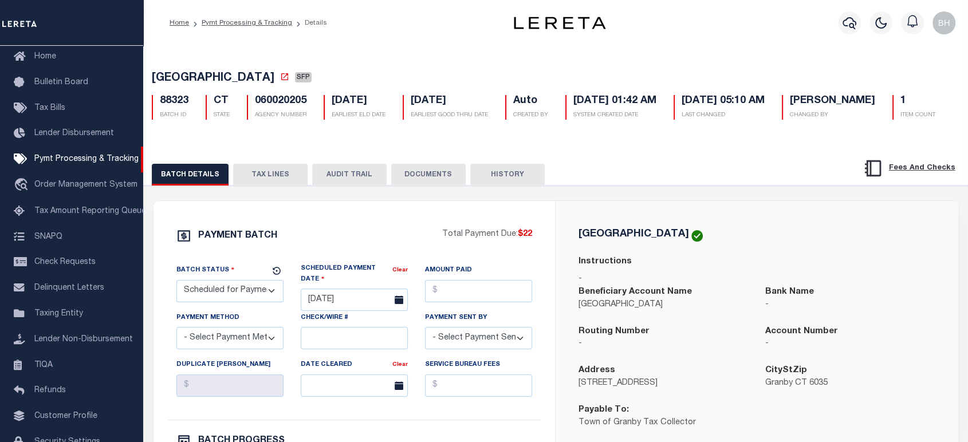
scroll to position [127, 0]
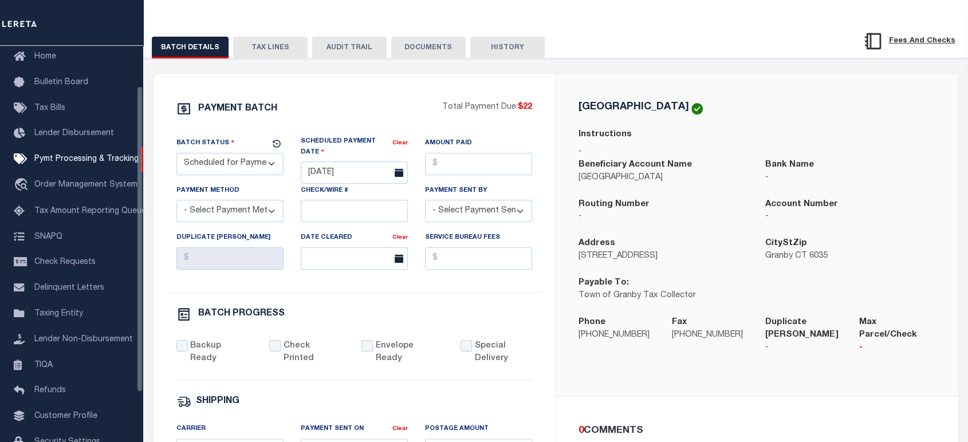
click at [255, 58] on button "TAX LINES" at bounding box center [270, 48] width 74 height 22
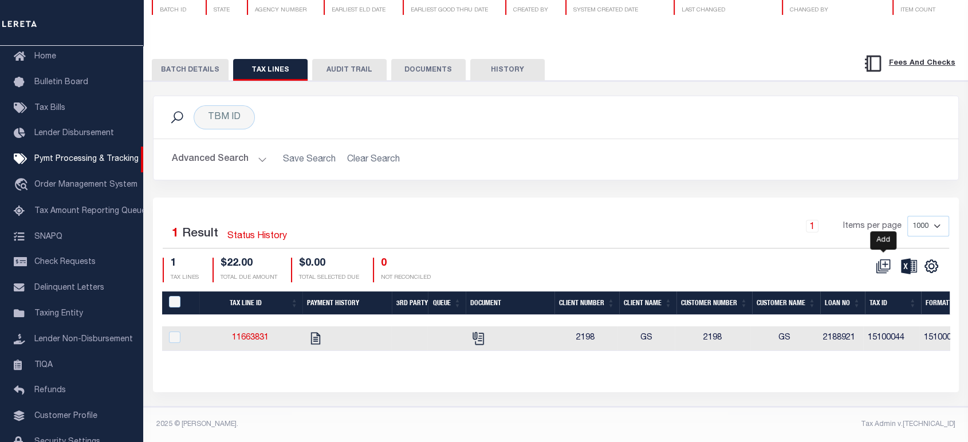
click at [882, 274] on icon at bounding box center [883, 266] width 15 height 15
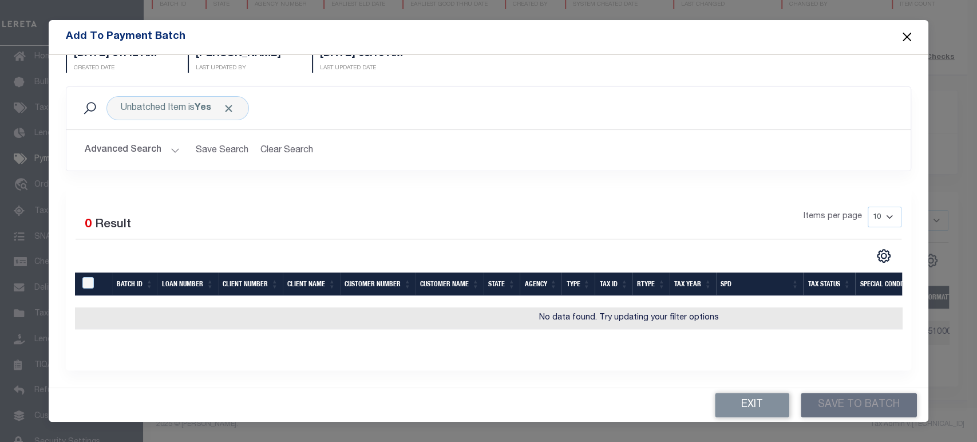
scroll to position [2, 0]
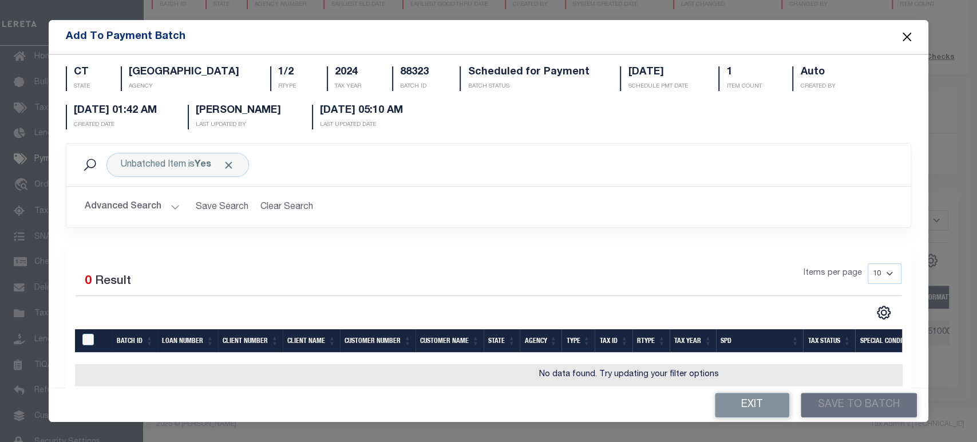
click at [116, 204] on button "Advanced Search" at bounding box center [132, 207] width 95 height 22
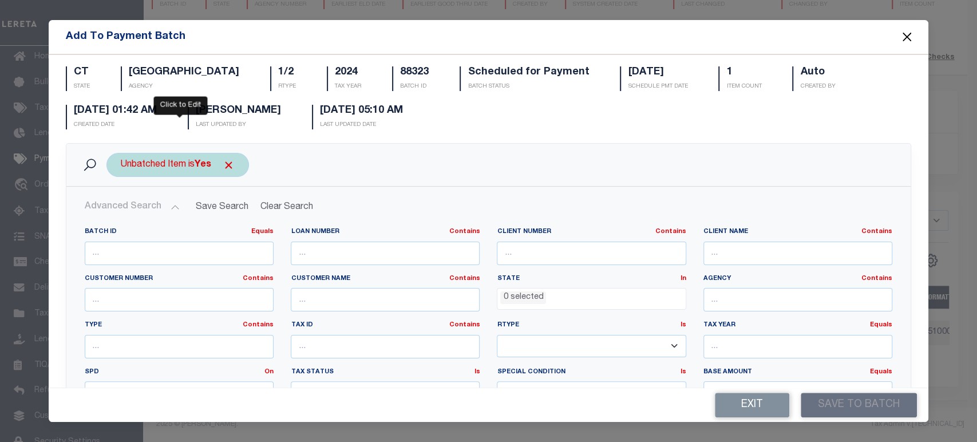
click at [178, 168] on div "Unbatched Item is Yes" at bounding box center [178, 165] width 143 height 24
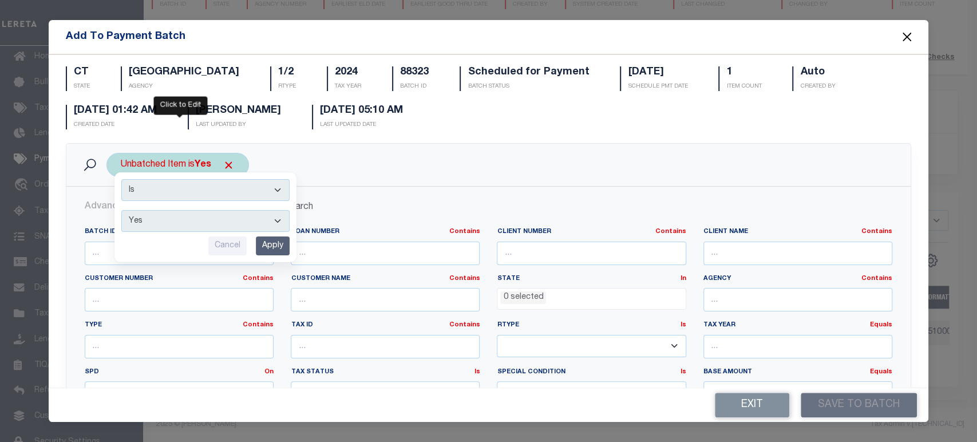
click at [267, 242] on input "Apply" at bounding box center [273, 246] width 34 height 19
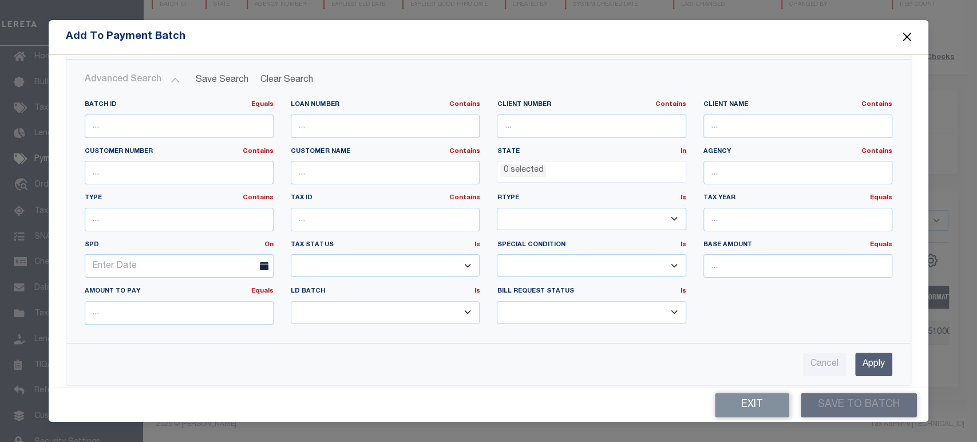
scroll to position [257, 0]
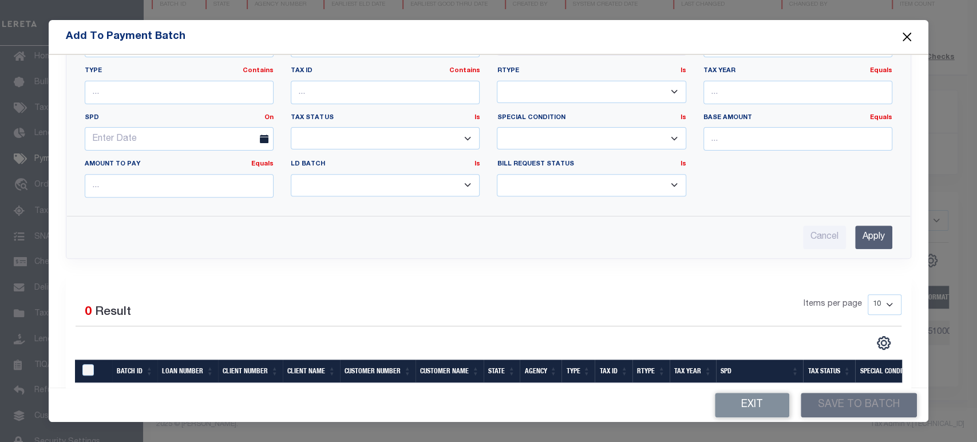
click at [864, 230] on input "Apply" at bounding box center [874, 237] width 37 height 23
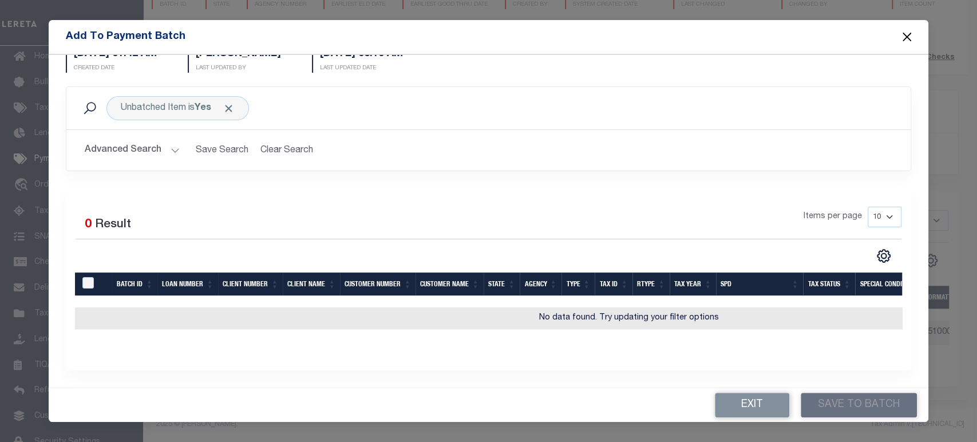
scroll to position [66, 0]
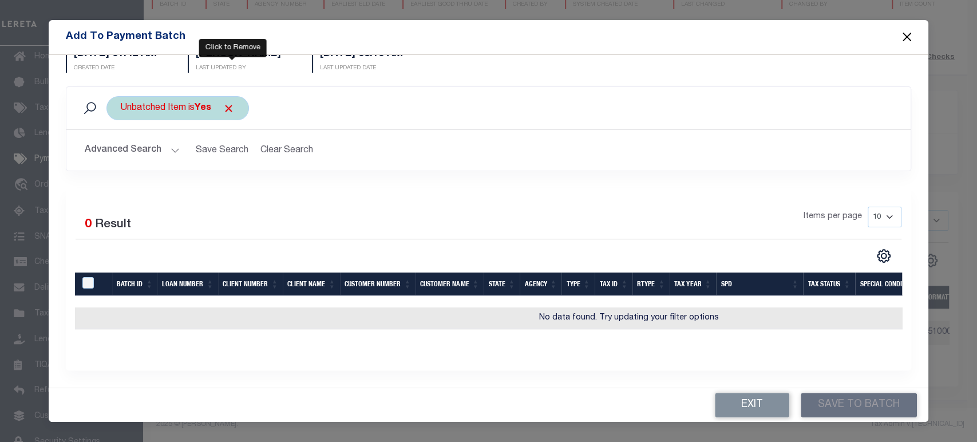
click at [230, 103] on span "Click to Remove" at bounding box center [229, 109] width 12 height 12
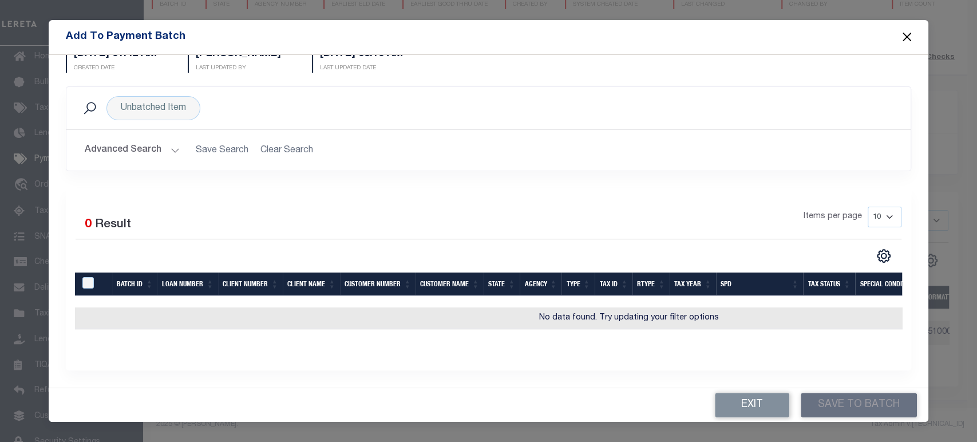
click at [272, 139] on h2 "Advanced Search Save Search Clear Search" at bounding box center [489, 150] width 826 height 22
click at [143, 148] on button "Advanced Search" at bounding box center [132, 150] width 95 height 22
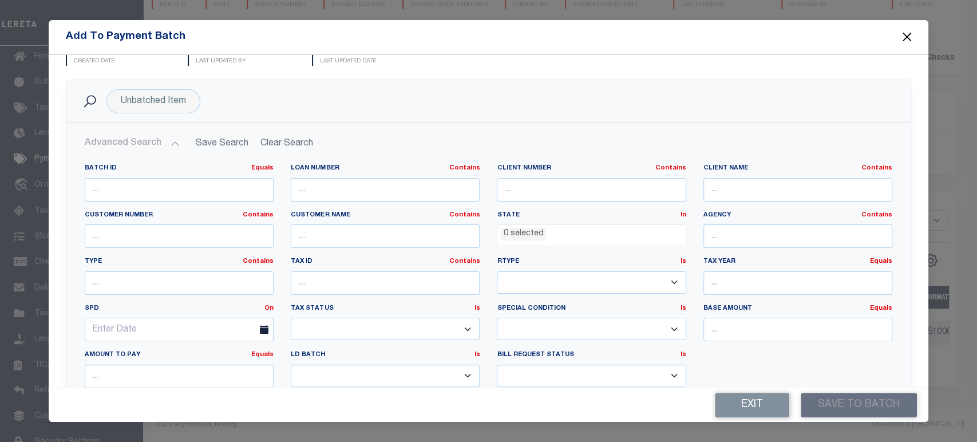
scroll to position [193, 0]
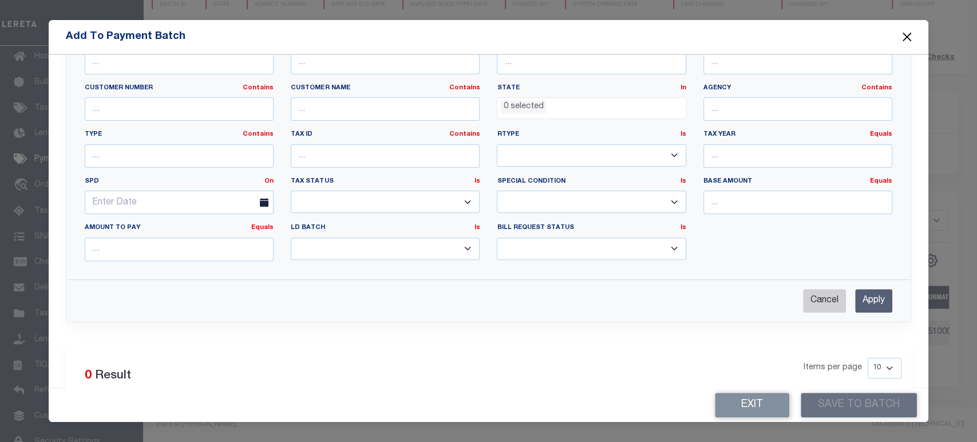
click at [819, 306] on input "Cancel" at bounding box center [824, 300] width 43 height 23
checkbox input "true"
select select
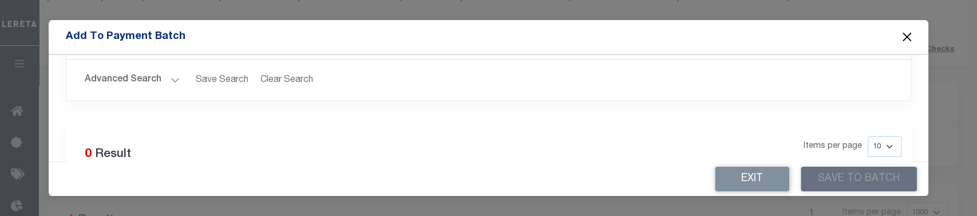
scroll to position [66, 0]
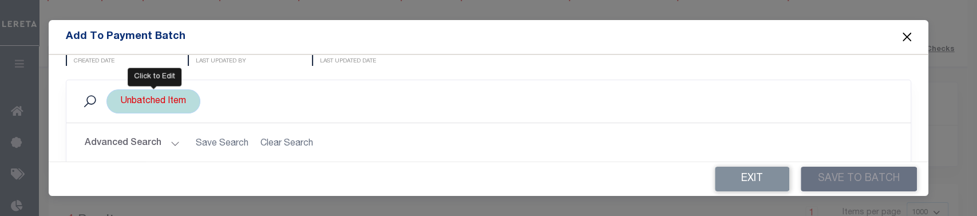
click at [170, 109] on div "Unbatched Item" at bounding box center [154, 101] width 94 height 24
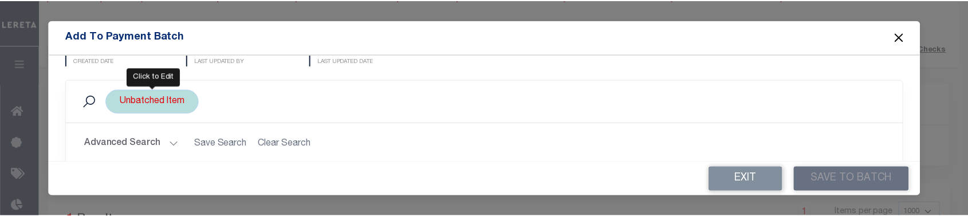
scroll to position [78, 0]
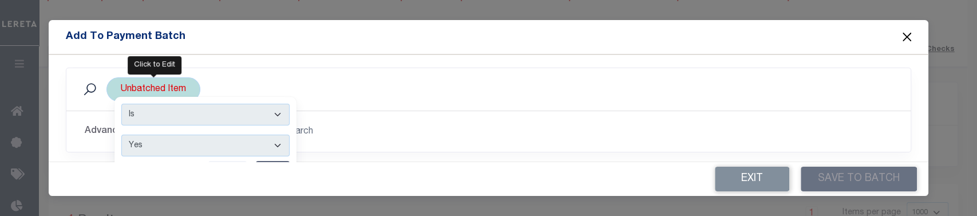
click at [152, 144] on select "Yes No" at bounding box center [205, 146] width 168 height 22
click at [121, 135] on select "Yes No" at bounding box center [205, 146] width 168 height 22
click at [277, 143] on select "Yes No" at bounding box center [205, 146] width 168 height 22
click at [156, 86] on div "Unbatched Item Is Contains Yes No Cancel Apply" at bounding box center [154, 89] width 94 height 24
click at [151, 89] on div "Unbatched Item Is Contains Yes No Cancel Apply" at bounding box center [154, 89] width 94 height 24
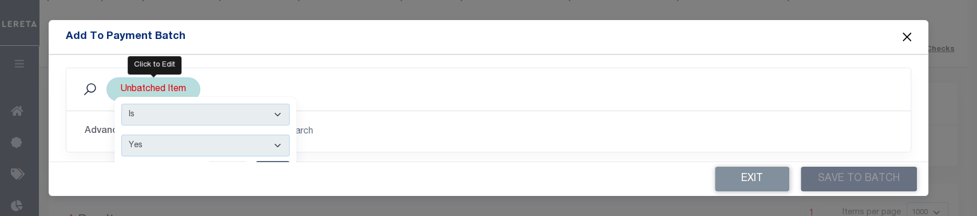
click at [147, 148] on select "Yes No" at bounding box center [205, 146] width 168 height 22
select select "False"
click at [121, 135] on select "Yes No" at bounding box center [205, 146] width 168 height 22
click at [267, 146] on select "Yes No" at bounding box center [205, 146] width 168 height 22
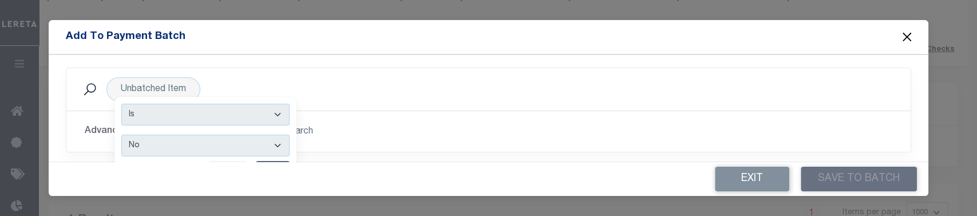
drag, startPoint x: 735, startPoint y: 179, endPoint x: 658, endPoint y: 172, distance: 77.6
click at [735, 179] on button "Exit" at bounding box center [752, 179] width 74 height 25
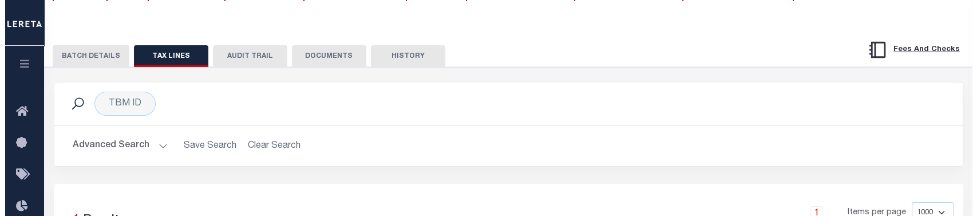
scroll to position [188, 0]
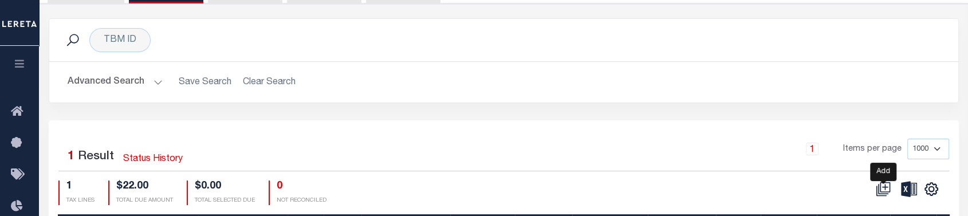
click at [878, 188] on icon at bounding box center [883, 189] width 10 height 10
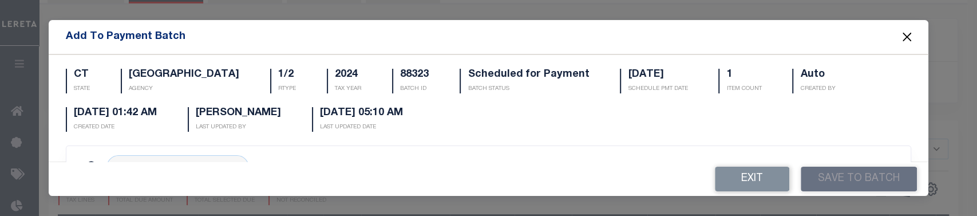
scroll to position [64, 0]
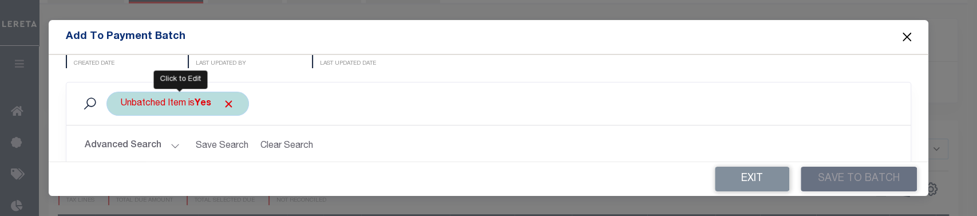
click at [138, 105] on div "Unbatched Item is Yes" at bounding box center [178, 104] width 143 height 24
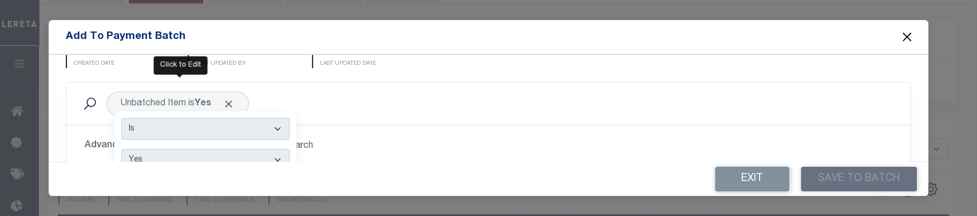
scroll to position [78, 0]
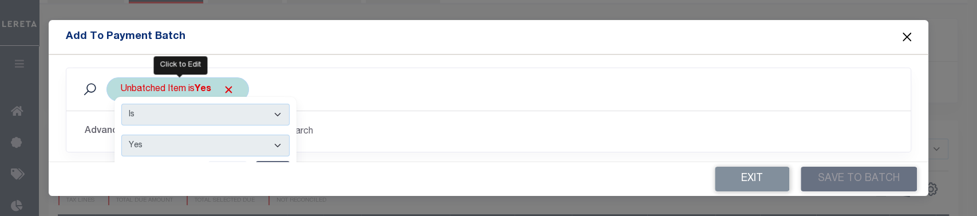
click at [241, 145] on select "Yes No" at bounding box center [205, 146] width 168 height 22
click at [121, 135] on select "Yes No" at bounding box center [205, 146] width 168 height 22
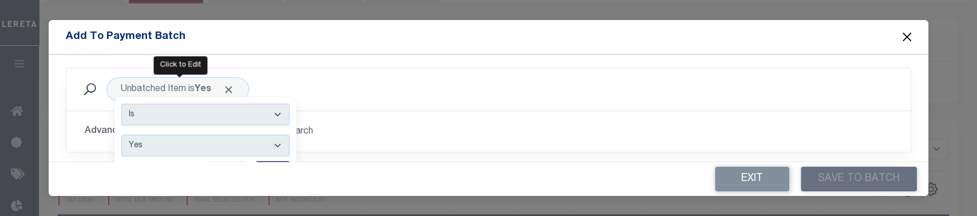
click at [452, 162] on div "Exit Save to Batch" at bounding box center [489, 179] width 880 height 34
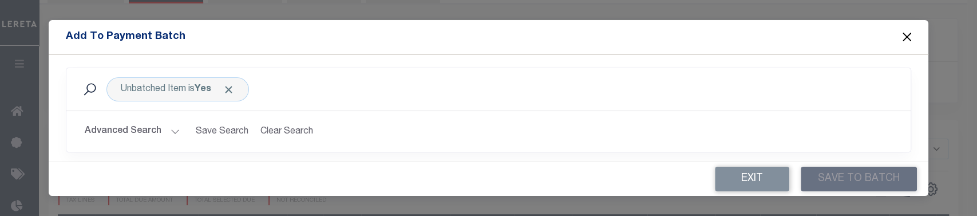
scroll to position [141, 0]
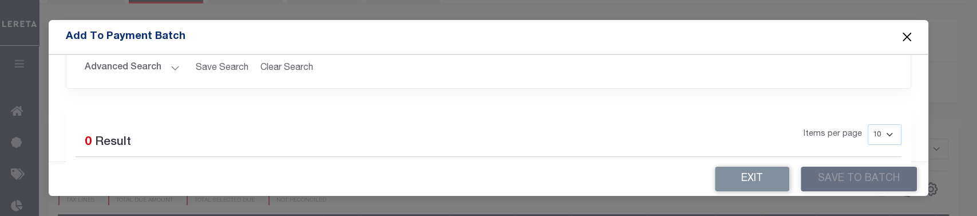
click at [156, 65] on button "Advanced Search" at bounding box center [132, 68] width 95 height 22
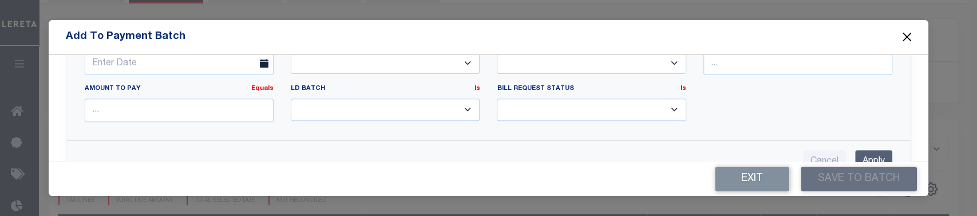
scroll to position [396, 0]
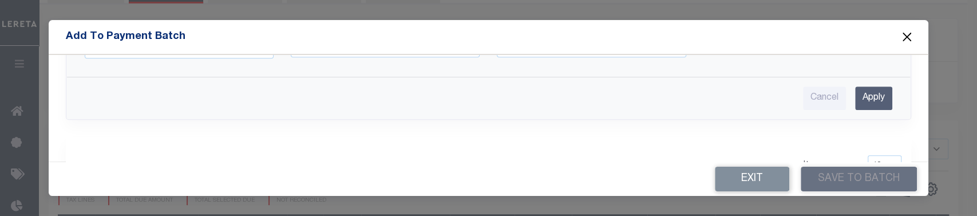
click at [858, 100] on input "Apply" at bounding box center [874, 97] width 37 height 23
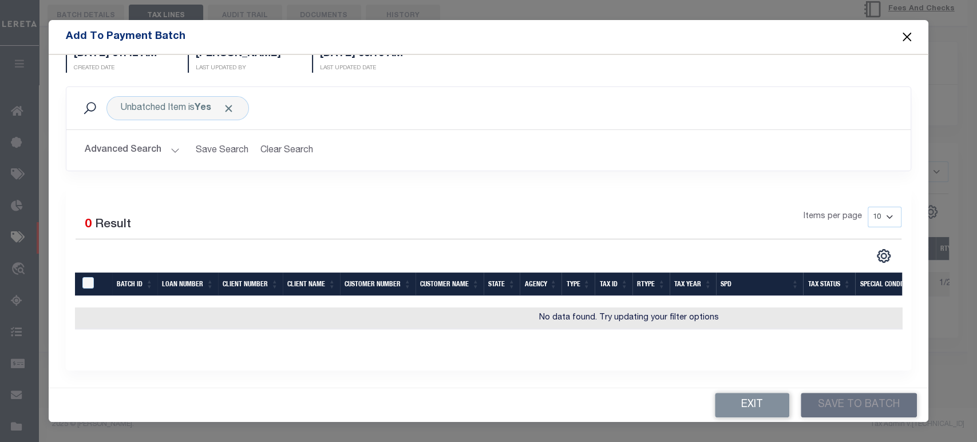
scroll to position [66, 0]
click at [146, 139] on button "Advanced Search" at bounding box center [132, 150] width 95 height 22
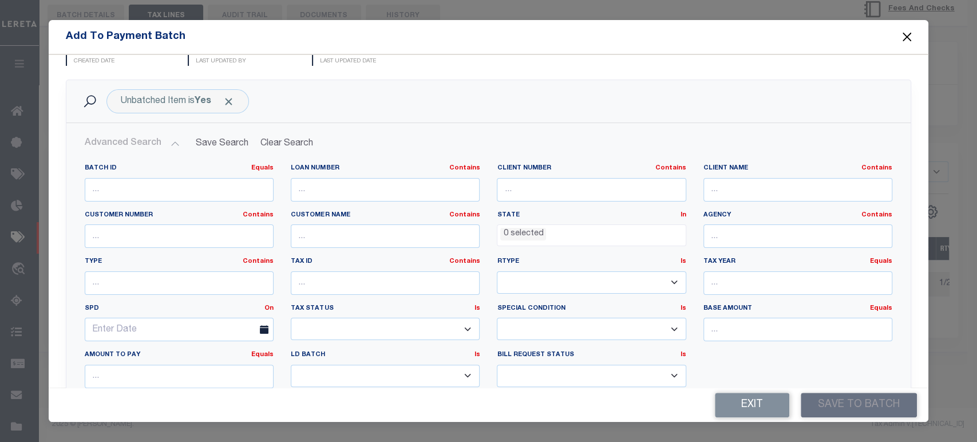
scroll to position [193, 0]
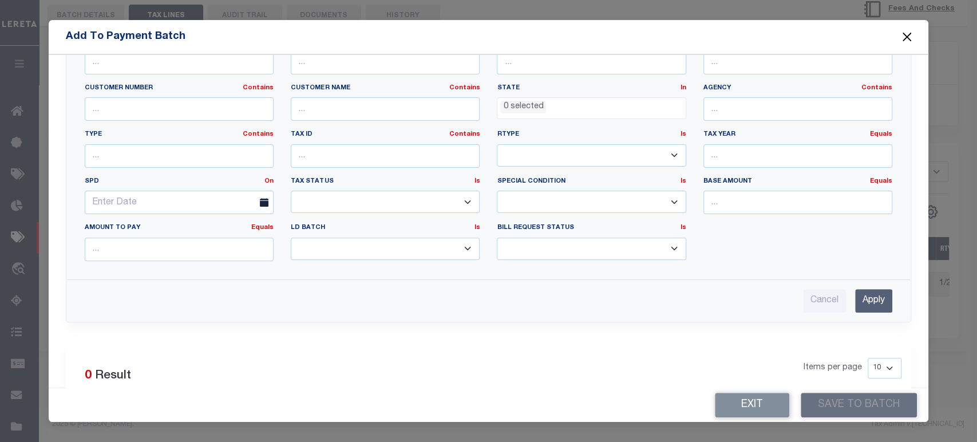
click at [868, 299] on input "Apply" at bounding box center [874, 300] width 37 height 23
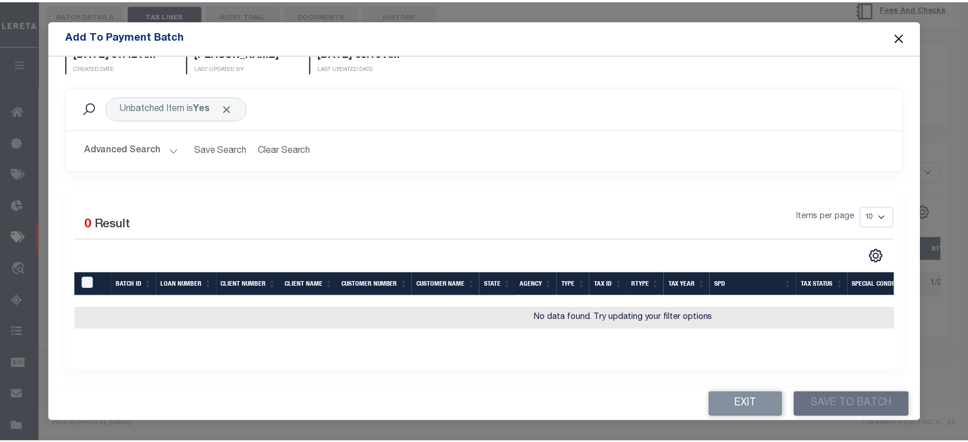
scroll to position [66, 0]
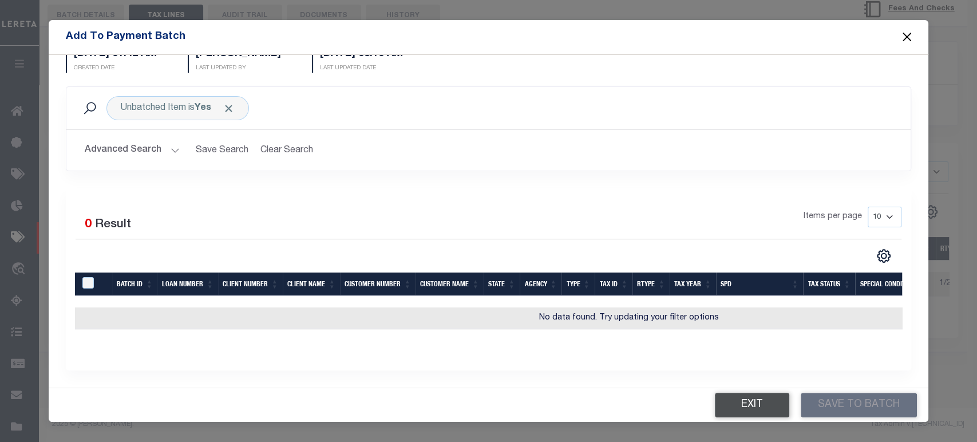
click at [738, 393] on button "Exit" at bounding box center [752, 405] width 74 height 25
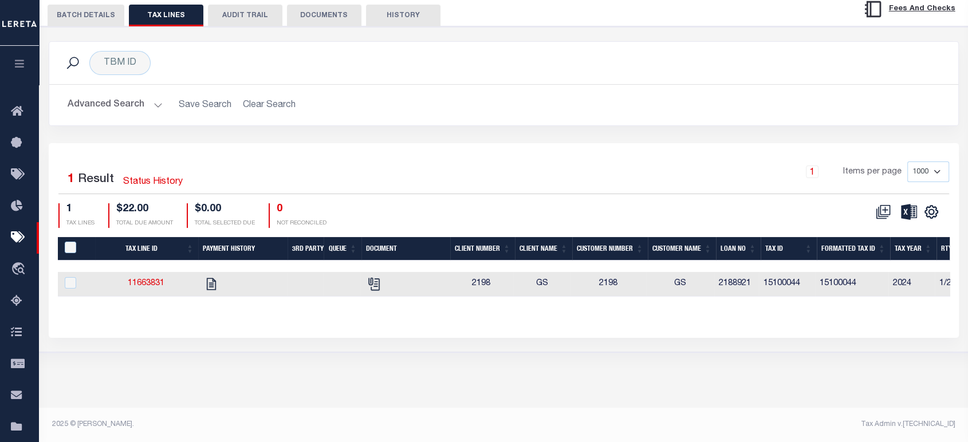
scroll to position [0, 0]
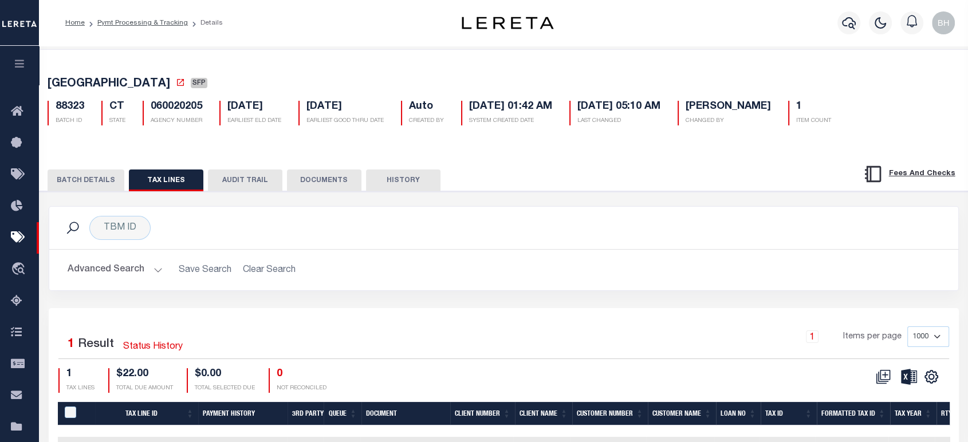
click at [170, 104] on h5 "060020205" at bounding box center [177, 107] width 52 height 13
copy h5 "060020205"
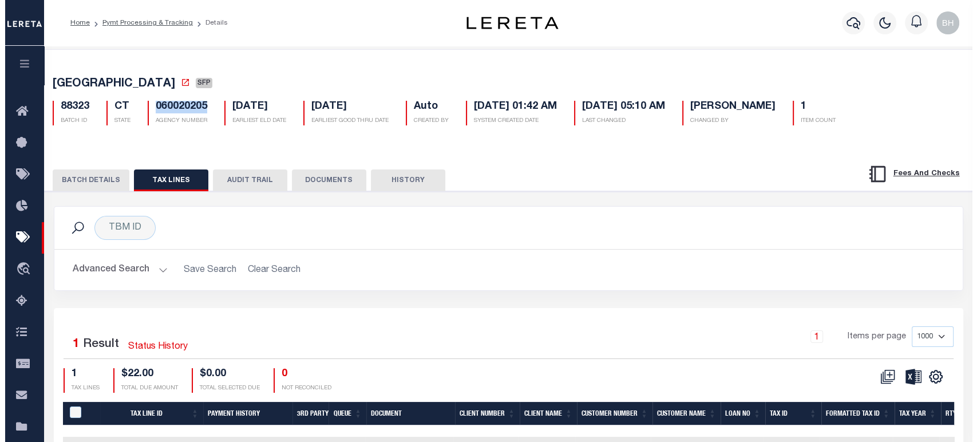
scroll to position [165, 0]
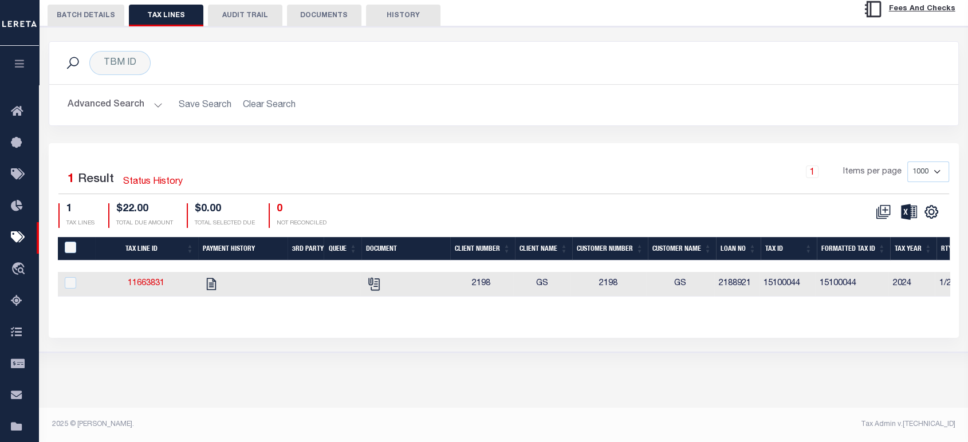
click at [880, 198] on div "Selected 1 Result Status History 1 Items per page 1000 2500 5000 10000 1 TAX LI…" at bounding box center [503, 194] width 909 height 66
click at [884, 212] on icon at bounding box center [885, 210] width 6 height 6
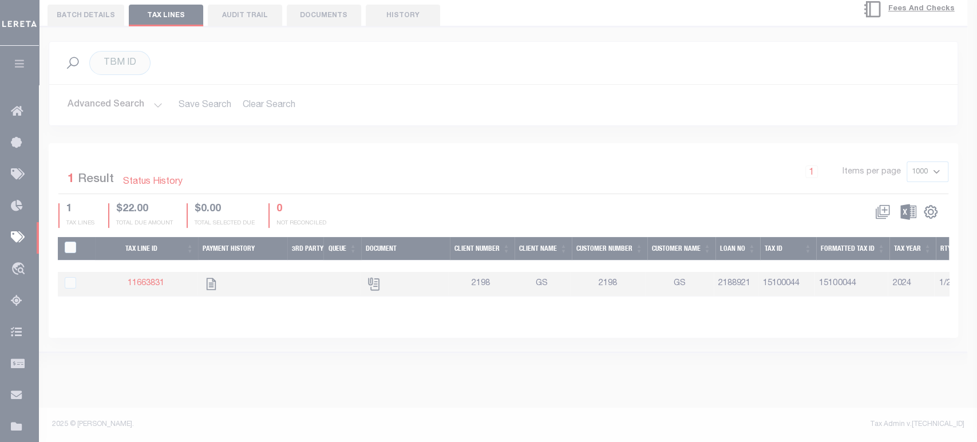
scroll to position [0, 0]
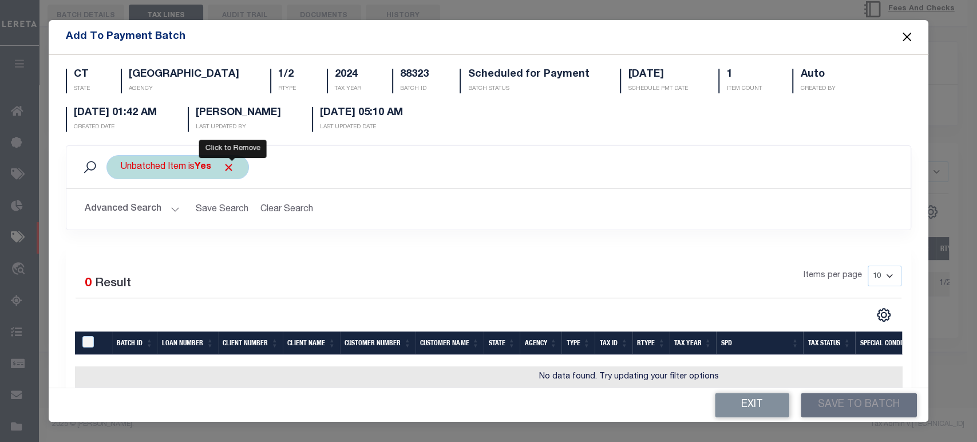
click at [233, 164] on span "Click to Remove" at bounding box center [229, 167] width 12 height 12
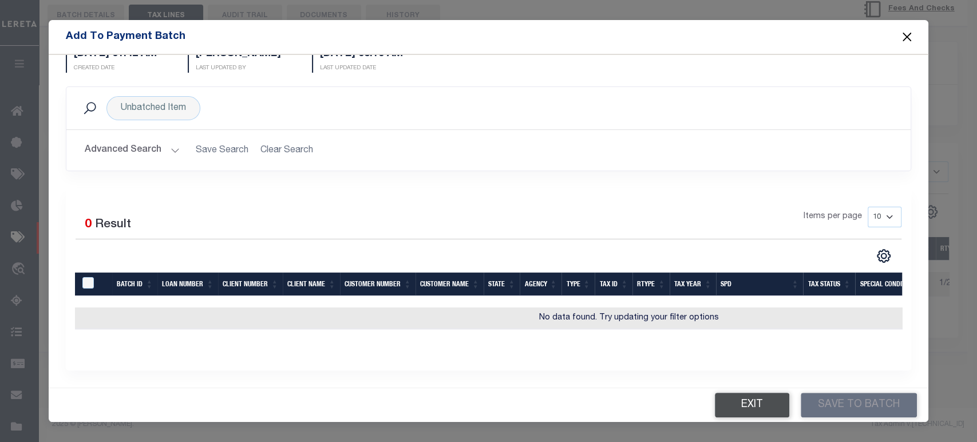
click at [722, 411] on button "Exit" at bounding box center [752, 405] width 74 height 25
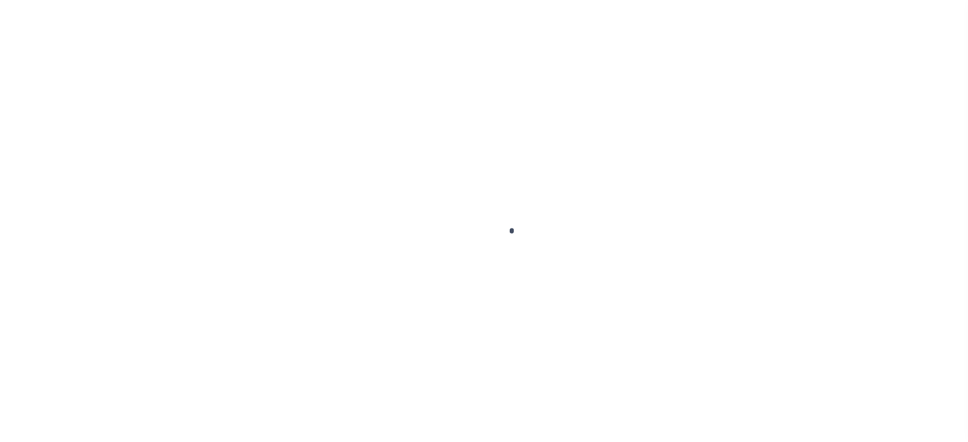
scroll to position [116, 0]
select select "SFP"
type input "[DATE]"
type input "[PERSON_NAME]"
radio input "true"
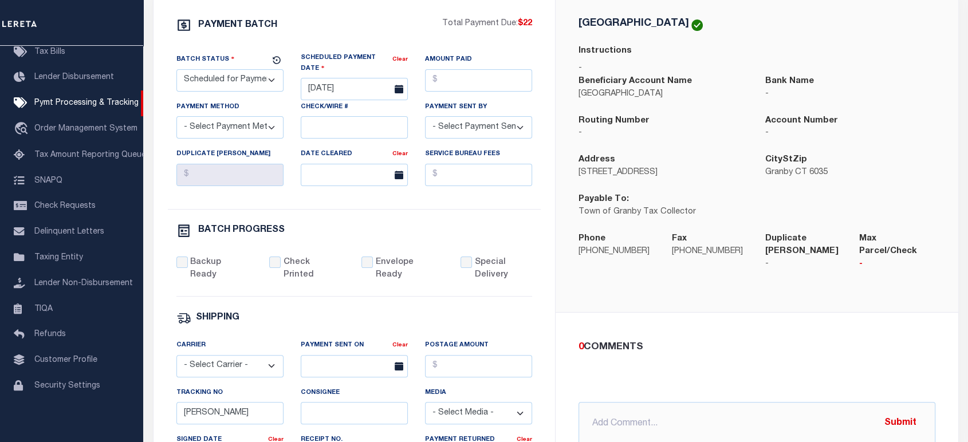
scroll to position [84, 0]
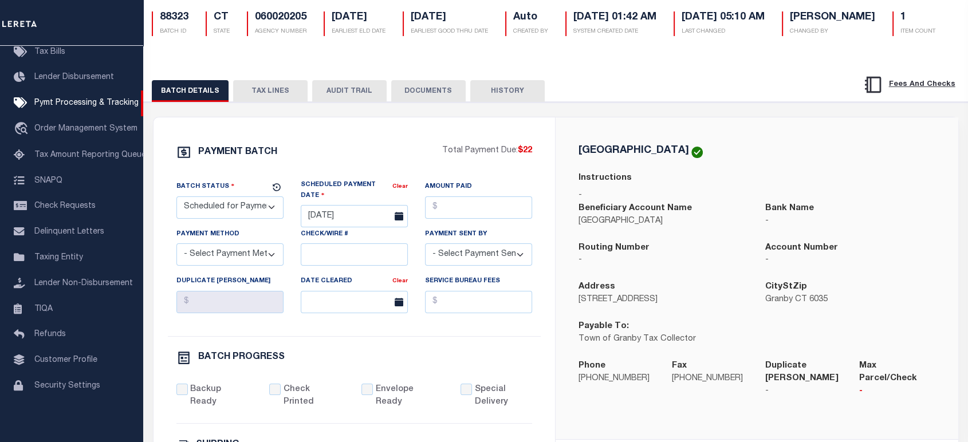
click at [253, 102] on button "TAX LINES" at bounding box center [270, 91] width 74 height 22
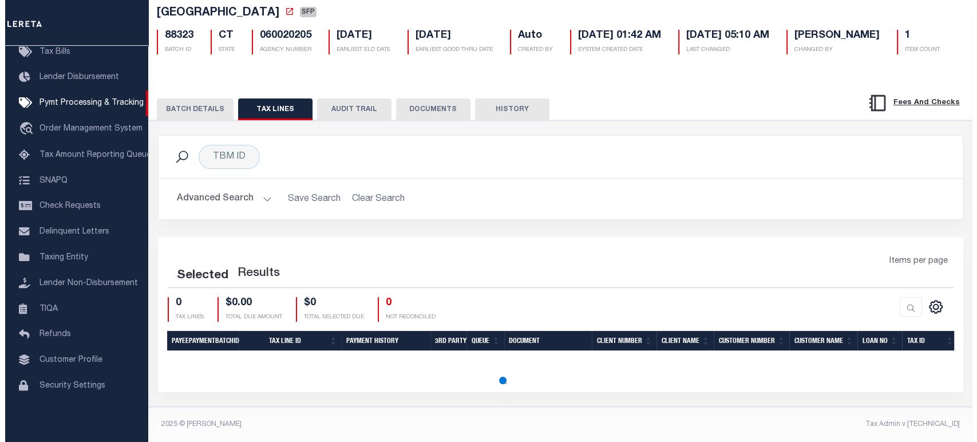
scroll to position [100, 0]
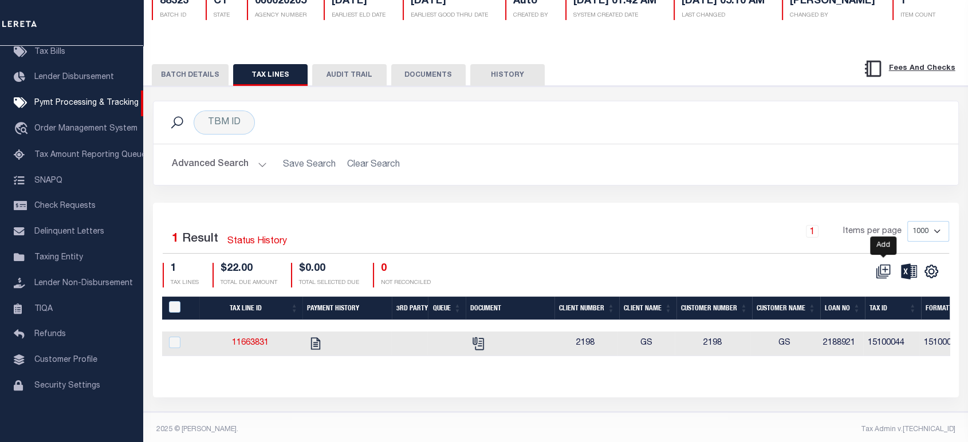
click at [886, 272] on icon at bounding box center [885, 269] width 6 height 6
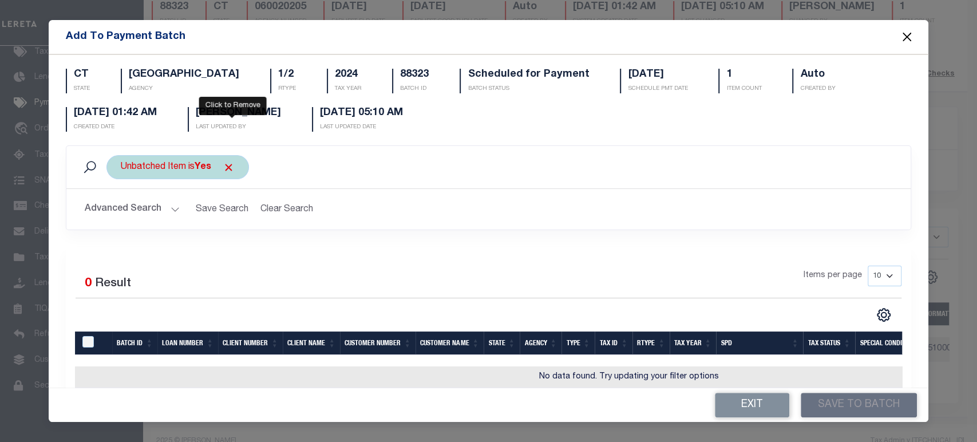
click at [232, 172] on span "Click to Remove" at bounding box center [229, 167] width 12 height 12
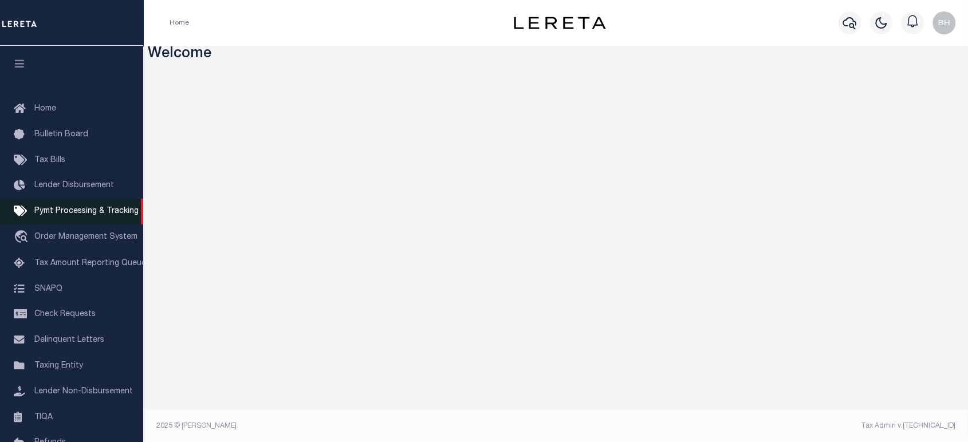
click at [59, 210] on span "Pymt Processing & Tracking" at bounding box center [86, 211] width 104 height 8
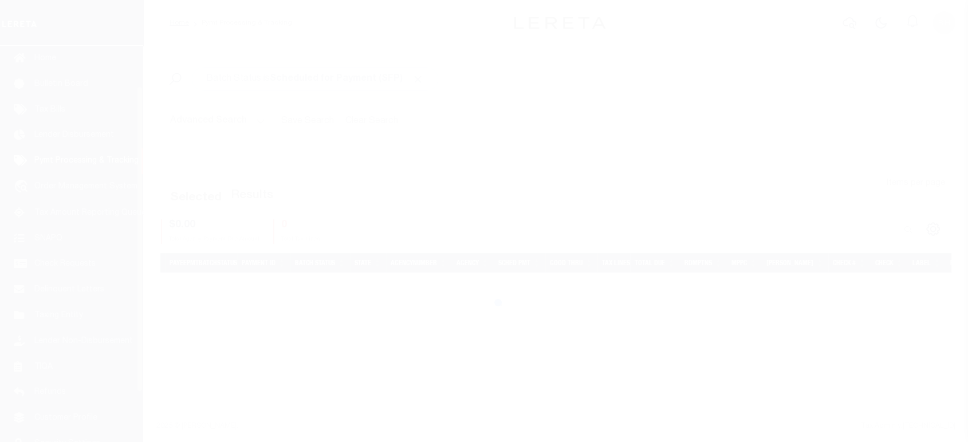
scroll to position [52, 0]
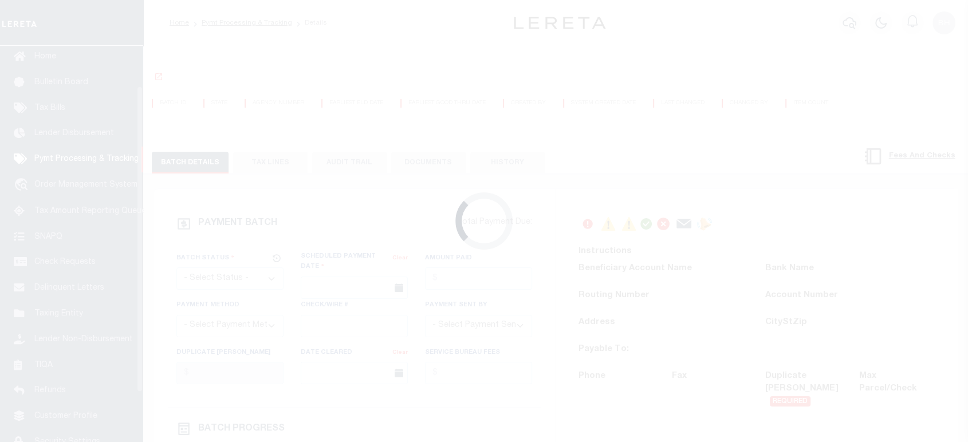
scroll to position [52, 0]
select select "SFP"
type input "[DATE]"
type input "[PERSON_NAME]"
radio input "true"
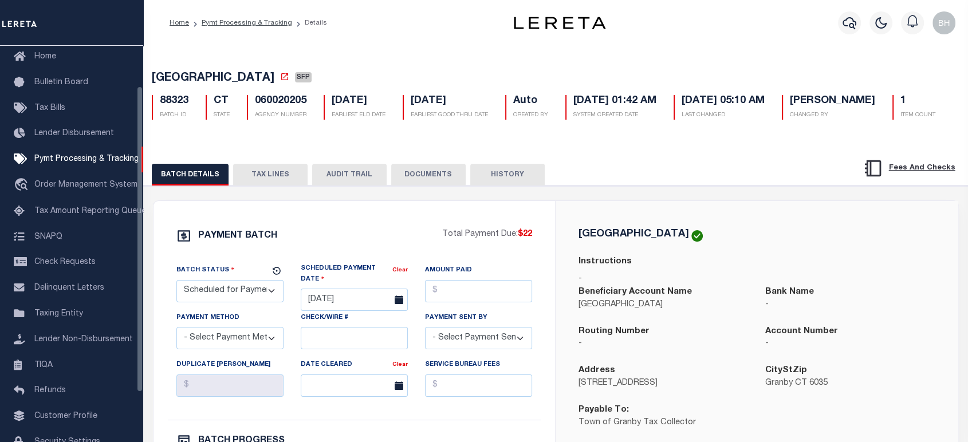
click at [297, 186] on div "BATCH DETAILS TAX LINES AUDIT TRAIL DOCUMENTS HISTORY" at bounding box center [555, 170] width 853 height 29
click at [282, 186] on button "TAX LINES" at bounding box center [270, 175] width 74 height 22
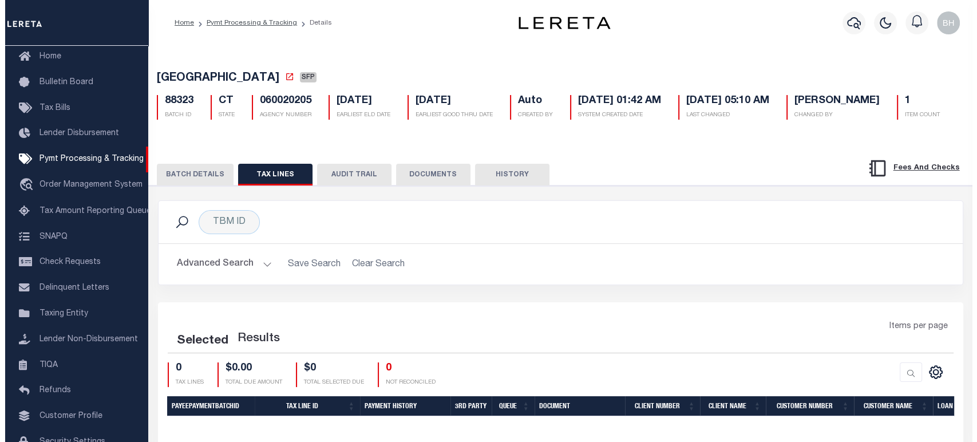
scroll to position [100, 0]
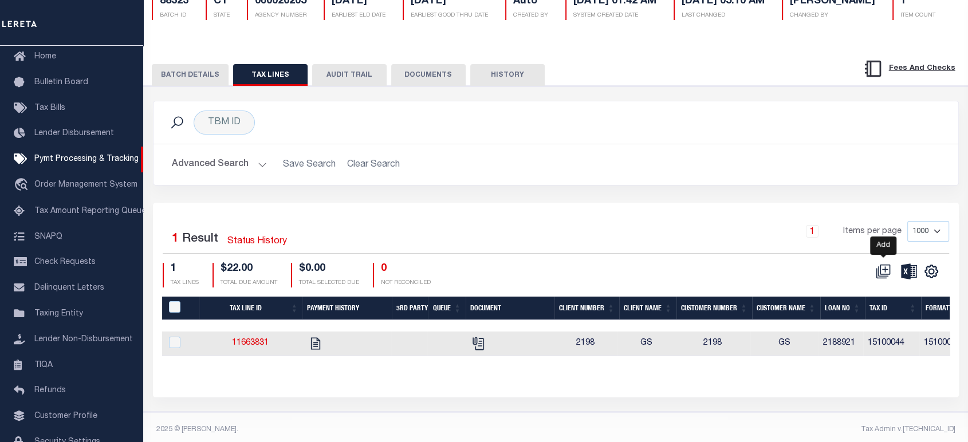
click at [884, 279] on icon at bounding box center [883, 271] width 15 height 15
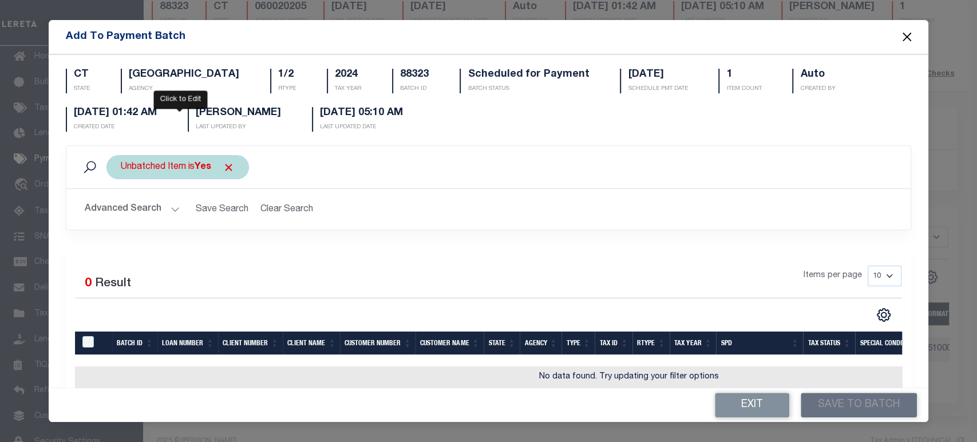
click at [162, 172] on div "Unbatched Item is Yes" at bounding box center [178, 167] width 143 height 24
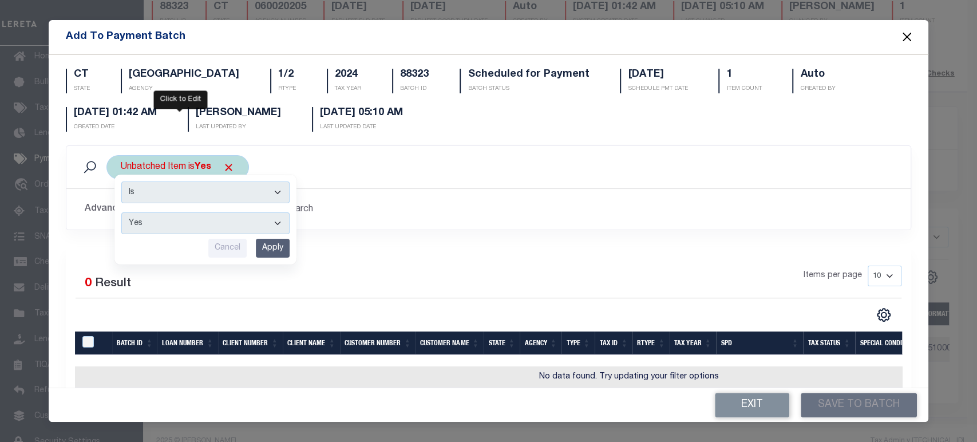
click at [156, 228] on select "Yes No" at bounding box center [205, 223] width 168 height 22
select select "False"
click at [121, 212] on select "Yes No" at bounding box center [205, 223] width 168 height 22
drag, startPoint x: 266, startPoint y: 250, endPoint x: 267, endPoint y: 259, distance: 9.2
click at [266, 251] on input "Apply" at bounding box center [273, 248] width 34 height 19
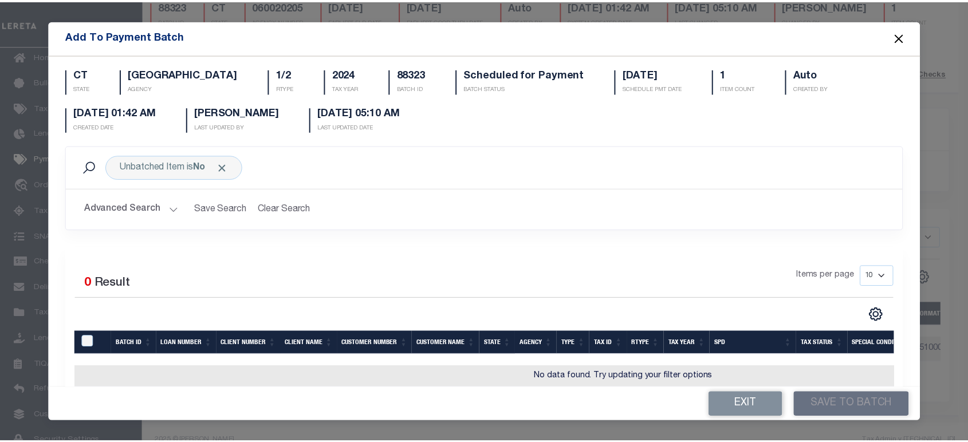
scroll to position [66, 0]
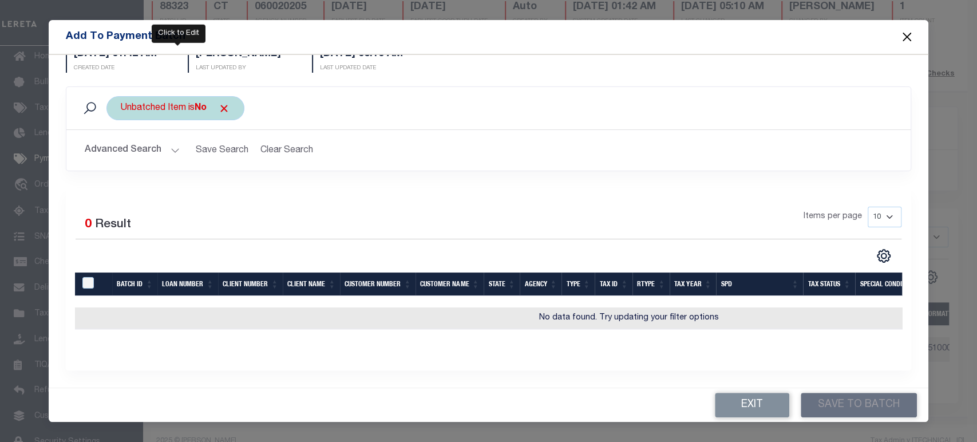
click at [156, 108] on div "Unbatched Item is No" at bounding box center [176, 108] width 138 height 24
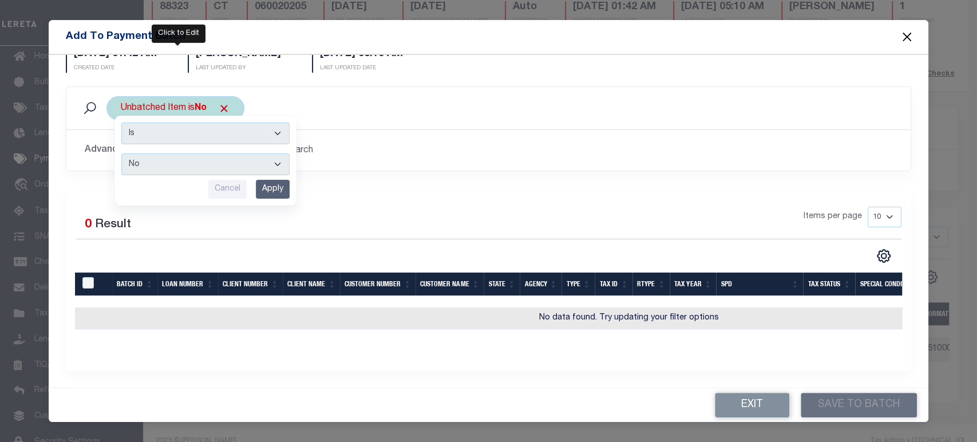
click at [149, 156] on select "Yes No" at bounding box center [205, 164] width 168 height 22
select select "True"
click at [121, 153] on select "Yes No" at bounding box center [205, 164] width 168 height 22
drag, startPoint x: 259, startPoint y: 182, endPoint x: 275, endPoint y: 187, distance: 16.3
click at [261, 182] on input "Apply" at bounding box center [273, 189] width 34 height 19
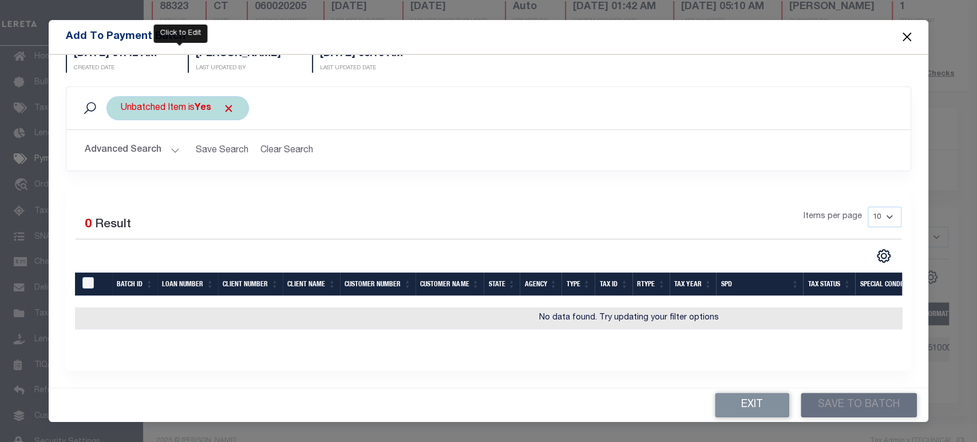
click at [162, 107] on div "Unbatched Item is Yes" at bounding box center [178, 108] width 143 height 24
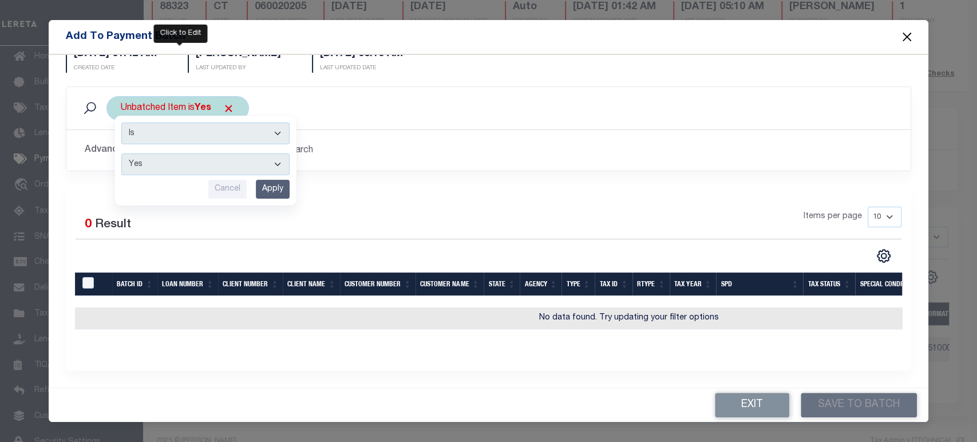
click at [159, 155] on select "Yes No" at bounding box center [205, 164] width 168 height 22
select select "False"
click at [121, 153] on select "Yes No" at bounding box center [205, 164] width 168 height 22
click at [273, 180] on input "Apply" at bounding box center [273, 189] width 34 height 19
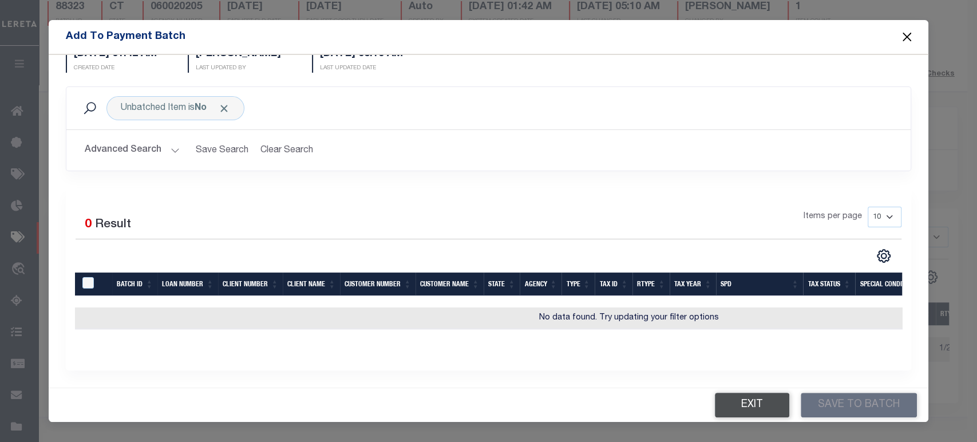
click at [738, 411] on button "Exit" at bounding box center [752, 405] width 74 height 25
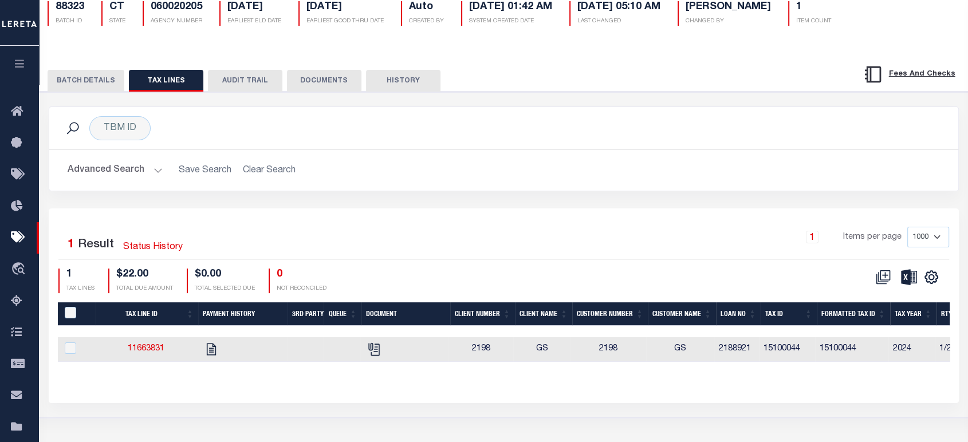
click at [397, 380] on div at bounding box center [504, 378] width 892 height 5
click at [18, 57] on button "button" at bounding box center [19, 65] width 39 height 39
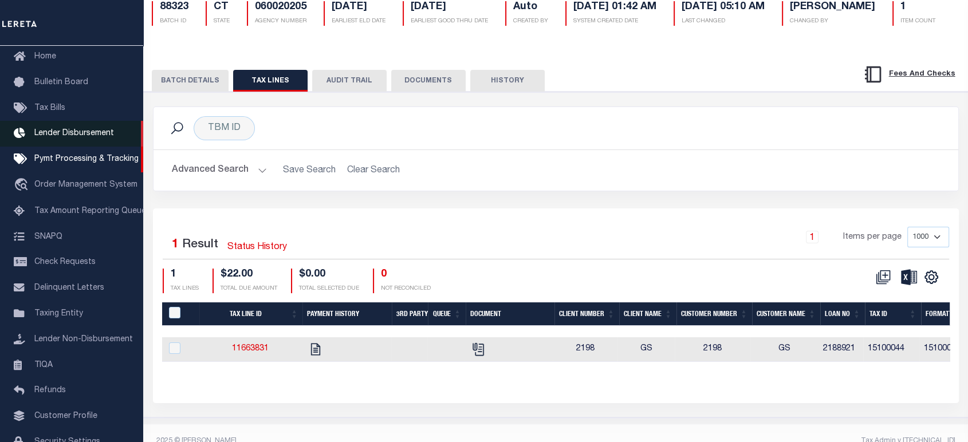
click at [81, 131] on span "Lender Disbursement" at bounding box center [74, 133] width 80 height 8
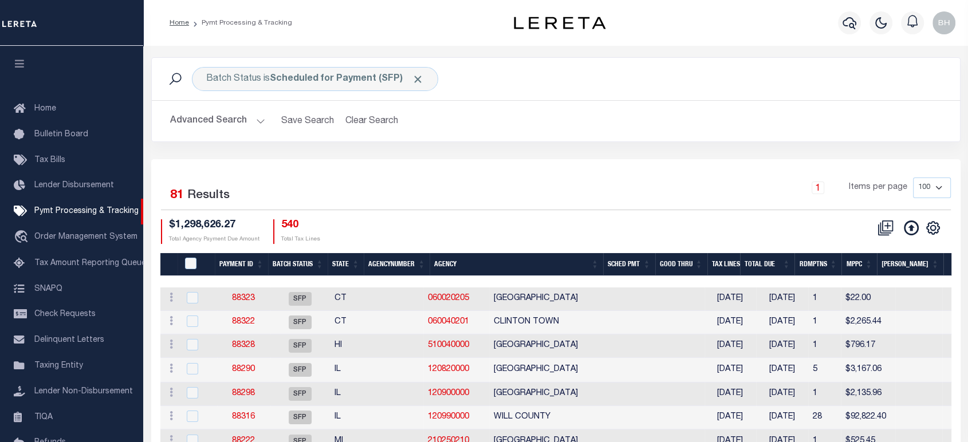
scroll to position [52, 0]
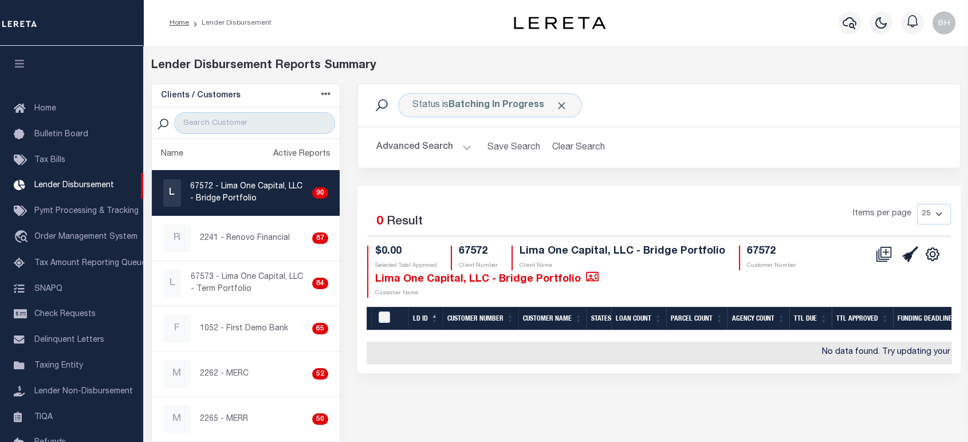
scroll to position [20, 0]
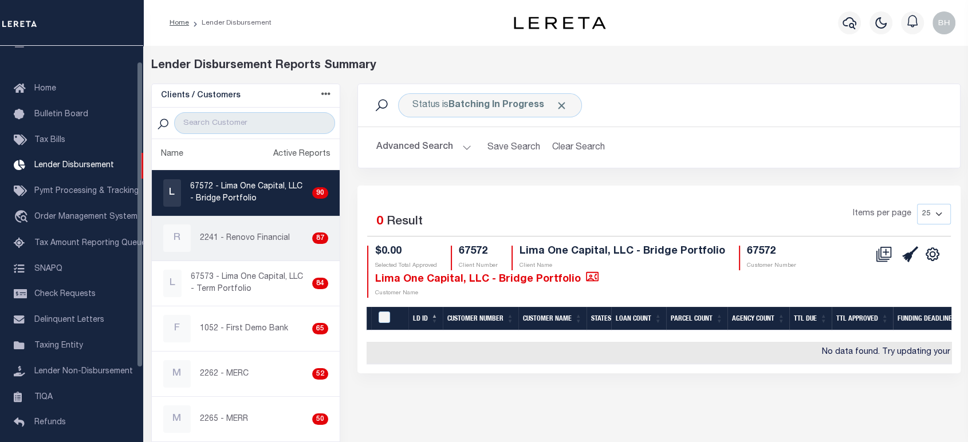
click at [225, 234] on p "2241 - Renovo Financial" at bounding box center [245, 238] width 90 height 12
checkbox input "true"
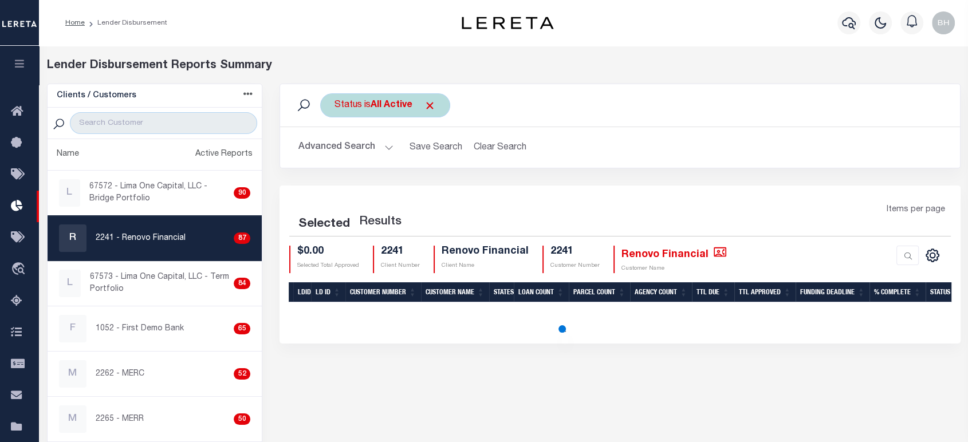
click at [383, 104] on b "All Active" at bounding box center [391, 105] width 42 height 9
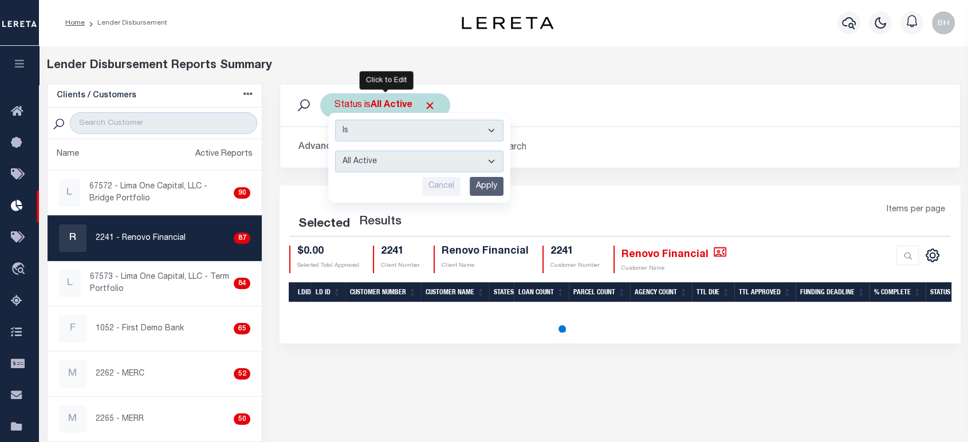
click at [373, 165] on select "All Active Approval In Progress Batching In Progress Complete Do Not Pay Escrow…" at bounding box center [419, 162] width 168 height 22
select select "BIP"
click at [335, 151] on select "All Active Approval In Progress Batching In Progress Complete Do Not Pay Escrow…" at bounding box center [419, 162] width 168 height 22
click at [491, 183] on input "Apply" at bounding box center [487, 186] width 34 height 19
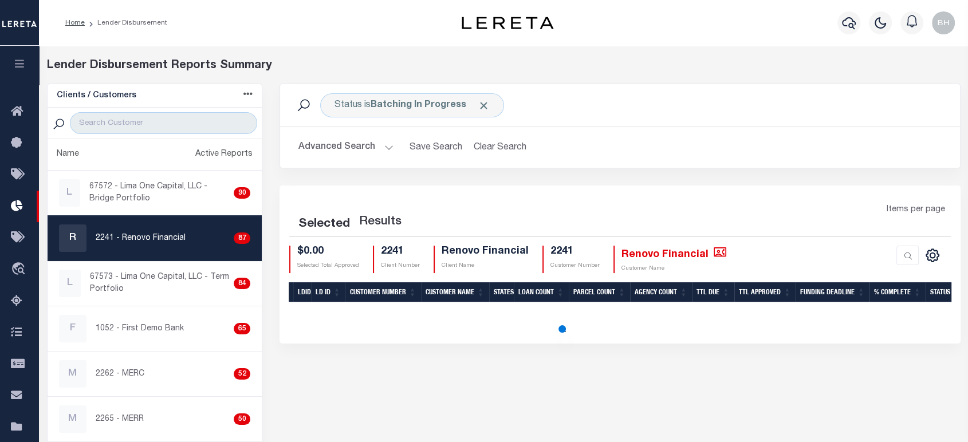
click at [342, 140] on button "Advanced Search" at bounding box center [345, 147] width 95 height 22
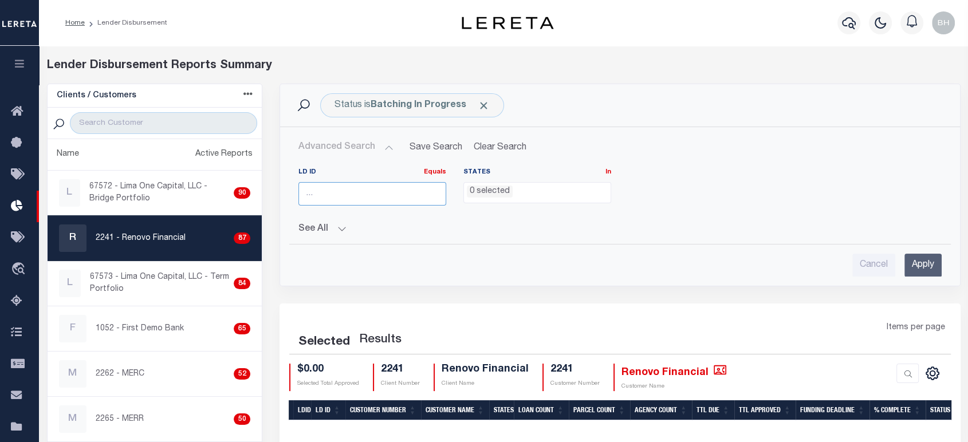
click at [346, 191] on input "number" at bounding box center [372, 193] width 148 height 23
paste input "45679"
type input "45679"
click at [911, 262] on input "Apply" at bounding box center [922, 265] width 37 height 23
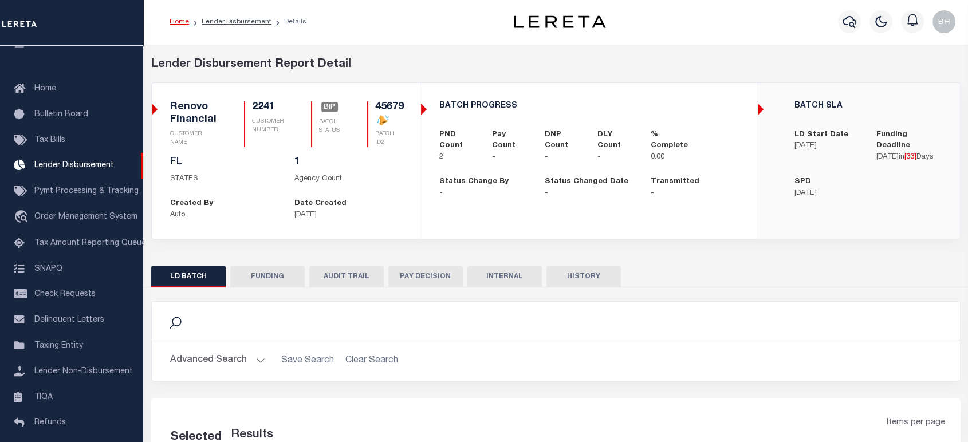
scroll to position [147, 0]
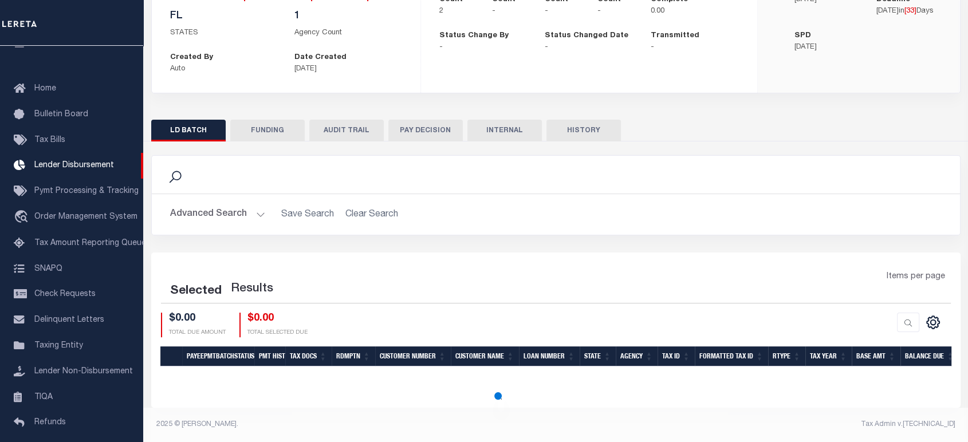
click at [281, 131] on button "FUNDING" at bounding box center [267, 131] width 74 height 22
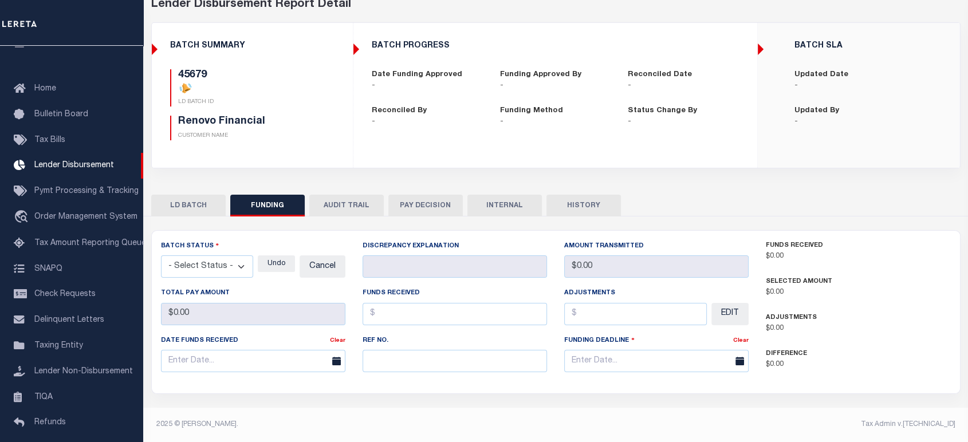
scroll to position [61, 0]
type input "$0"
type input "[DATE]"
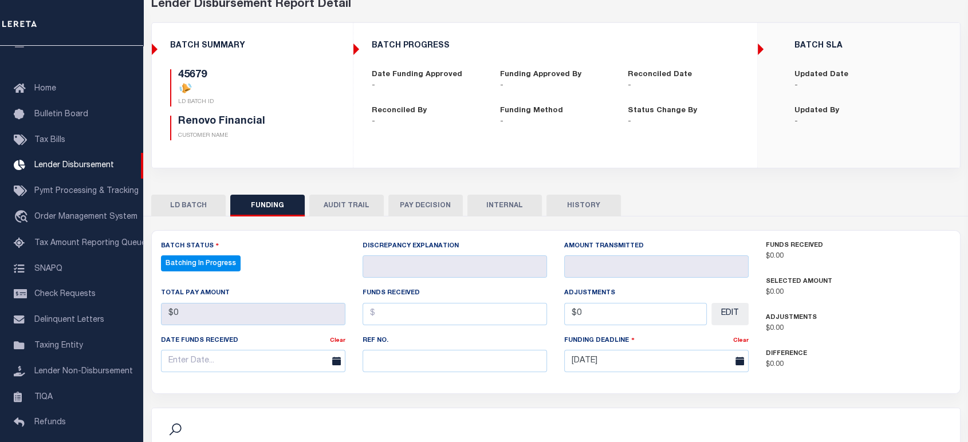
select select "100"
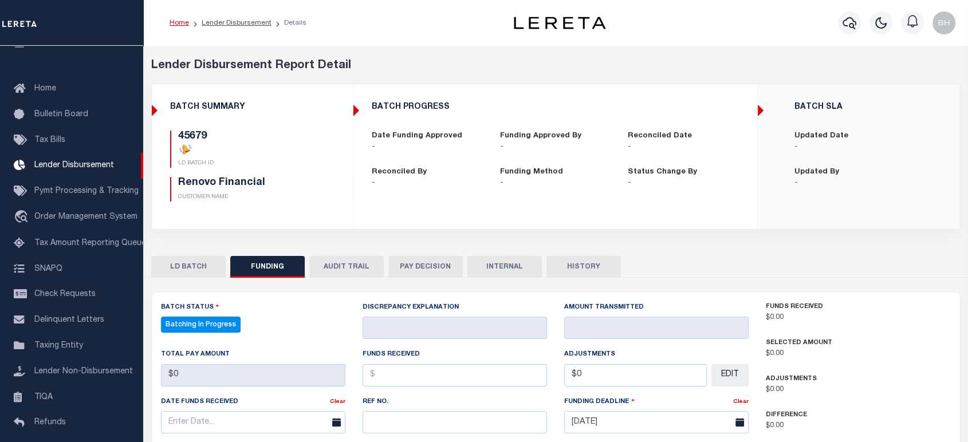
scroll to position [127, 0]
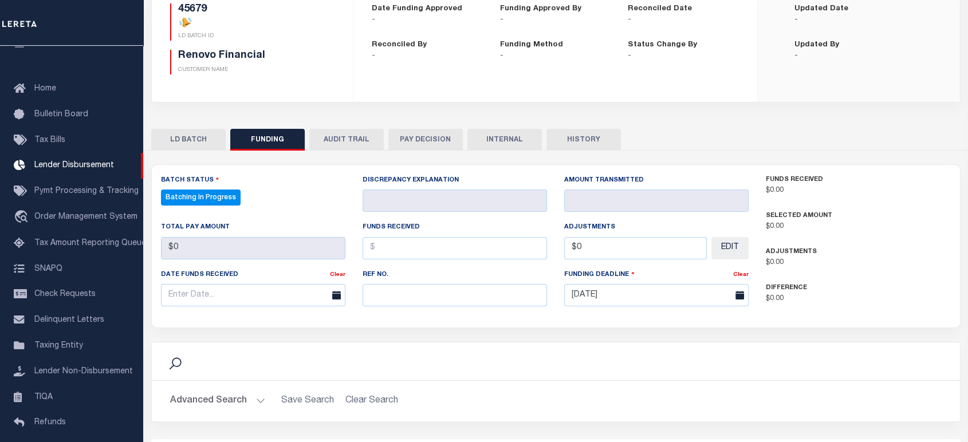
click at [175, 141] on button "LD BATCH" at bounding box center [188, 140] width 74 height 22
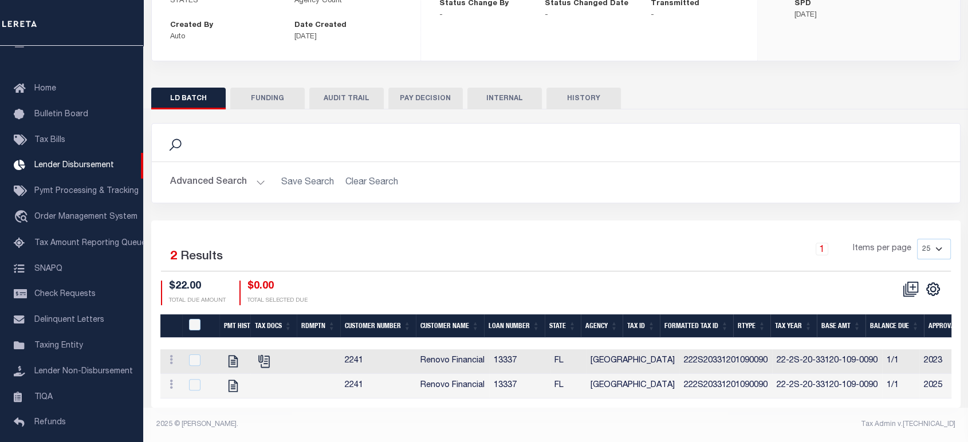
scroll to position [60, 0]
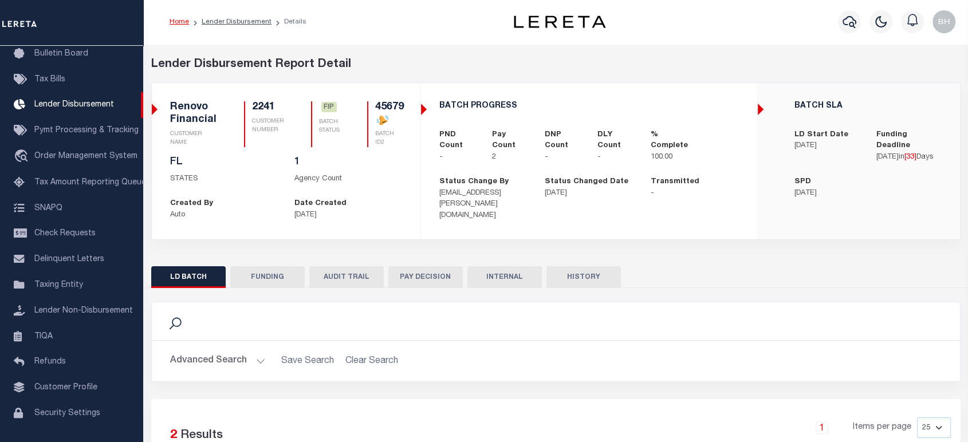
scroll to position [188, 0]
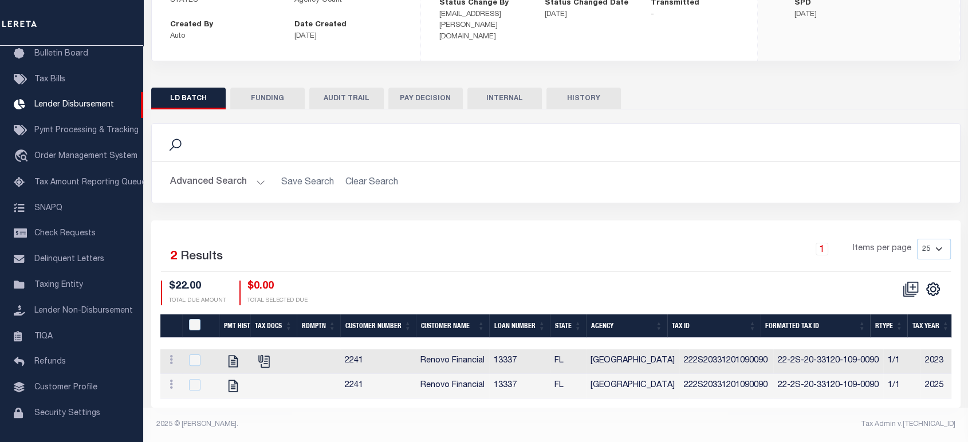
click at [270, 95] on button "FUNDING" at bounding box center [267, 99] width 74 height 22
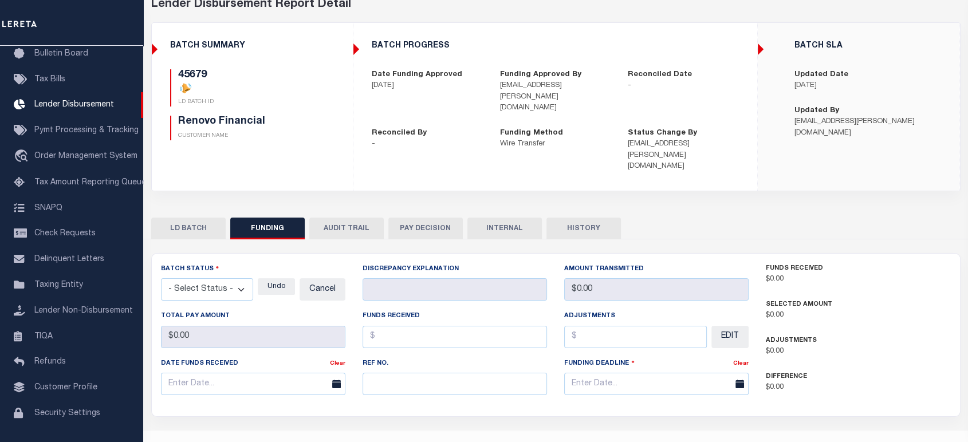
type input "$22"
type input "$0"
type input "[DATE]"
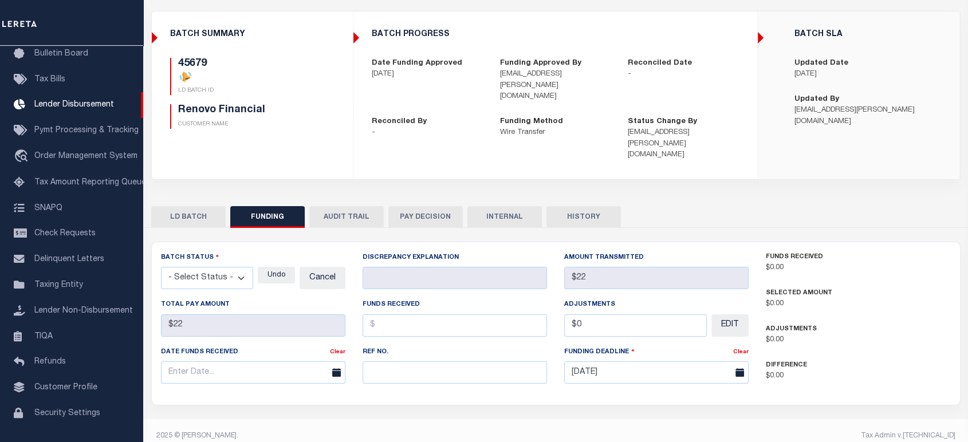
select select "100"
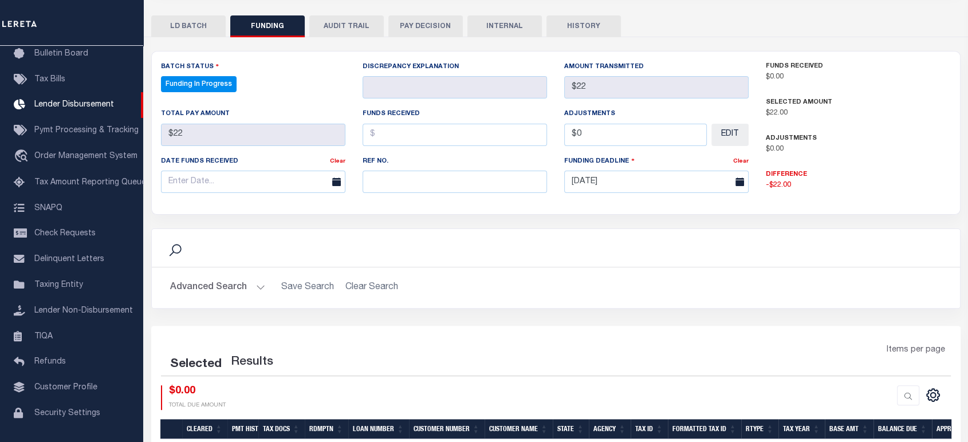
scroll to position [313, 0]
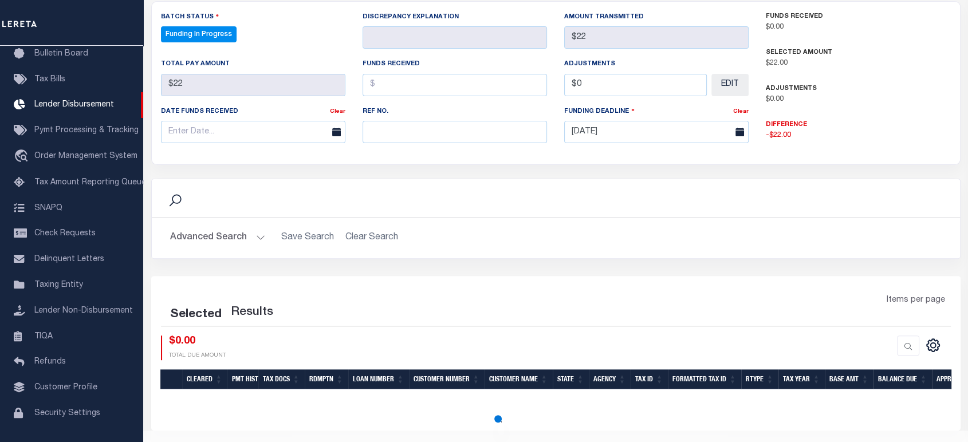
select select "100"
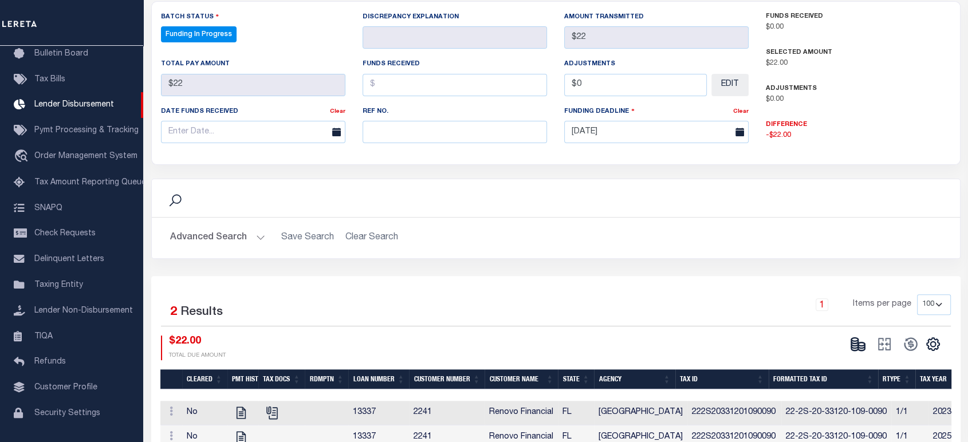
scroll to position [350, 0]
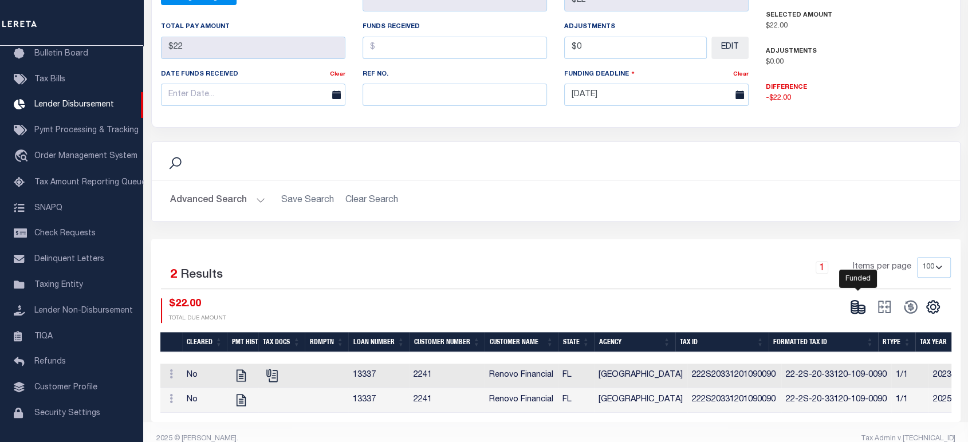
click at [856, 299] on icon at bounding box center [858, 307] width 16 height 16
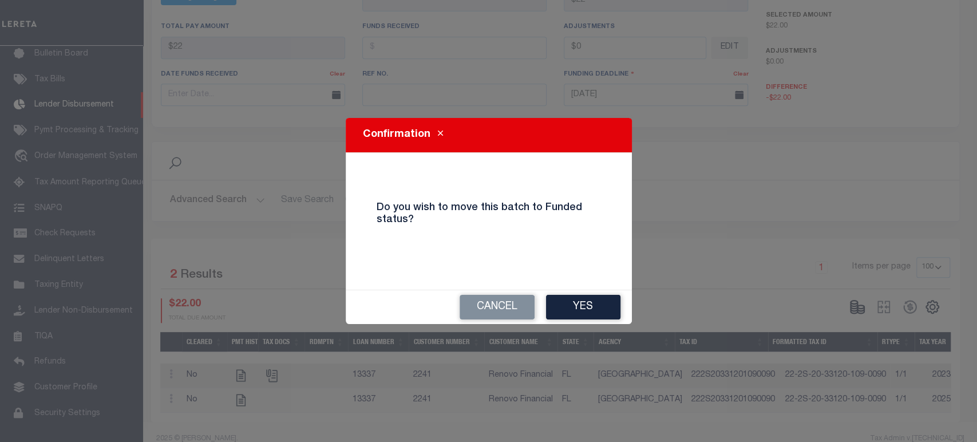
click at [579, 302] on button "Yes" at bounding box center [583, 307] width 74 height 25
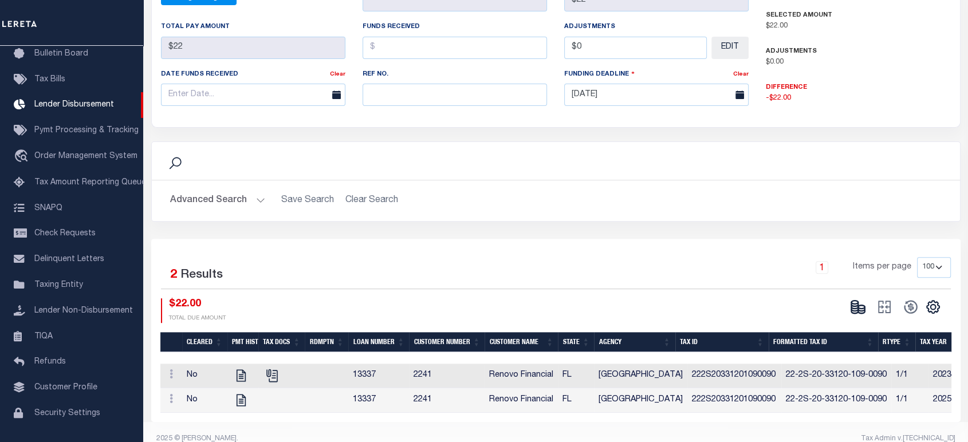
type input "$22"
type input "$0"
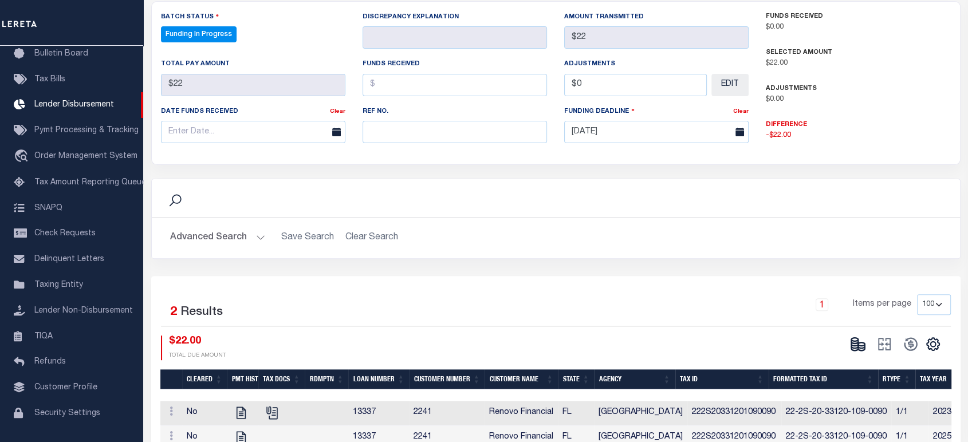
select select "100"
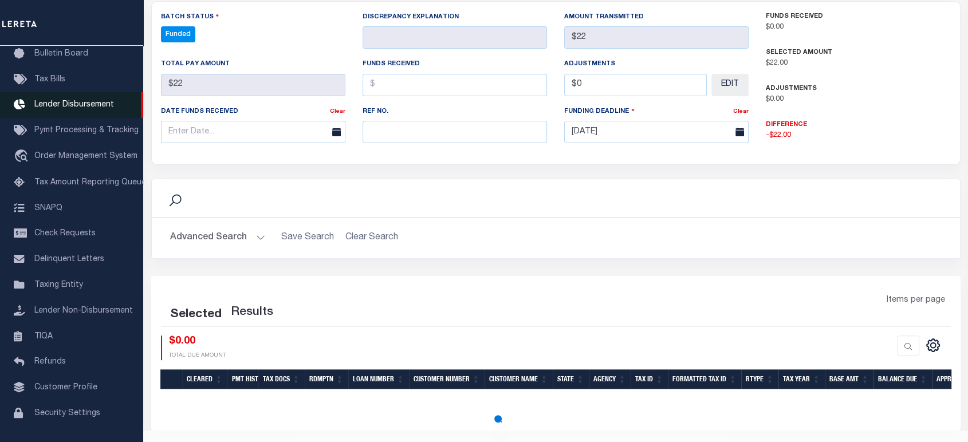
select select "100"
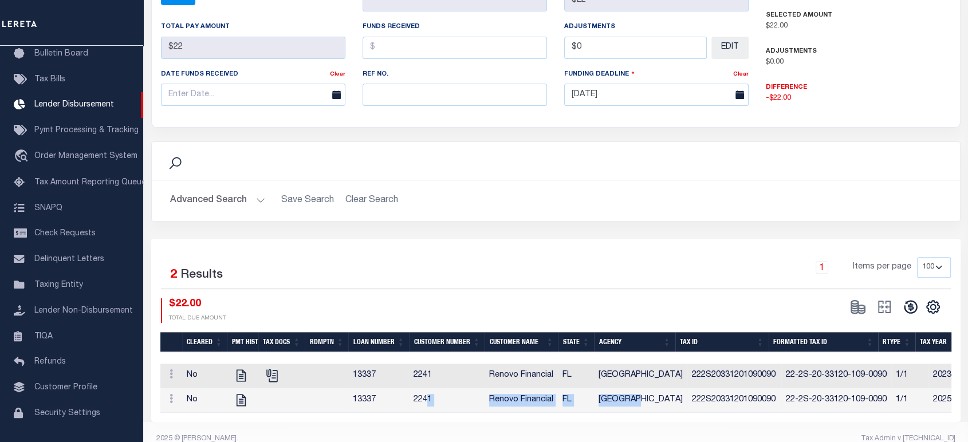
drag, startPoint x: 426, startPoint y: 391, endPoint x: 639, endPoint y: 384, distance: 213.2
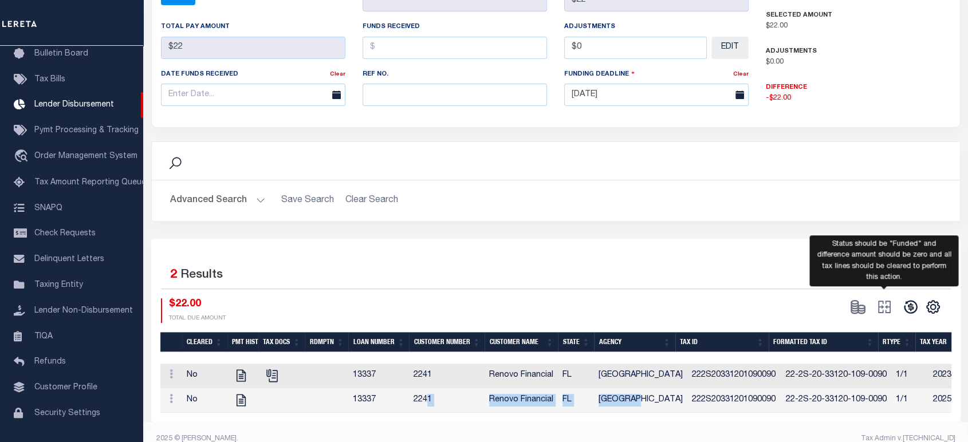
click at [884, 298] on span at bounding box center [884, 306] width 26 height 17
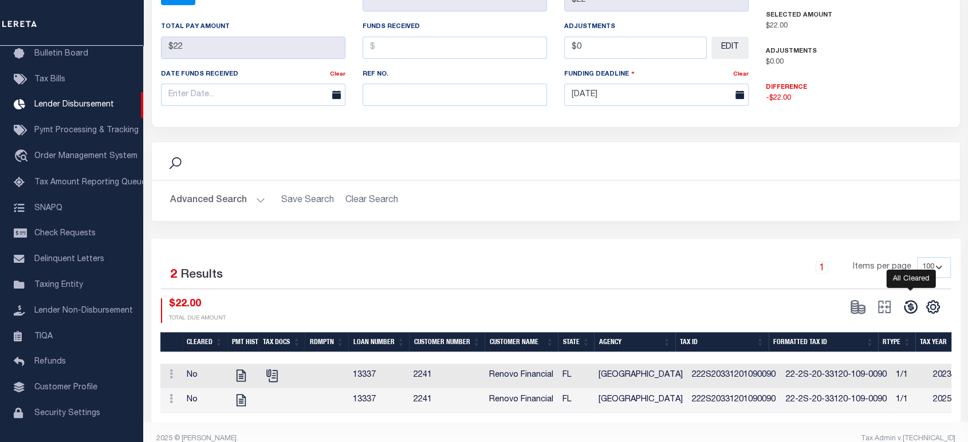
click at [910, 301] on icon at bounding box center [910, 307] width 13 height 13
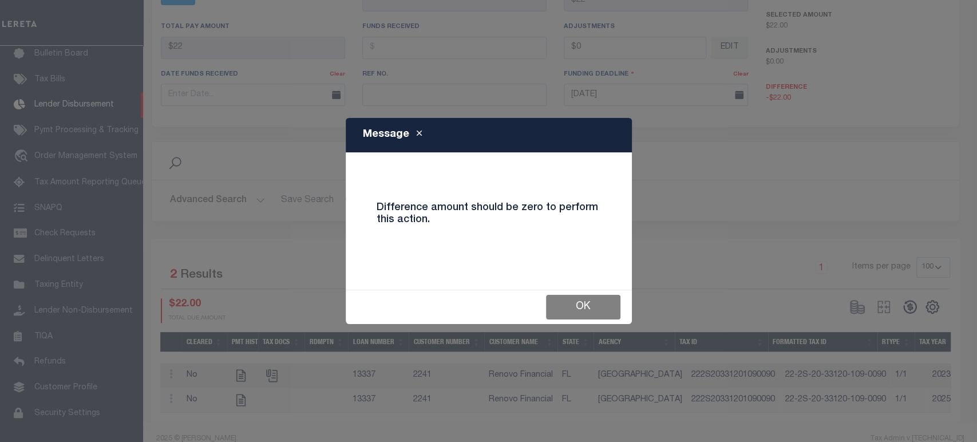
click at [570, 310] on button "OK" at bounding box center [583, 307] width 74 height 25
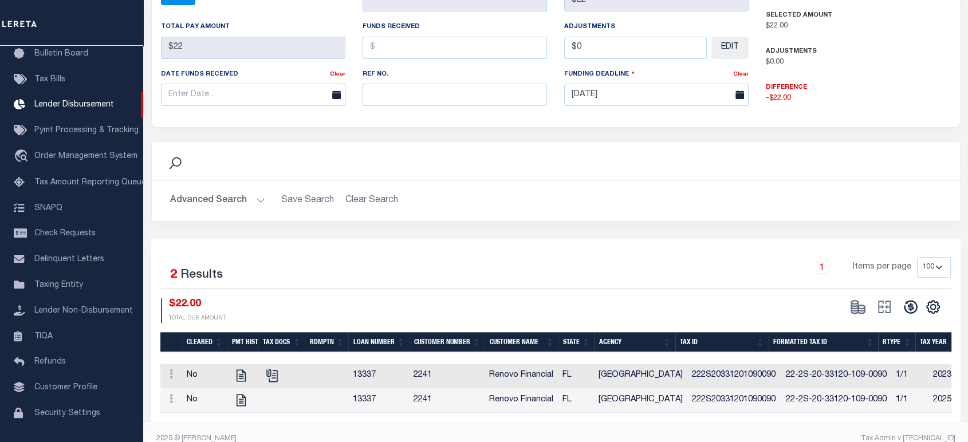
scroll to position [160, 0]
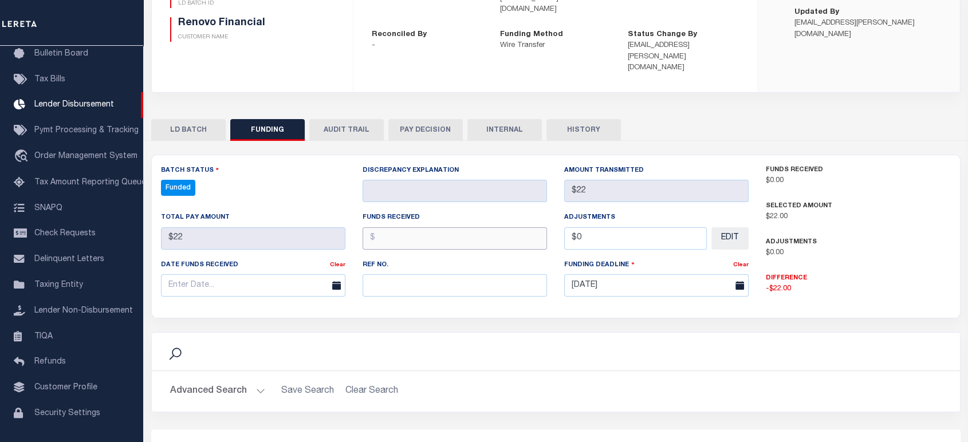
click at [392, 227] on input "text" at bounding box center [454, 238] width 184 height 22
type input "$22.00"
click at [488, 371] on div "Advanced Search Save Search Clear Search Customer Number Contains Contains Is C…" at bounding box center [556, 391] width 808 height 41
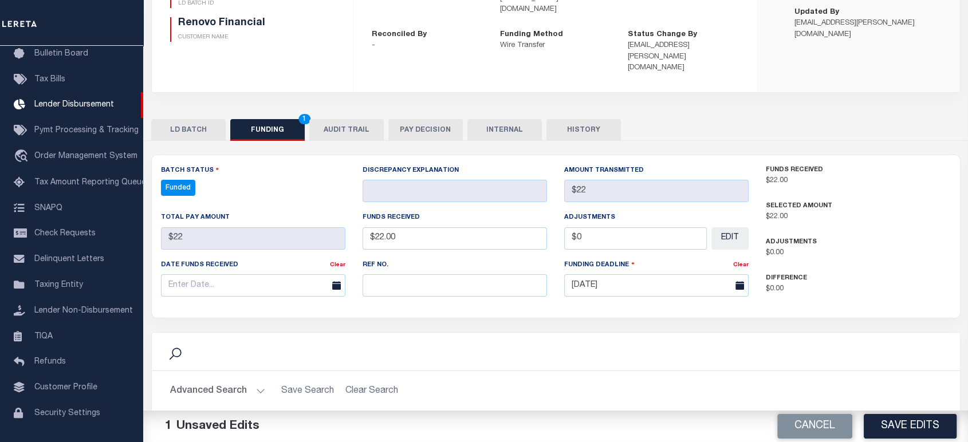
scroll to position [350, 0]
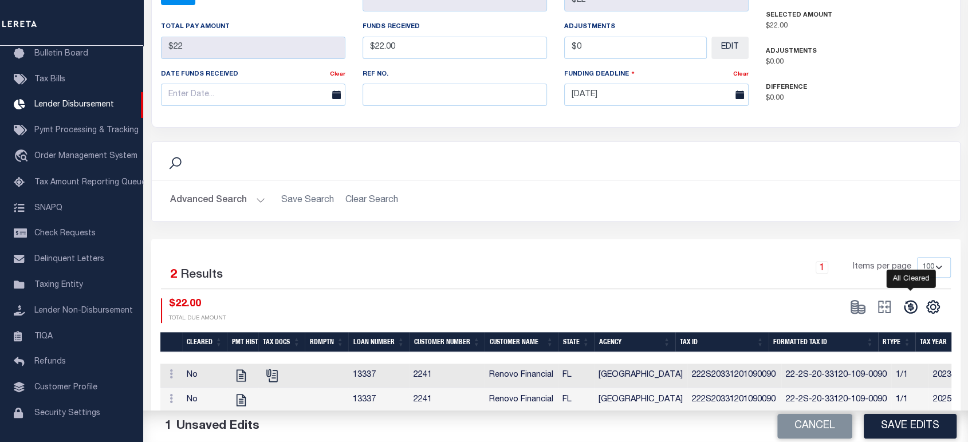
click at [905, 301] on icon at bounding box center [910, 307] width 13 height 13
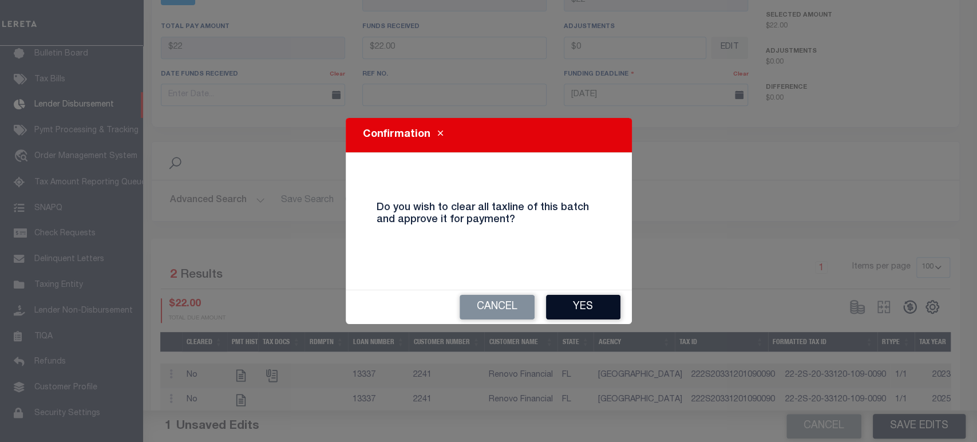
click at [582, 309] on button "Yes" at bounding box center [583, 307] width 74 height 25
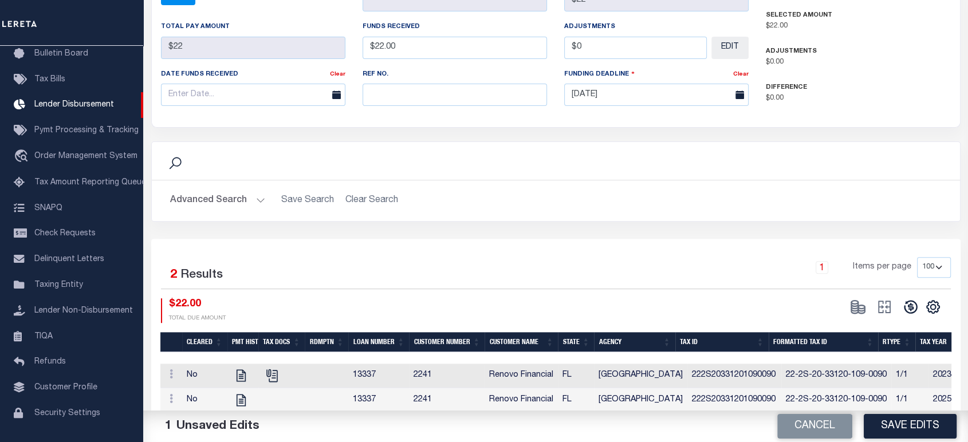
type input "$22"
type input "$0"
select select "100"
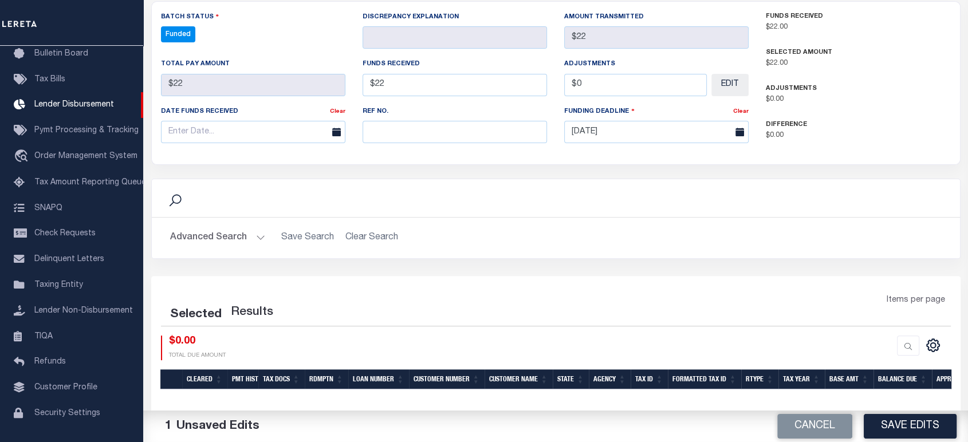
select select "100"
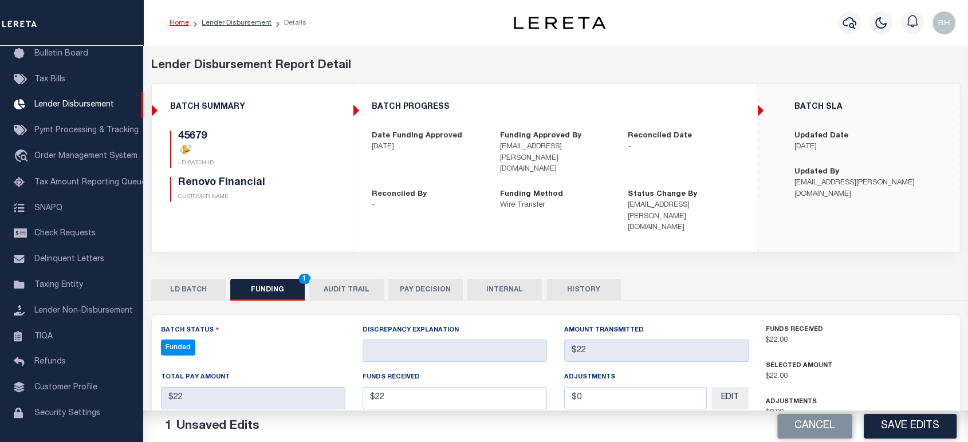
scroll to position [127, 0]
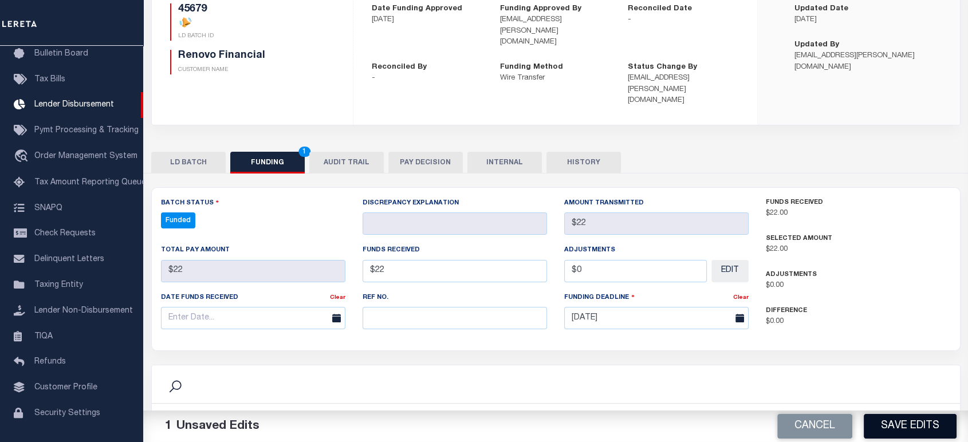
click at [885, 427] on button "Save Edits" at bounding box center [910, 426] width 93 height 25
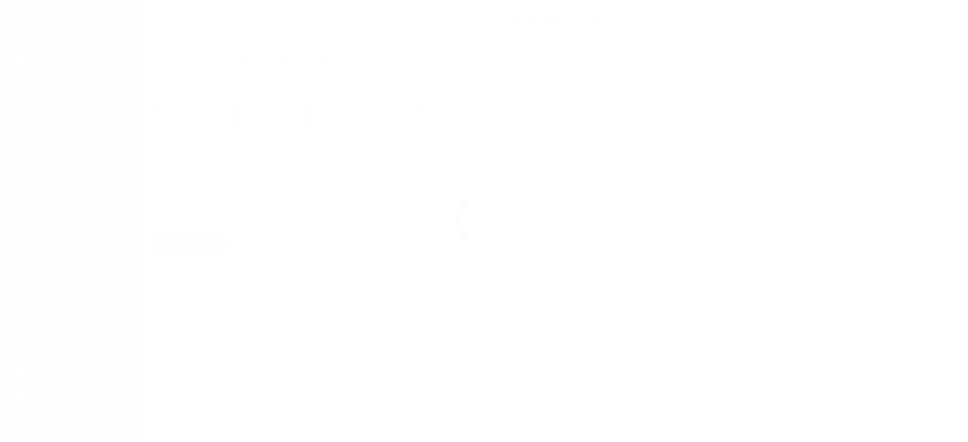
scroll to position [116, 0]
type input "$0.00"
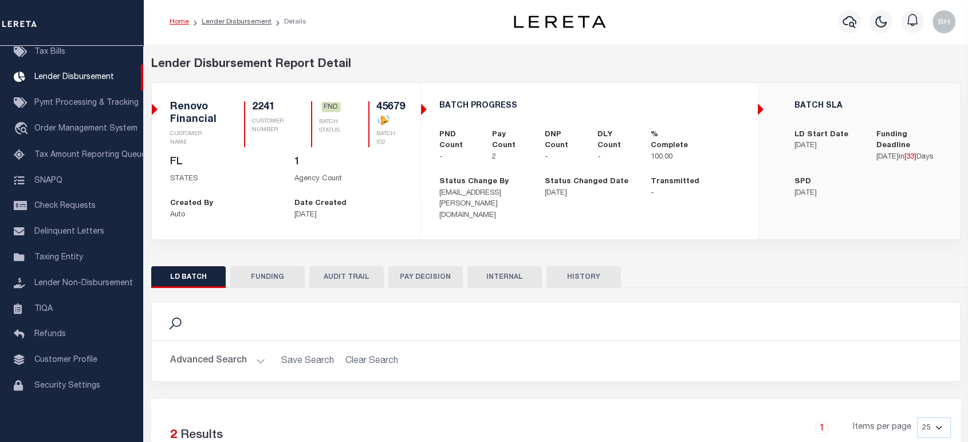
click at [249, 276] on button "FUNDING" at bounding box center [267, 277] width 74 height 22
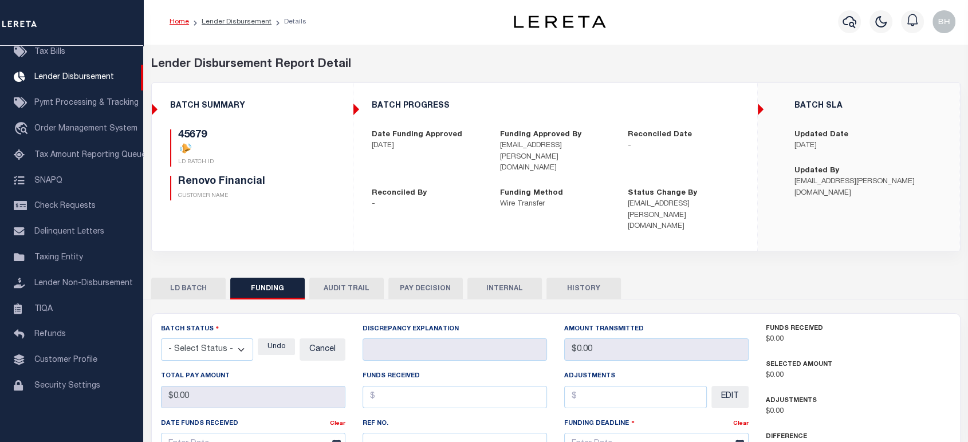
type input "$22"
type input "$0"
type input "[DATE]"
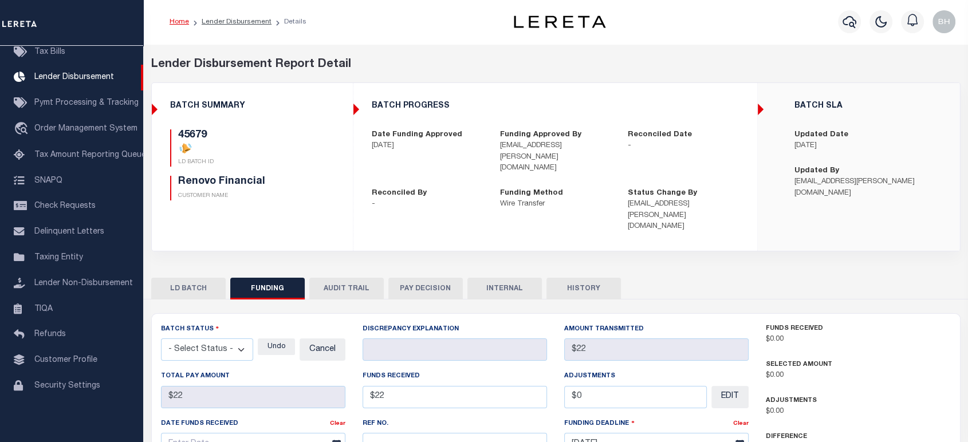
select select "100"
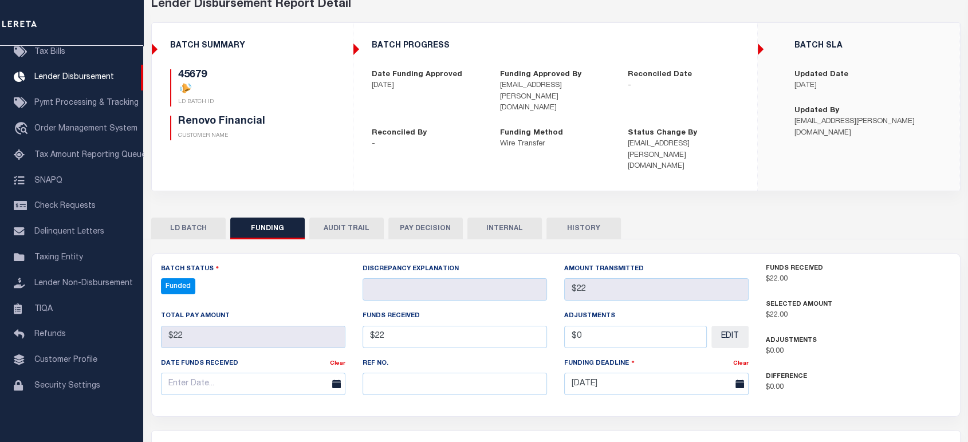
select select "100"
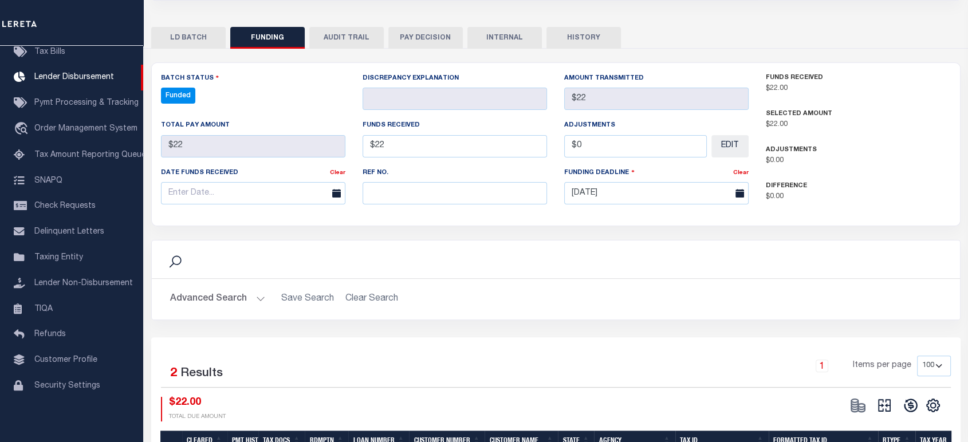
scroll to position [316, 0]
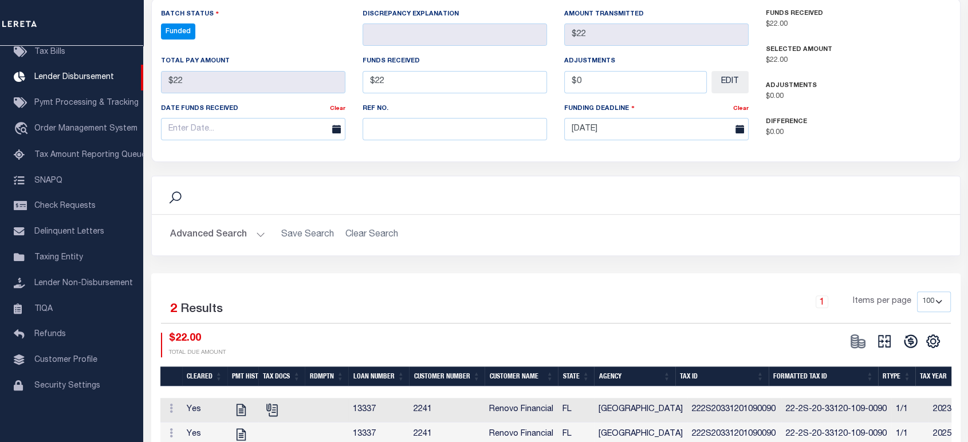
click at [891, 398] on td "1/1" at bounding box center [909, 410] width 37 height 25
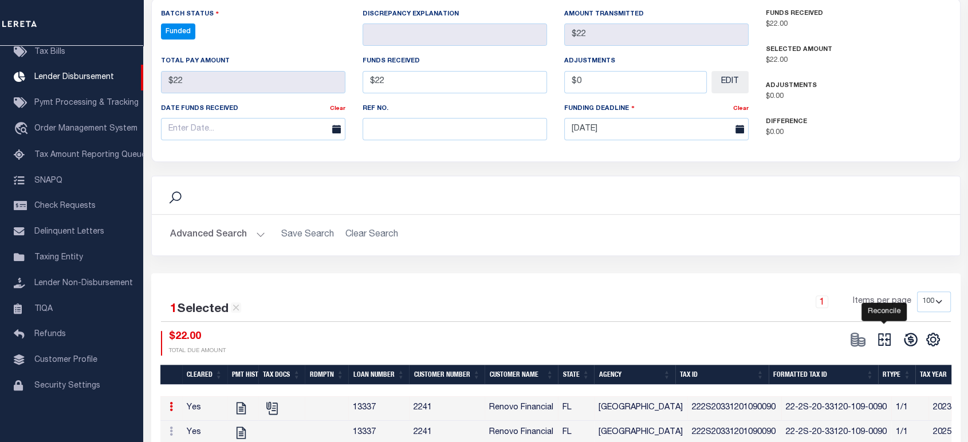
click at [885, 333] on icon at bounding box center [884, 339] width 13 height 13
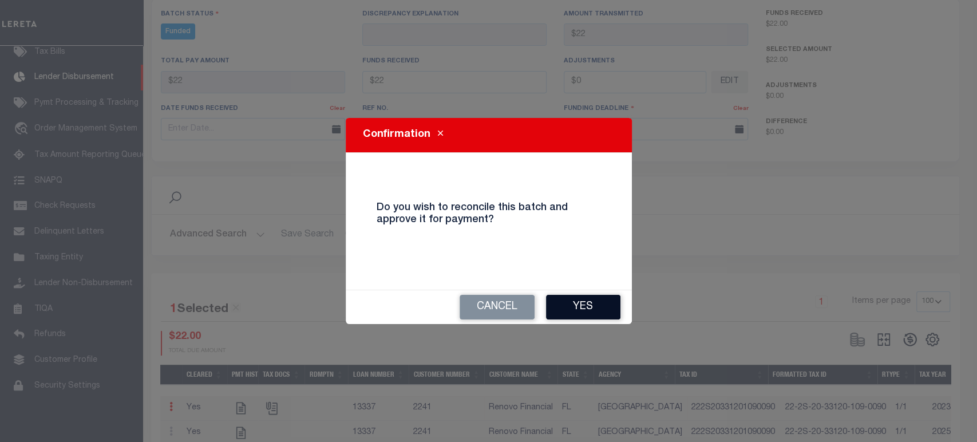
drag, startPoint x: 586, startPoint y: 307, endPoint x: 559, endPoint y: 278, distance: 39.7
click at [586, 306] on button "Yes" at bounding box center [583, 307] width 74 height 25
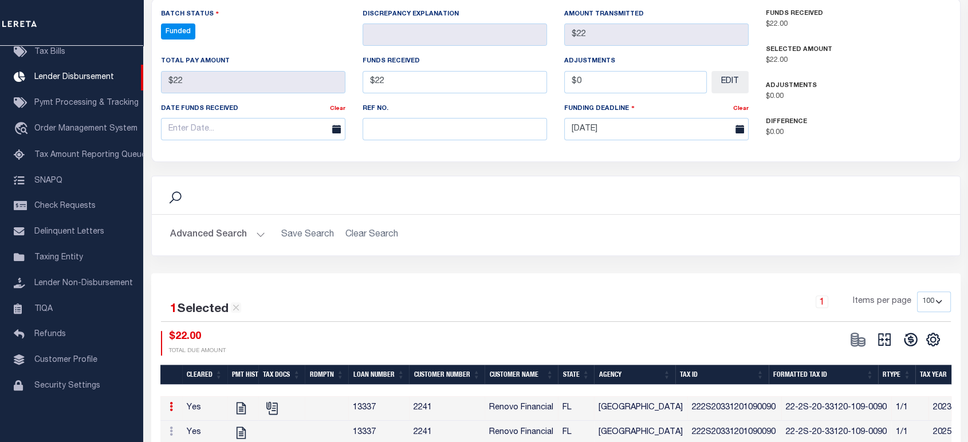
type input "$22"
type input "$0"
select select "100"
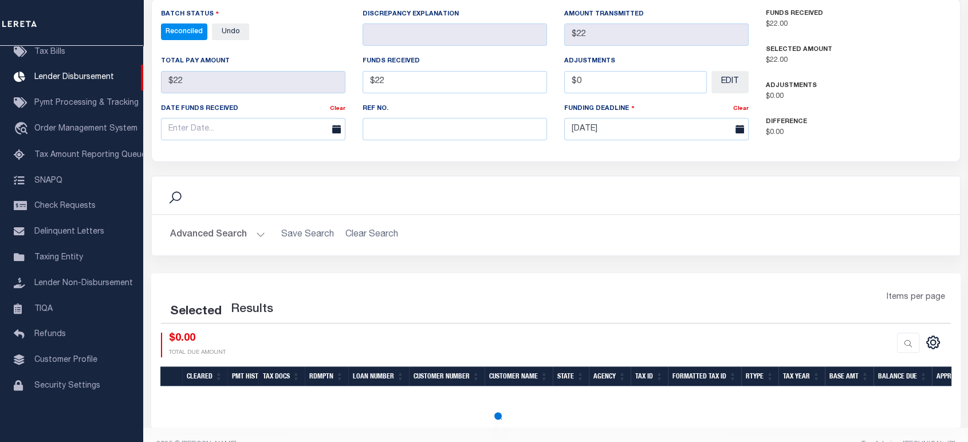
select select "100"
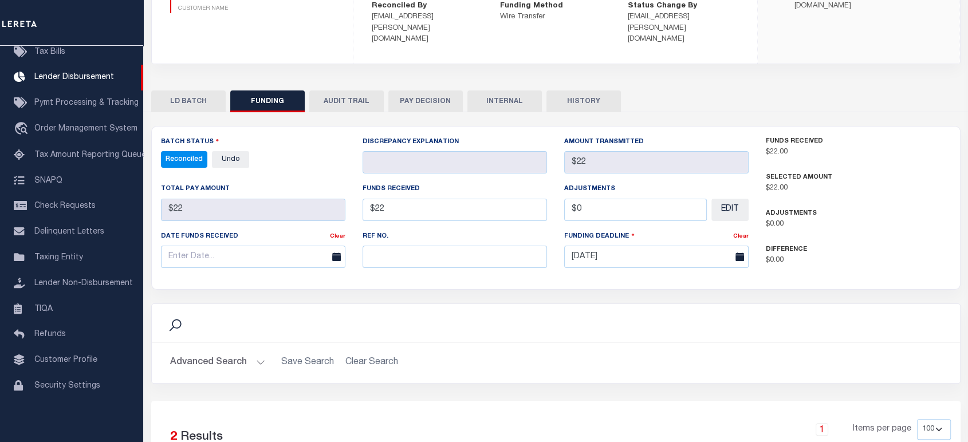
scroll to position [350, 0]
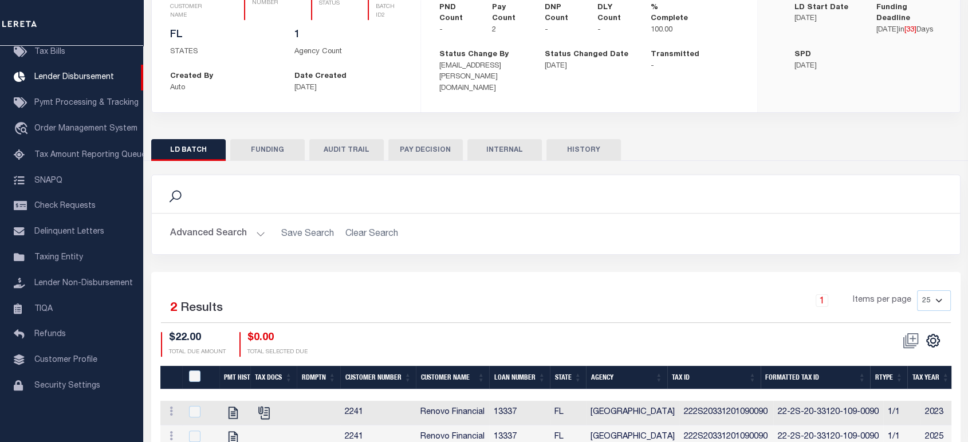
scroll to position [188, 0]
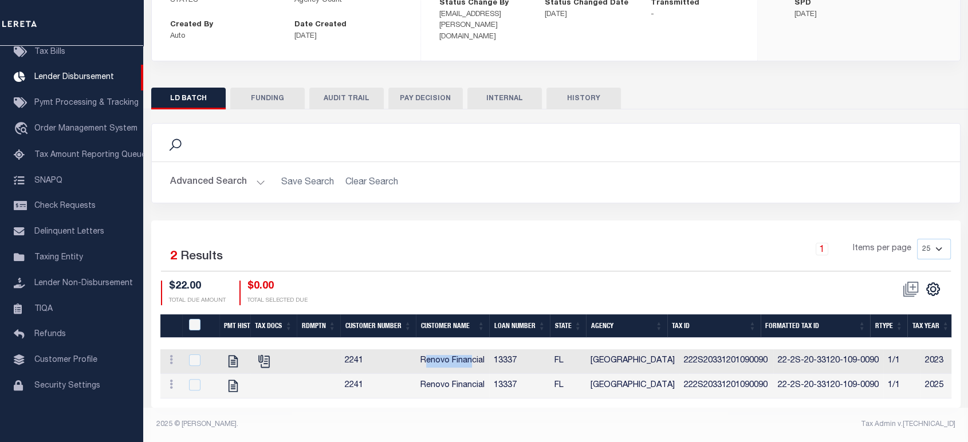
drag, startPoint x: 424, startPoint y: 352, endPoint x: 471, endPoint y: 352, distance: 47.0
click at [471, 352] on td "Renovo Financial" at bounding box center [452, 361] width 73 height 25
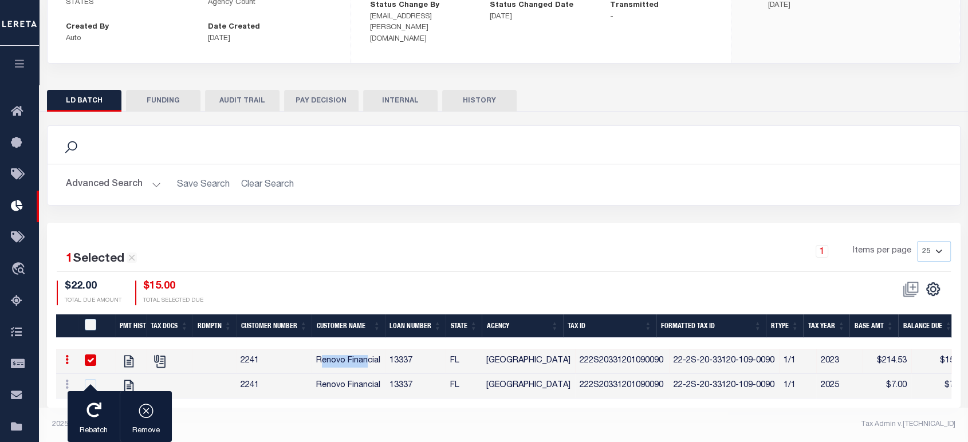
scroll to position [186, 0]
drag, startPoint x: 483, startPoint y: 352, endPoint x: 559, endPoint y: 352, distance: 76.2
click at [559, 352] on td "[GEOGRAPHIC_DATA]" at bounding box center [528, 361] width 93 height 25
checkbox input "false"
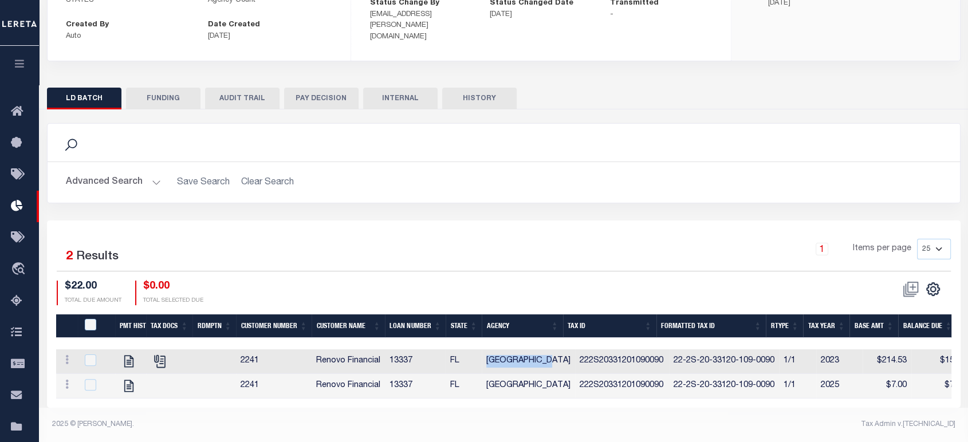
copy td "[GEOGRAPHIC_DATA]"
click at [21, 64] on icon "button" at bounding box center [19, 63] width 13 height 10
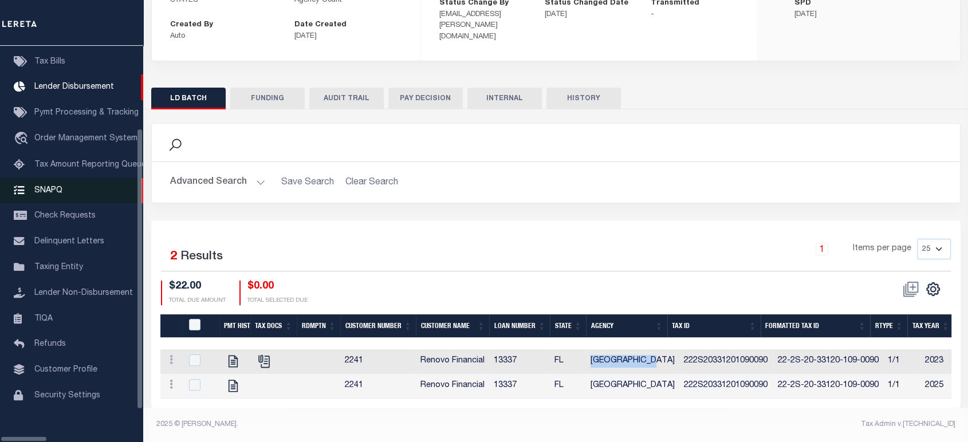
scroll to position [107, 0]
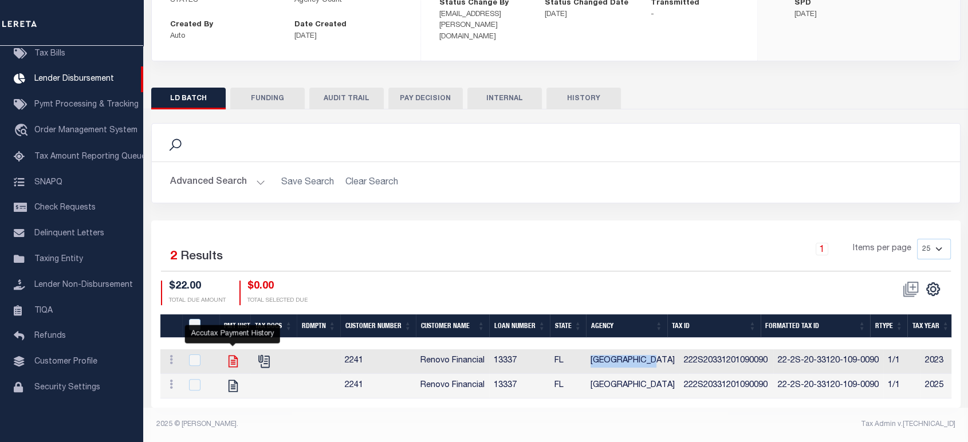
click at [234, 357] on icon "" at bounding box center [233, 361] width 15 height 15
checkbox input "true"
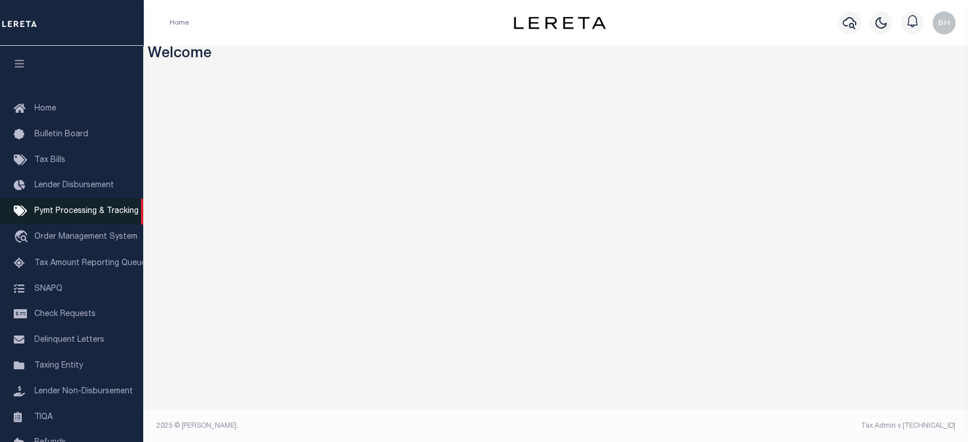
click at [69, 215] on span "Pymt Processing & Tracking" at bounding box center [86, 211] width 104 height 8
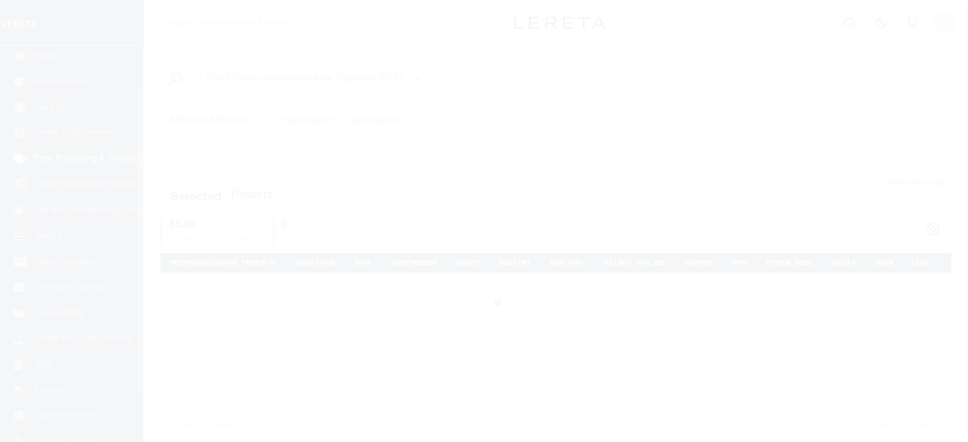
scroll to position [52, 0]
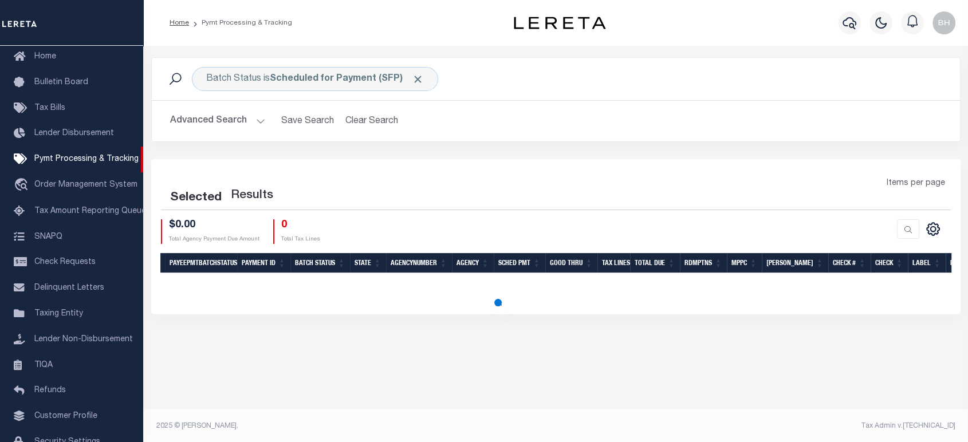
click at [214, 118] on button "Advanced Search" at bounding box center [217, 121] width 95 height 22
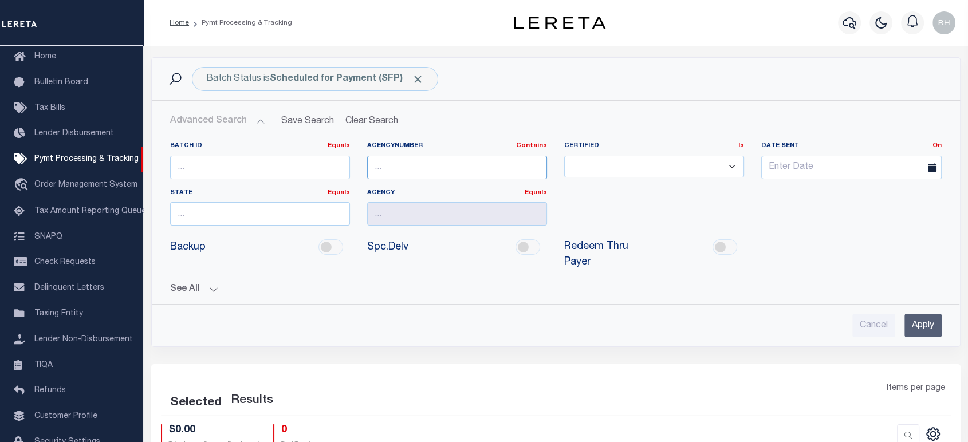
click at [443, 168] on input "text" at bounding box center [457, 167] width 180 height 23
paste input "090660000"
type input "090660000"
click at [931, 322] on input "Apply" at bounding box center [922, 325] width 37 height 23
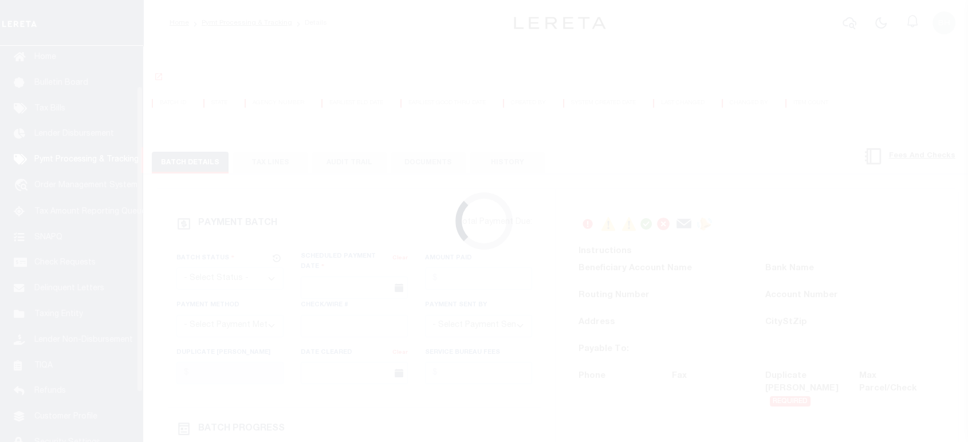
scroll to position [52, 0]
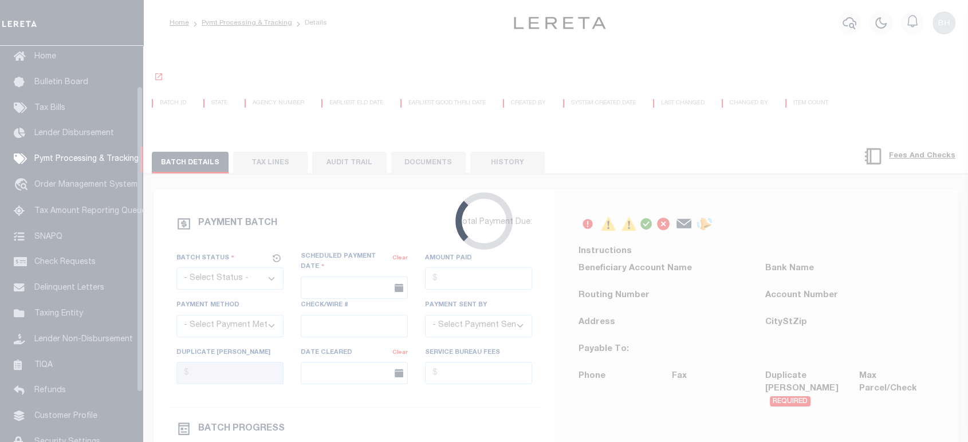
select select "SFP"
type input "[DATE]"
select select
type input "1"
radio input "true"
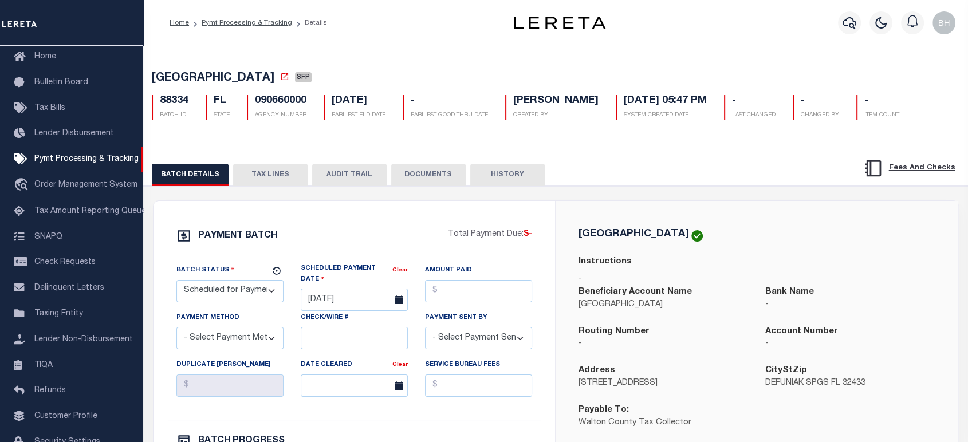
click at [275, 168] on button "TAX LINES" at bounding box center [270, 175] width 74 height 22
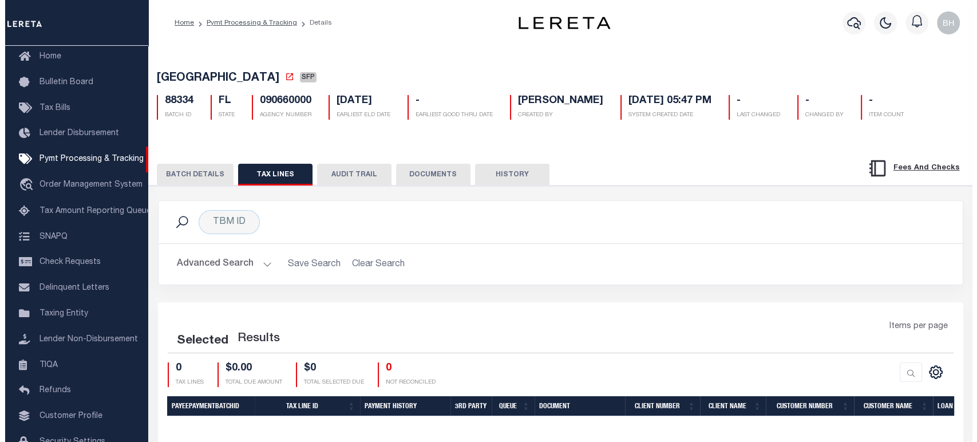
scroll to position [66, 0]
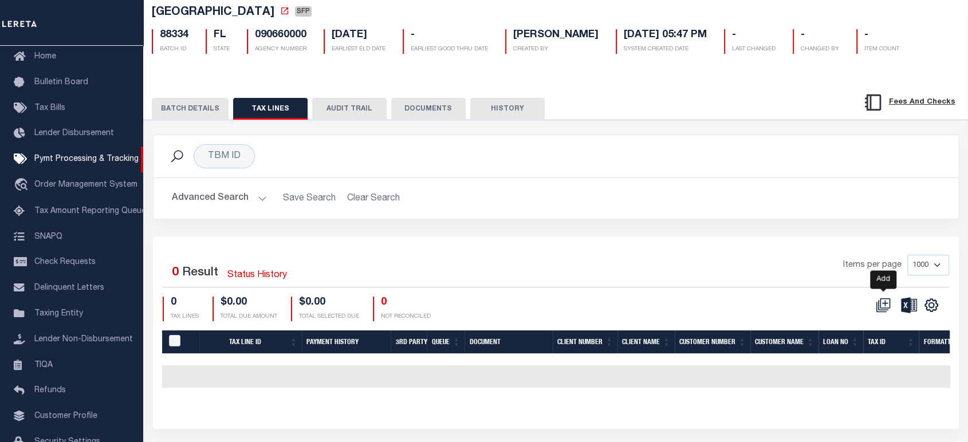
click at [881, 309] on icon at bounding box center [885, 303] width 10 height 10
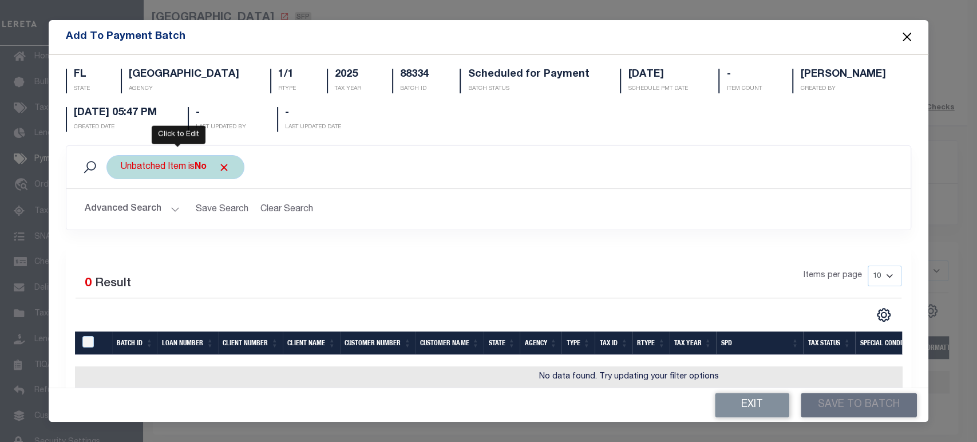
click at [159, 166] on div "Unbatched Item is No" at bounding box center [176, 167] width 138 height 24
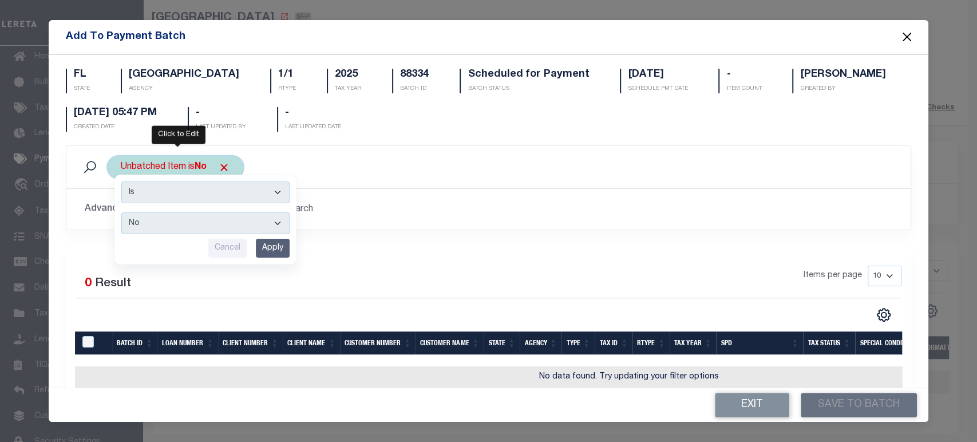
drag, startPoint x: 152, startPoint y: 220, endPoint x: 160, endPoint y: 223, distance: 8.0
click at [160, 223] on select "Yes No" at bounding box center [205, 223] width 168 height 22
select select "True"
click at [121, 212] on select "Yes No" at bounding box center [205, 223] width 168 height 22
drag, startPoint x: 275, startPoint y: 244, endPoint x: 306, endPoint y: 248, distance: 31.2
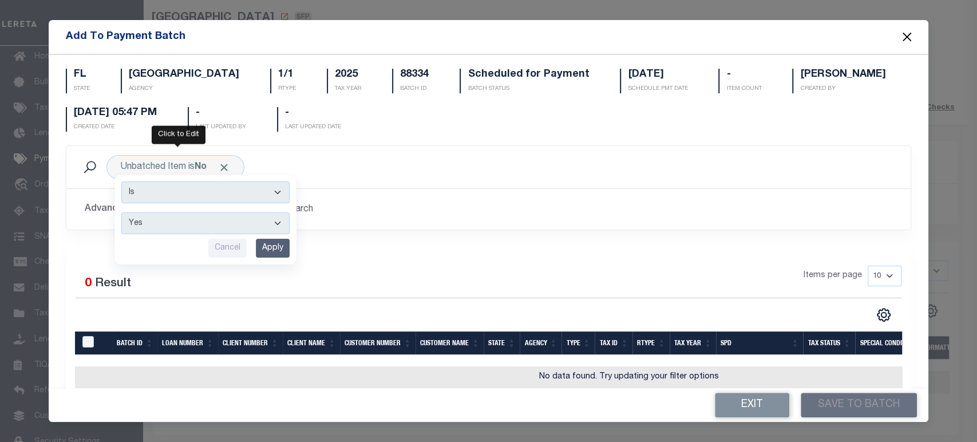
click at [276, 246] on input "Apply" at bounding box center [273, 248] width 34 height 19
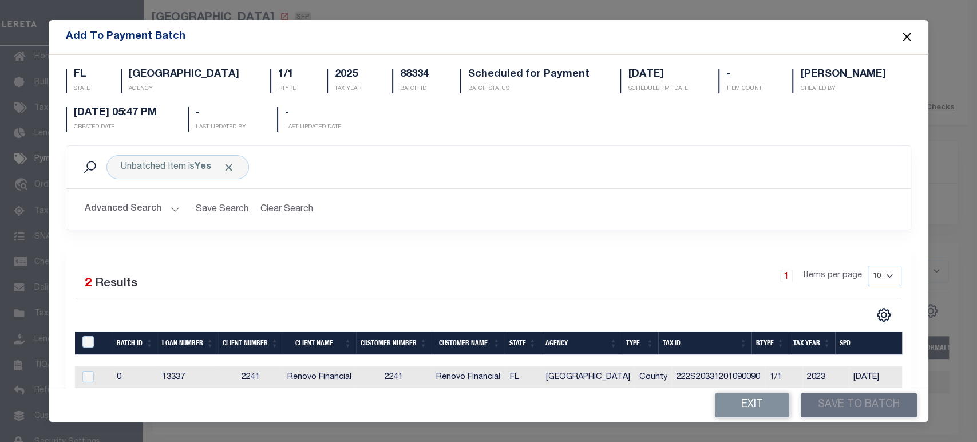
scroll to position [91, 0]
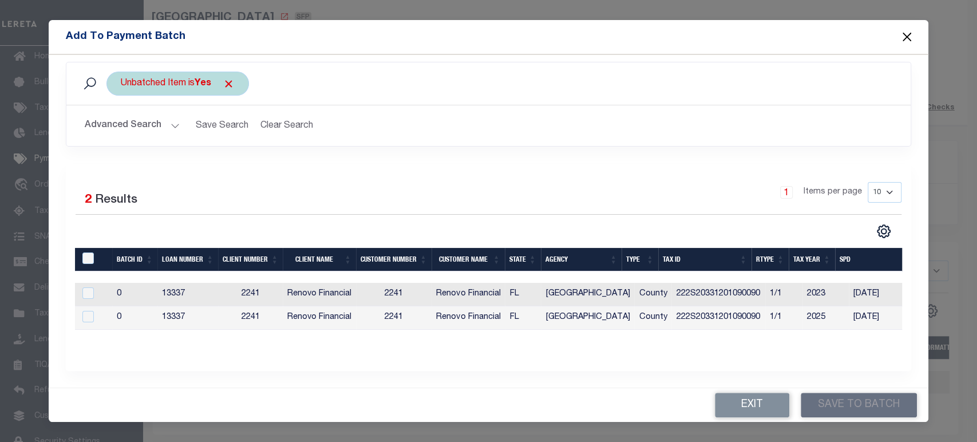
click at [170, 82] on div "Unbatched Item is Yes" at bounding box center [178, 84] width 143 height 24
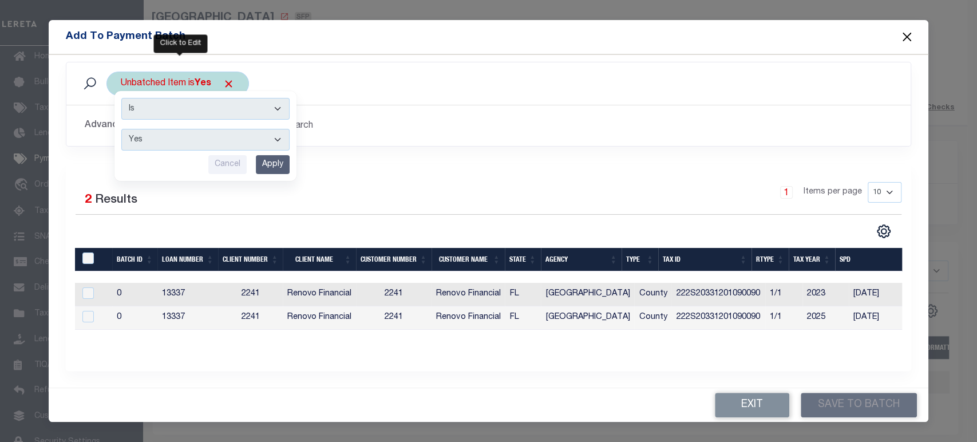
click at [272, 155] on input "Apply" at bounding box center [273, 164] width 34 height 19
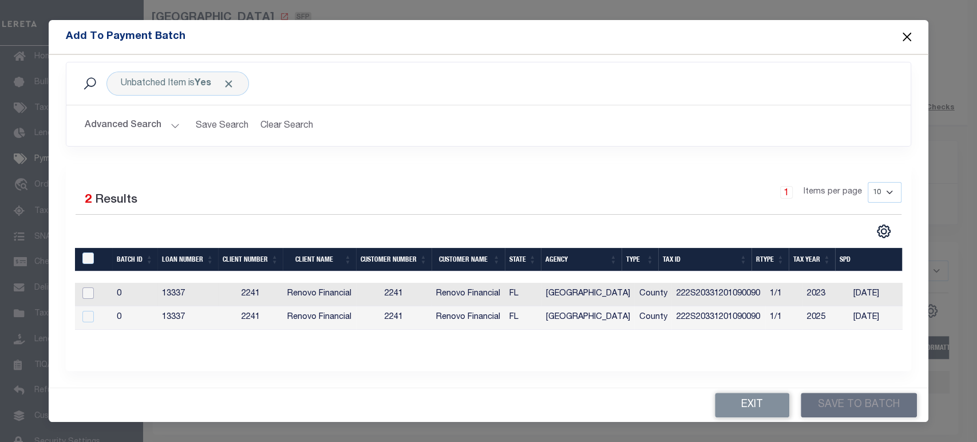
drag, startPoint x: 89, startPoint y: 288, endPoint x: 451, endPoint y: 306, distance: 362.3
click at [91, 288] on input "checkbox" at bounding box center [87, 292] width 11 height 11
checkbox input "true"
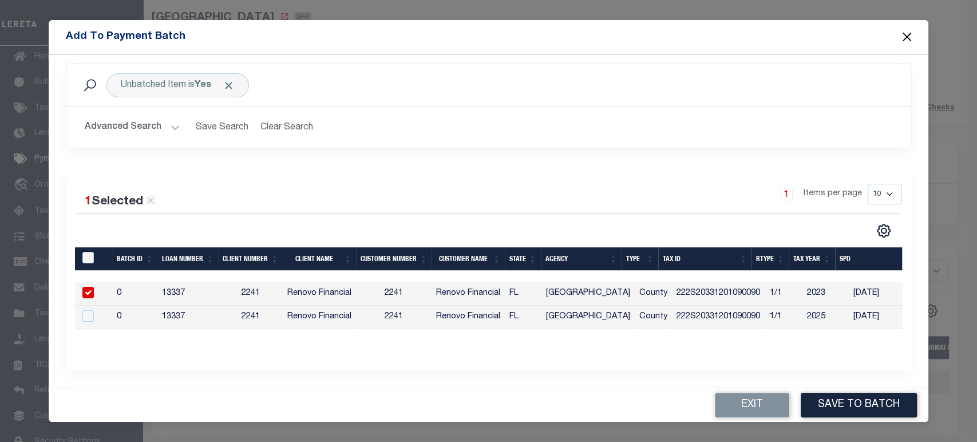
scroll to position [89, 0]
click at [835, 401] on button "Save to Batch" at bounding box center [859, 405] width 116 height 25
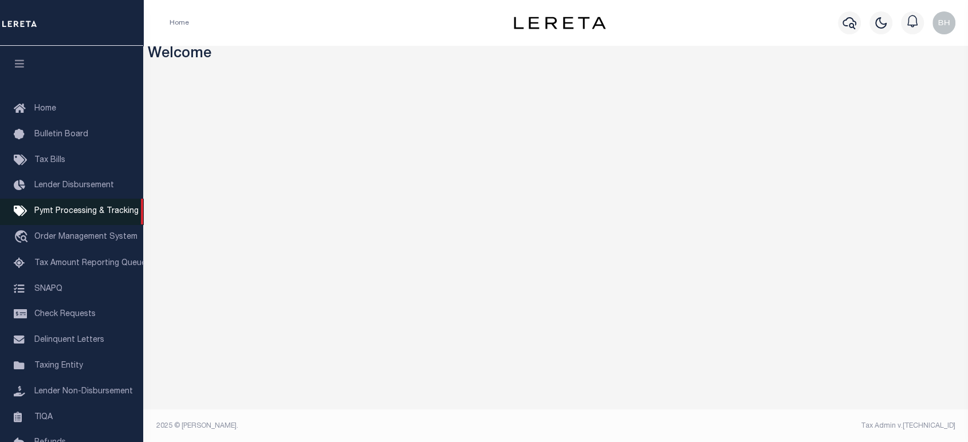
click at [82, 214] on span "Pymt Processing & Tracking" at bounding box center [86, 211] width 104 height 8
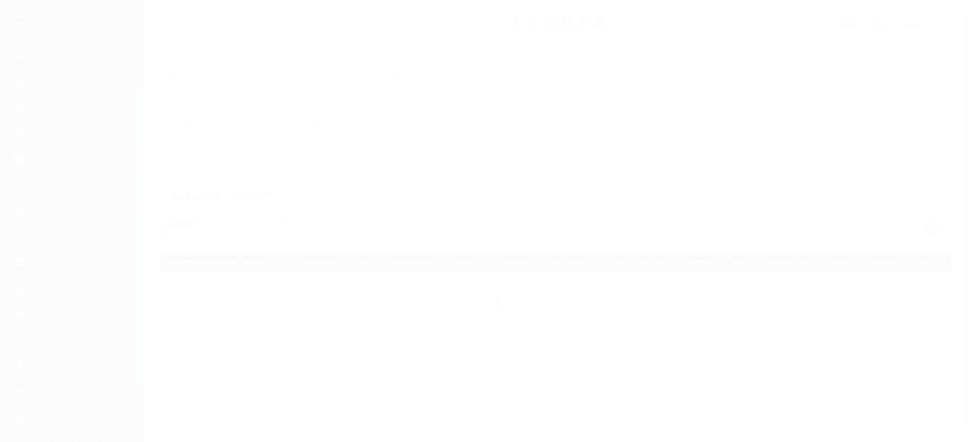
scroll to position [52, 0]
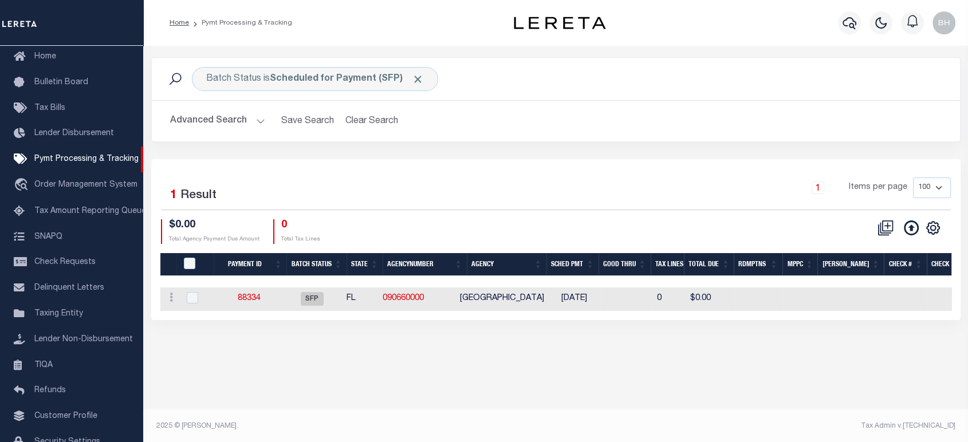
drag, startPoint x: 260, startPoint y: 298, endPoint x: 259, endPoint y: 288, distance: 10.3
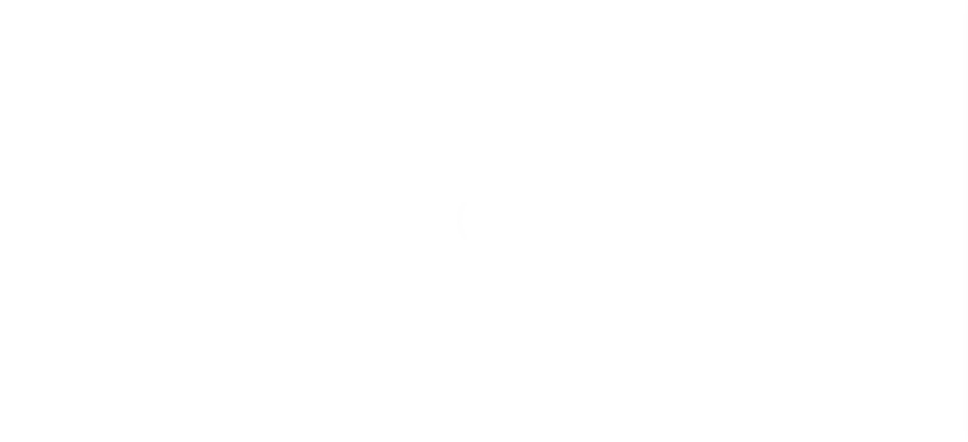
select select "SFP"
type input "[DATE]"
select select
type input "1"
radio input "true"
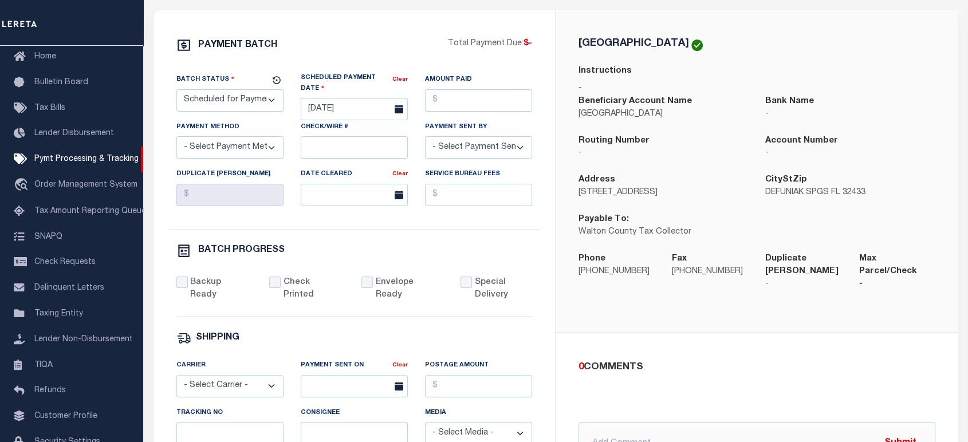
scroll to position [64, 0]
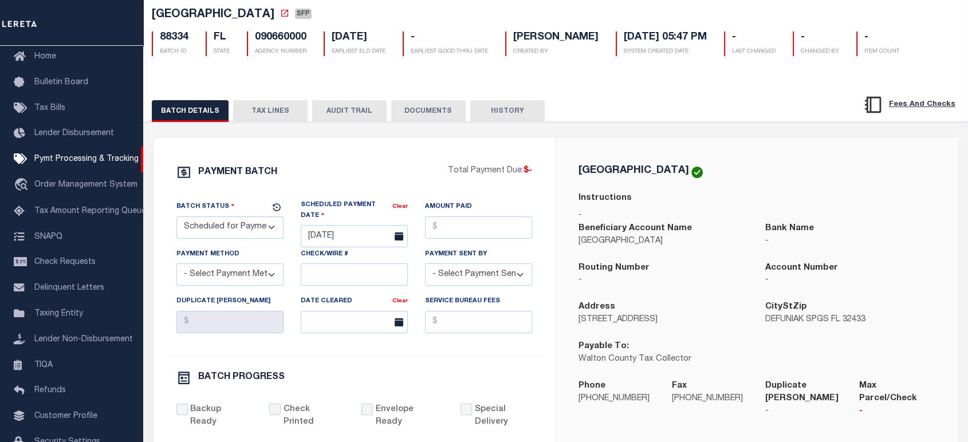
drag, startPoint x: 270, startPoint y: 109, endPoint x: 352, endPoint y: 128, distance: 84.6
click at [270, 109] on button "TAX LINES" at bounding box center [270, 111] width 74 height 22
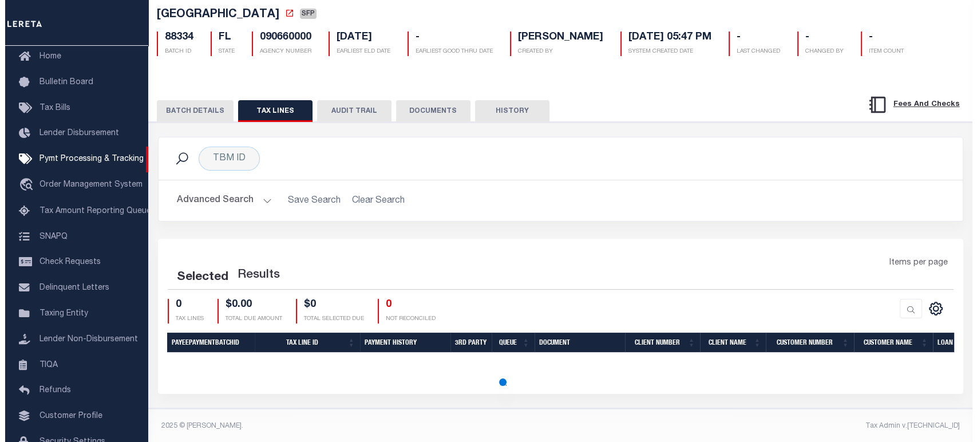
scroll to position [66, 0]
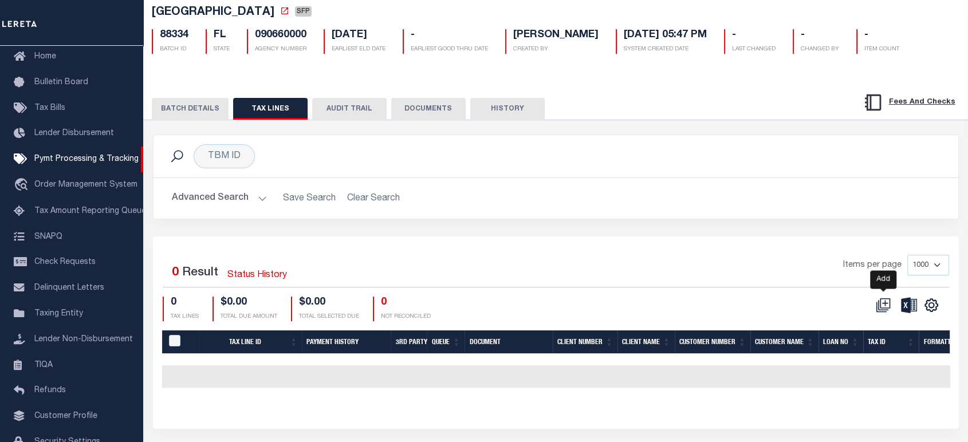
click at [883, 306] on icon at bounding box center [885, 303] width 6 height 6
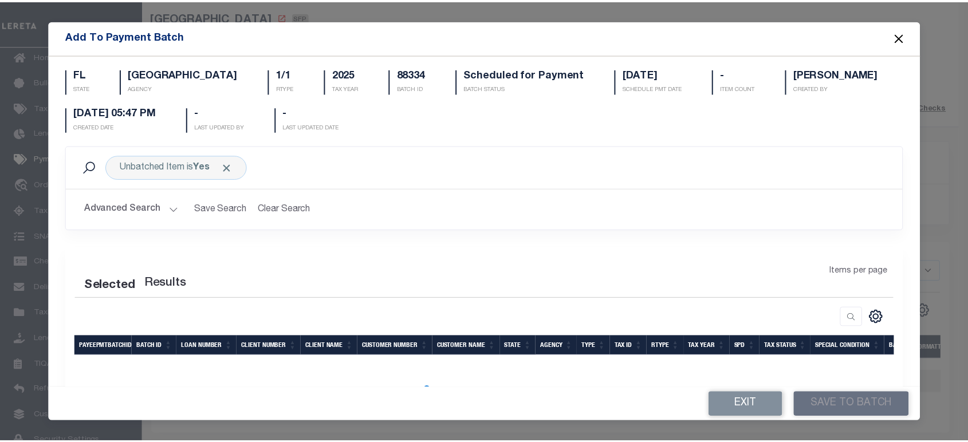
scroll to position [26, 0]
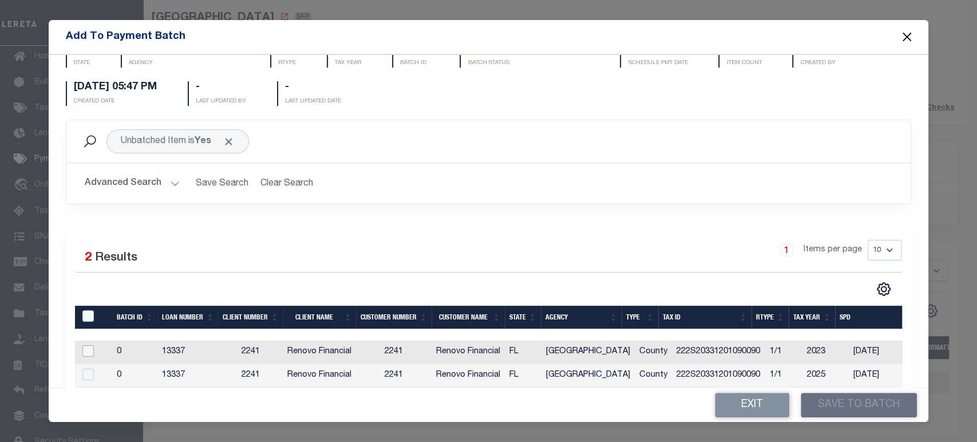
click at [89, 350] on input "checkbox" at bounding box center [87, 350] width 11 height 11
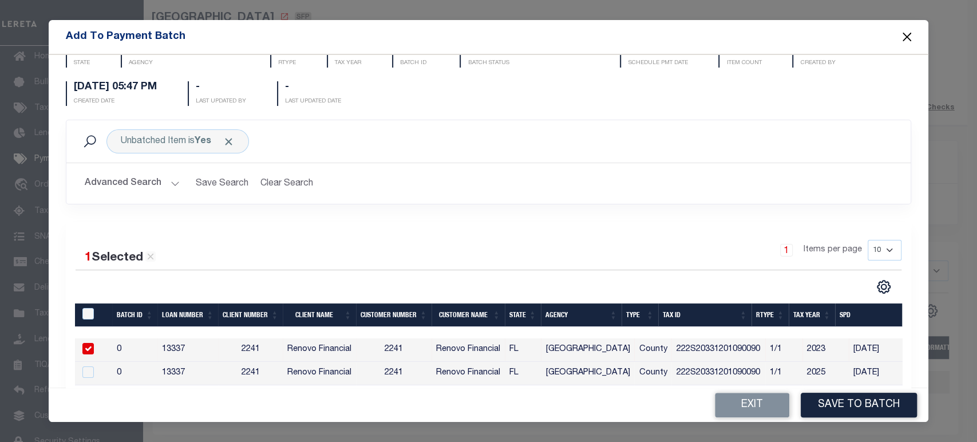
drag, startPoint x: 857, startPoint y: 413, endPoint x: 646, endPoint y: 164, distance: 326.3
click at [664, 160] on form "Add To Payment Batch FL STATE WALTON COUNTY AGENCY 1/1 RTYPE 2025 TAX YEAR 8833…" at bounding box center [489, 221] width 880 height 402
click at [91, 347] on input "checkbox" at bounding box center [87, 348] width 11 height 11
checkbox input "false"
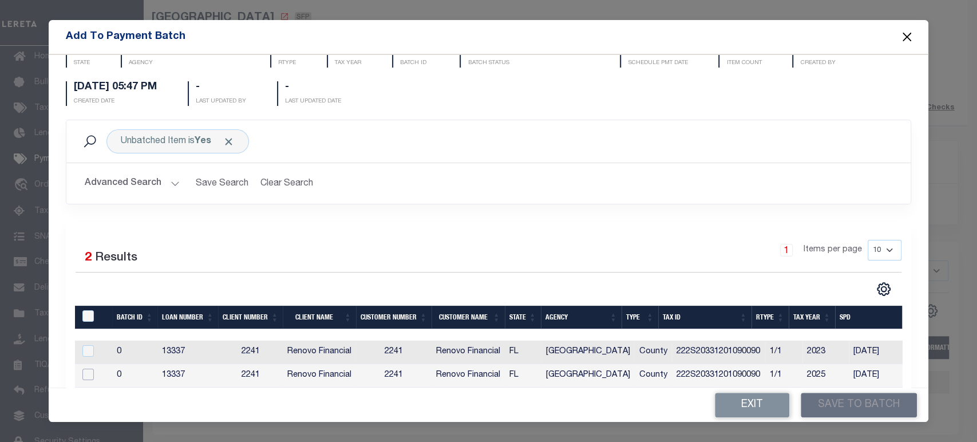
click at [87, 370] on input "checkbox" at bounding box center [87, 374] width 11 height 11
checkbox input "true"
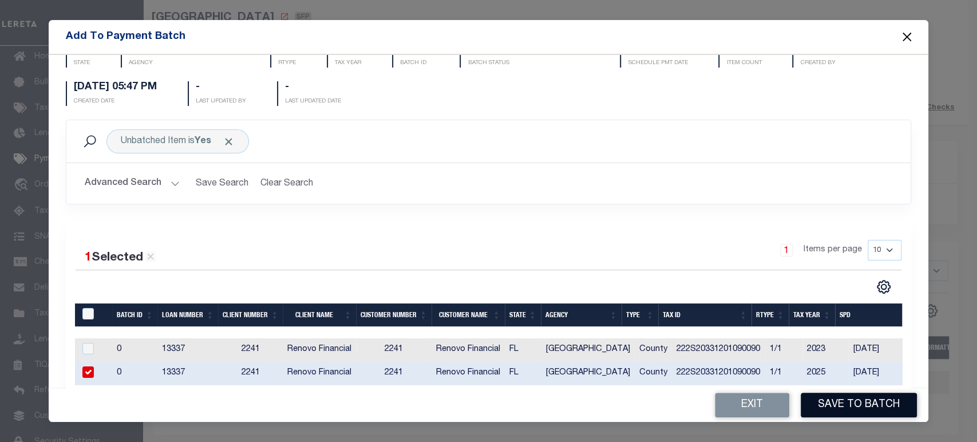
click at [828, 404] on button "Save to Batch" at bounding box center [859, 405] width 116 height 25
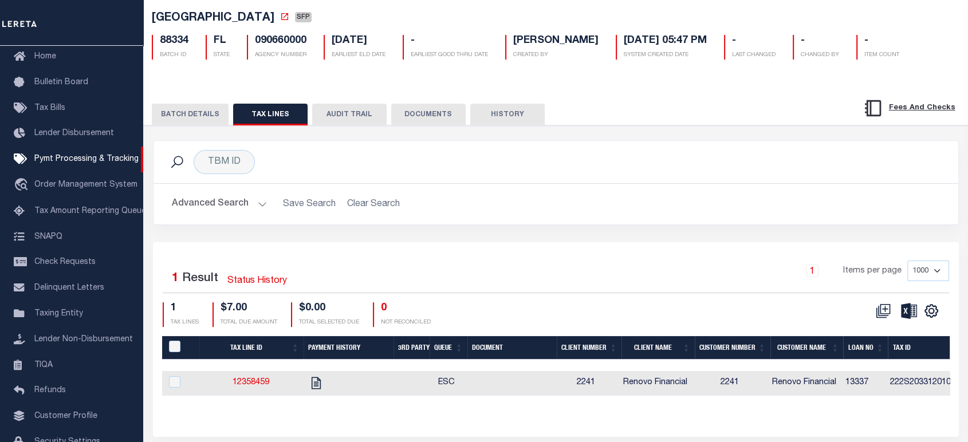
scroll to position [124, 0]
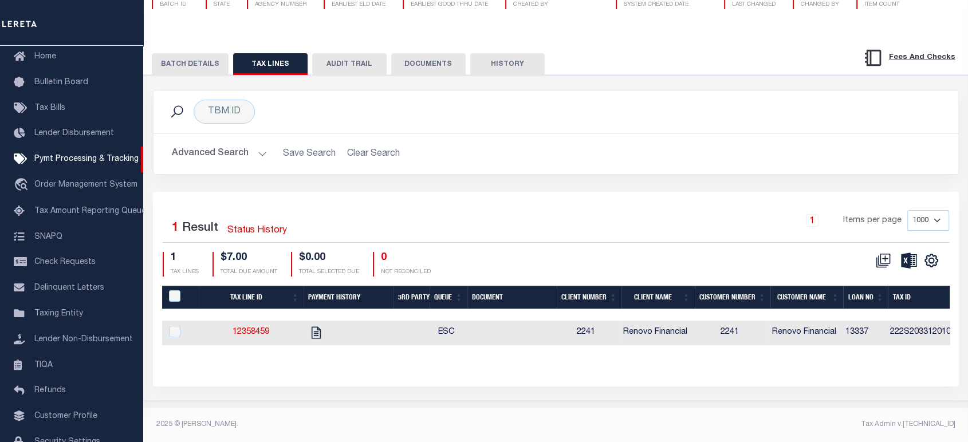
click at [343, 324] on td at bounding box center [346, 333] width 89 height 25
checkbox input "true"
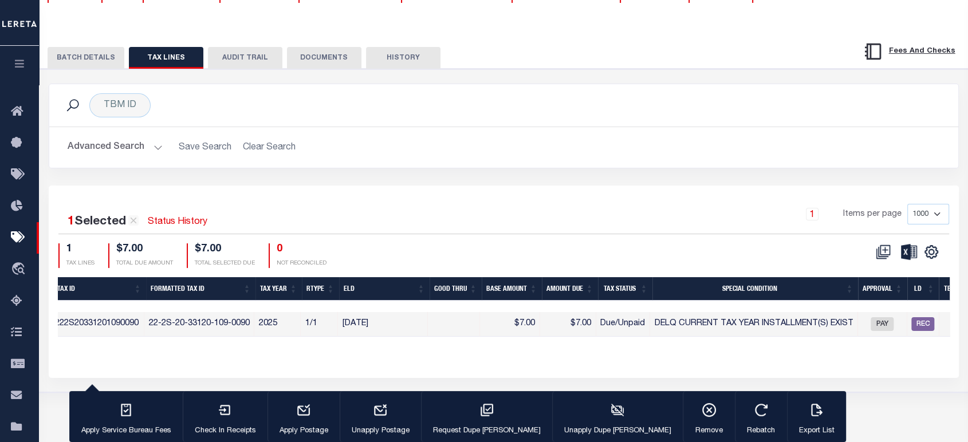
scroll to position [0, 0]
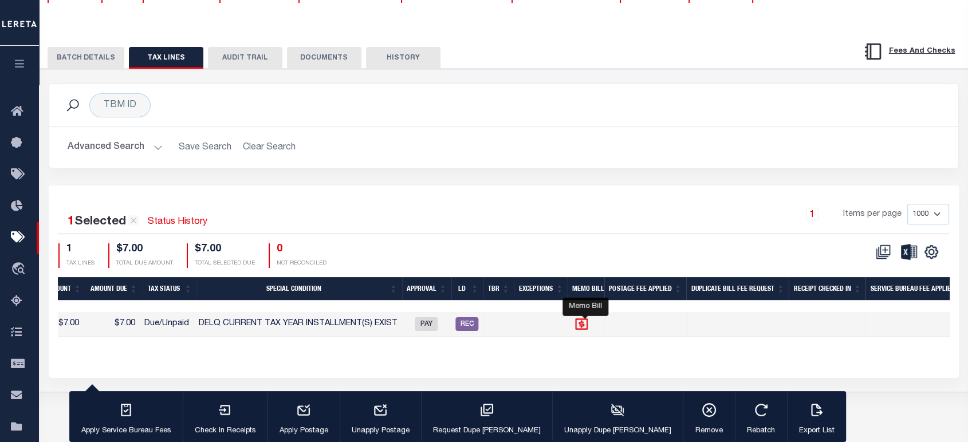
click at [585, 324] on icon at bounding box center [582, 324] width 13 height 11
checkbox input "false"
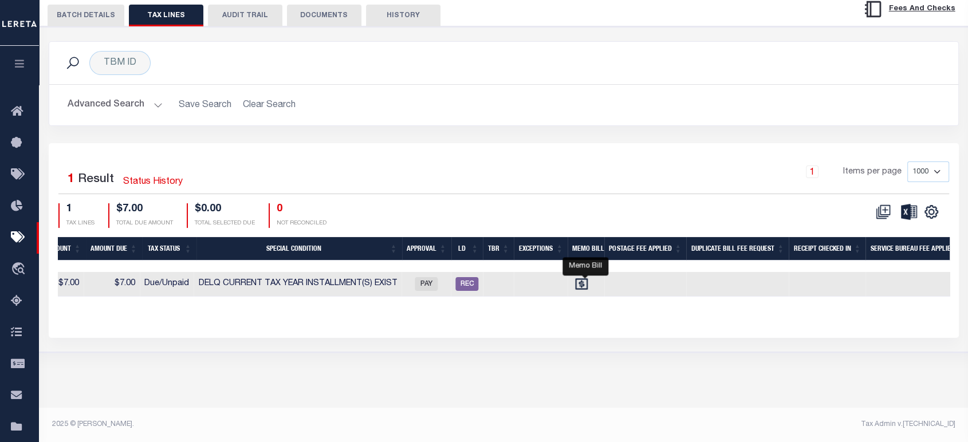
click at [496, 333] on div "1 Selected 1 Result Status History 1 Items per page 1000 2500 5000 10000 1 TAX …" at bounding box center [504, 240] width 910 height 194
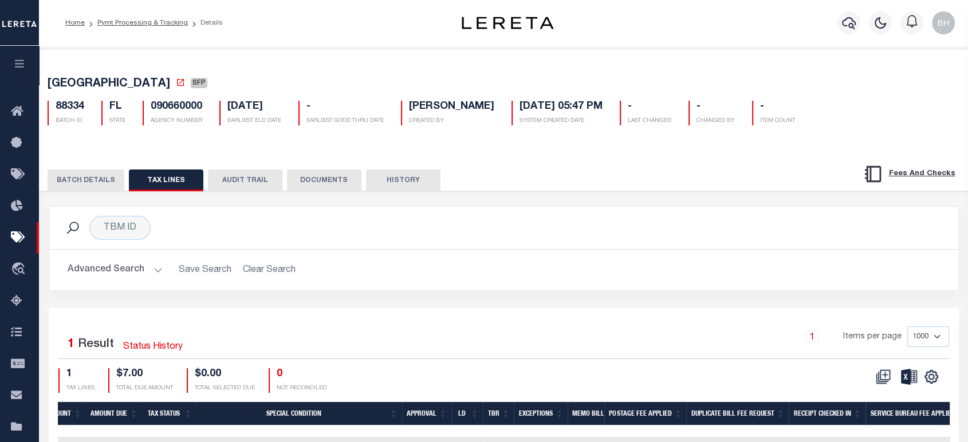
drag, startPoint x: 78, startPoint y: 178, endPoint x: 86, endPoint y: 181, distance: 8.0
click at [81, 179] on button "BATCH DETAILS" at bounding box center [86, 181] width 77 height 22
